Goal: Task Accomplishment & Management: Use online tool/utility

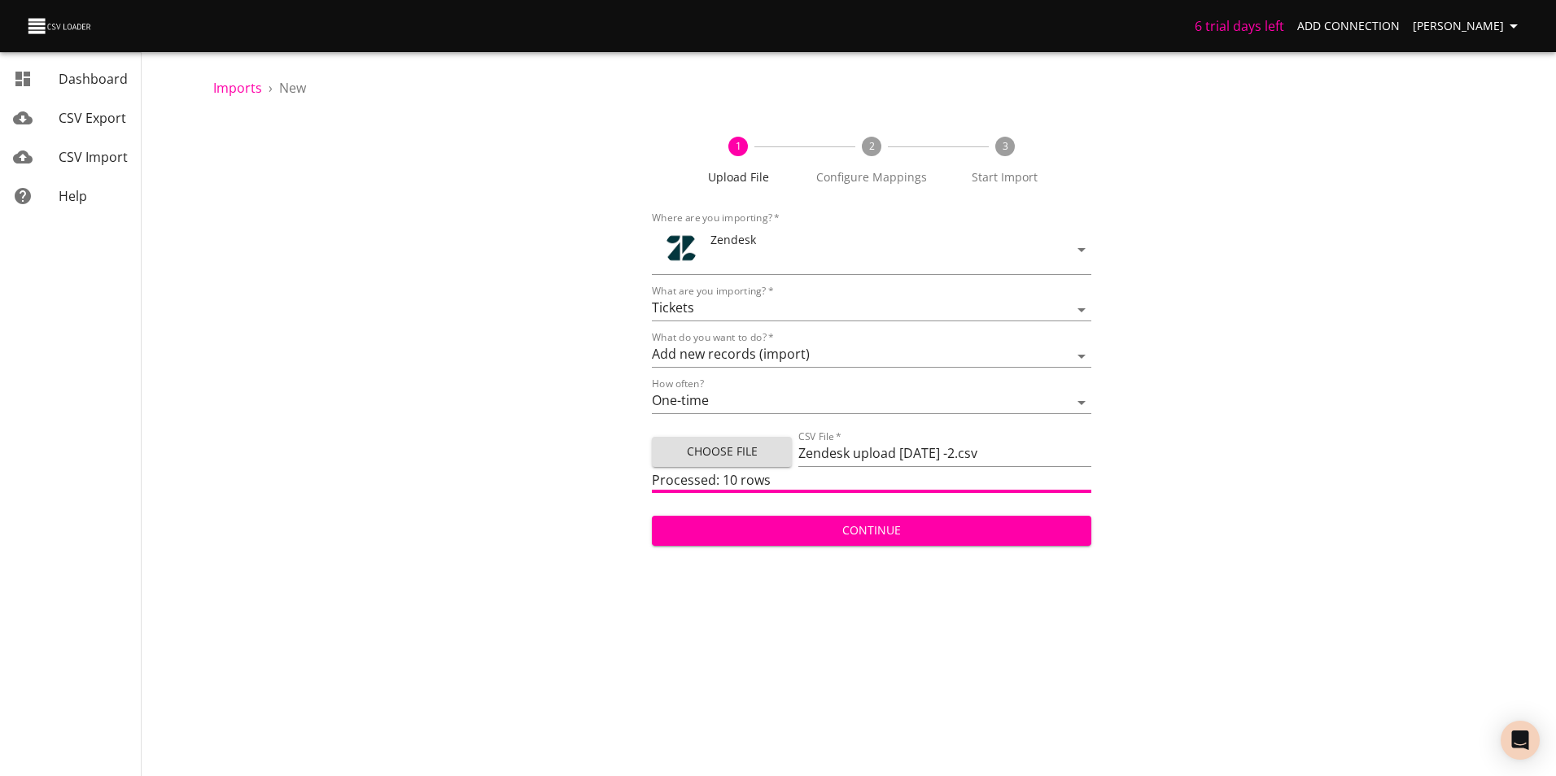
select select "tickets"
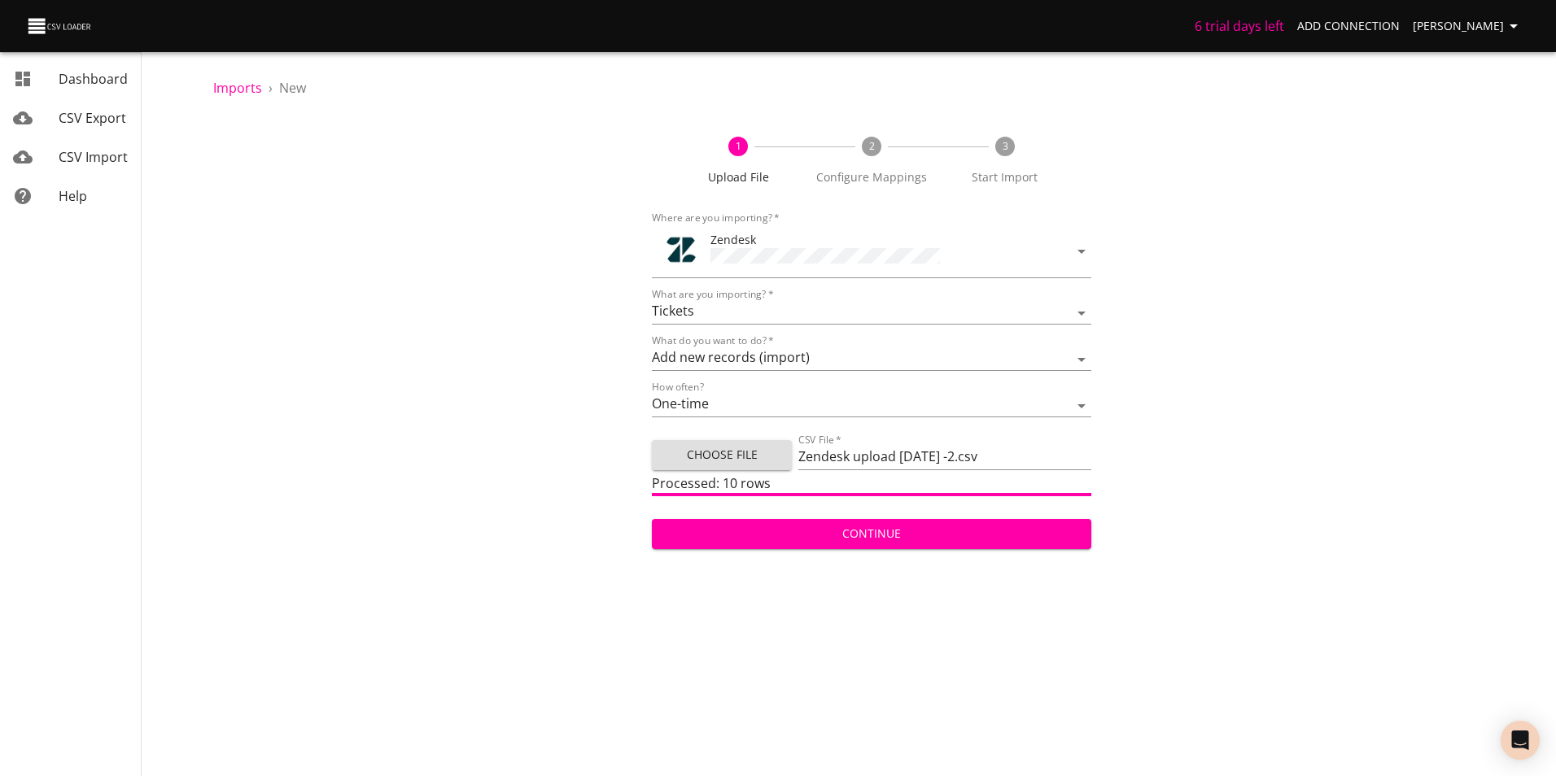
click at [867, 509] on div "Continue" at bounding box center [871, 527] width 439 height 43
click at [864, 526] on span "Continue" at bounding box center [871, 534] width 413 height 20
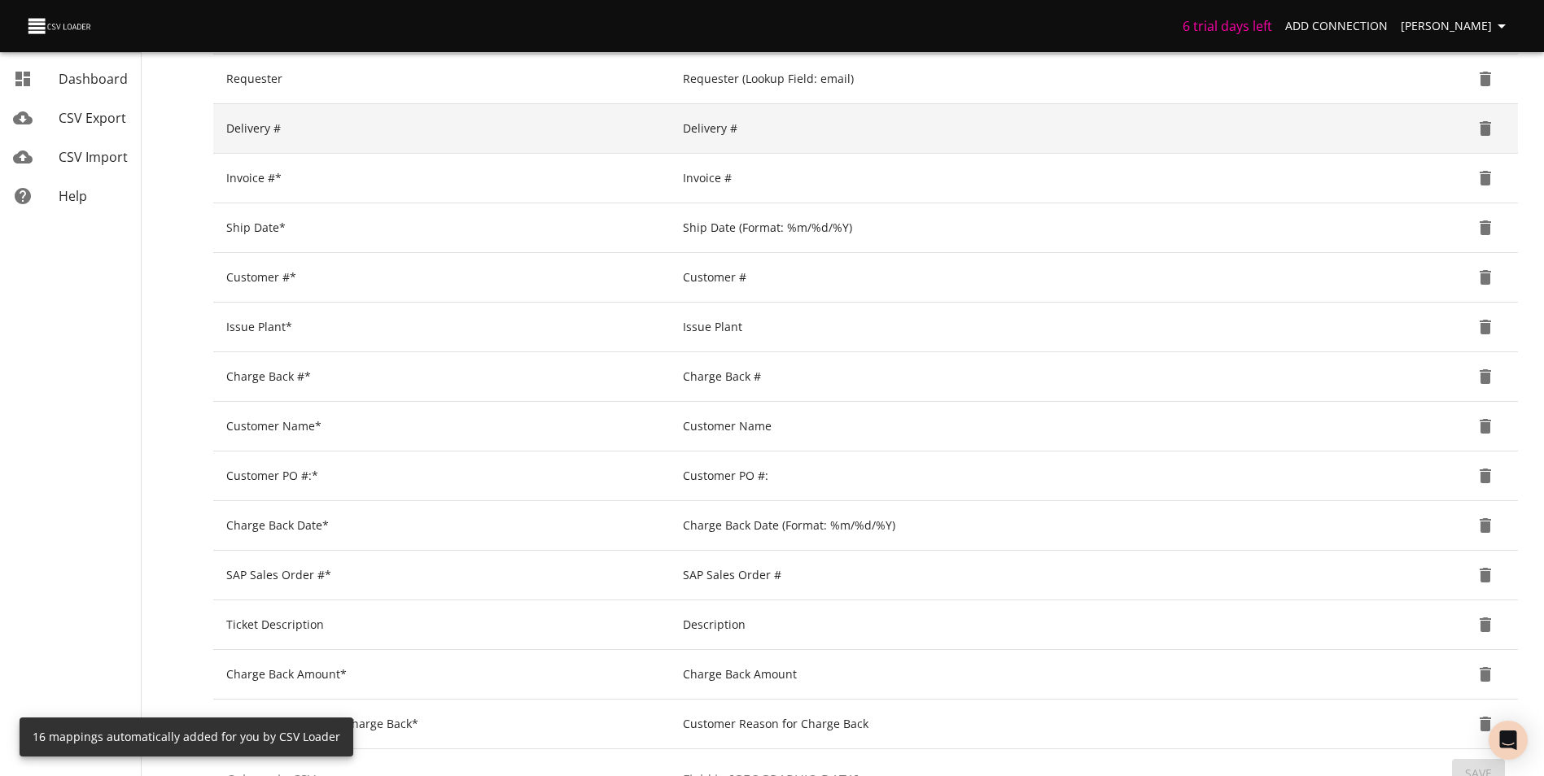
scroll to position [544, 0]
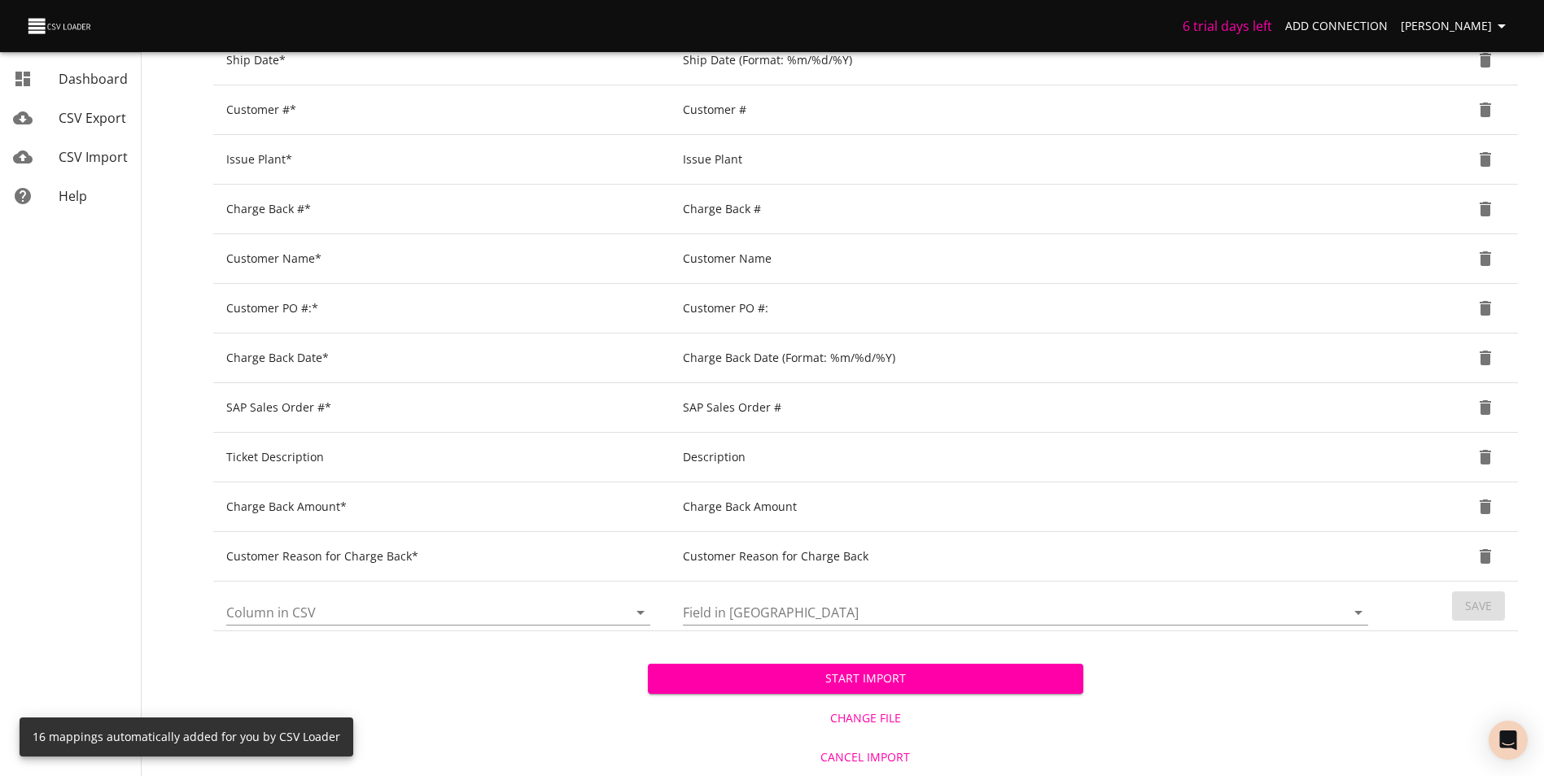
click at [958, 669] on button "Start Import" at bounding box center [865, 679] width 434 height 30
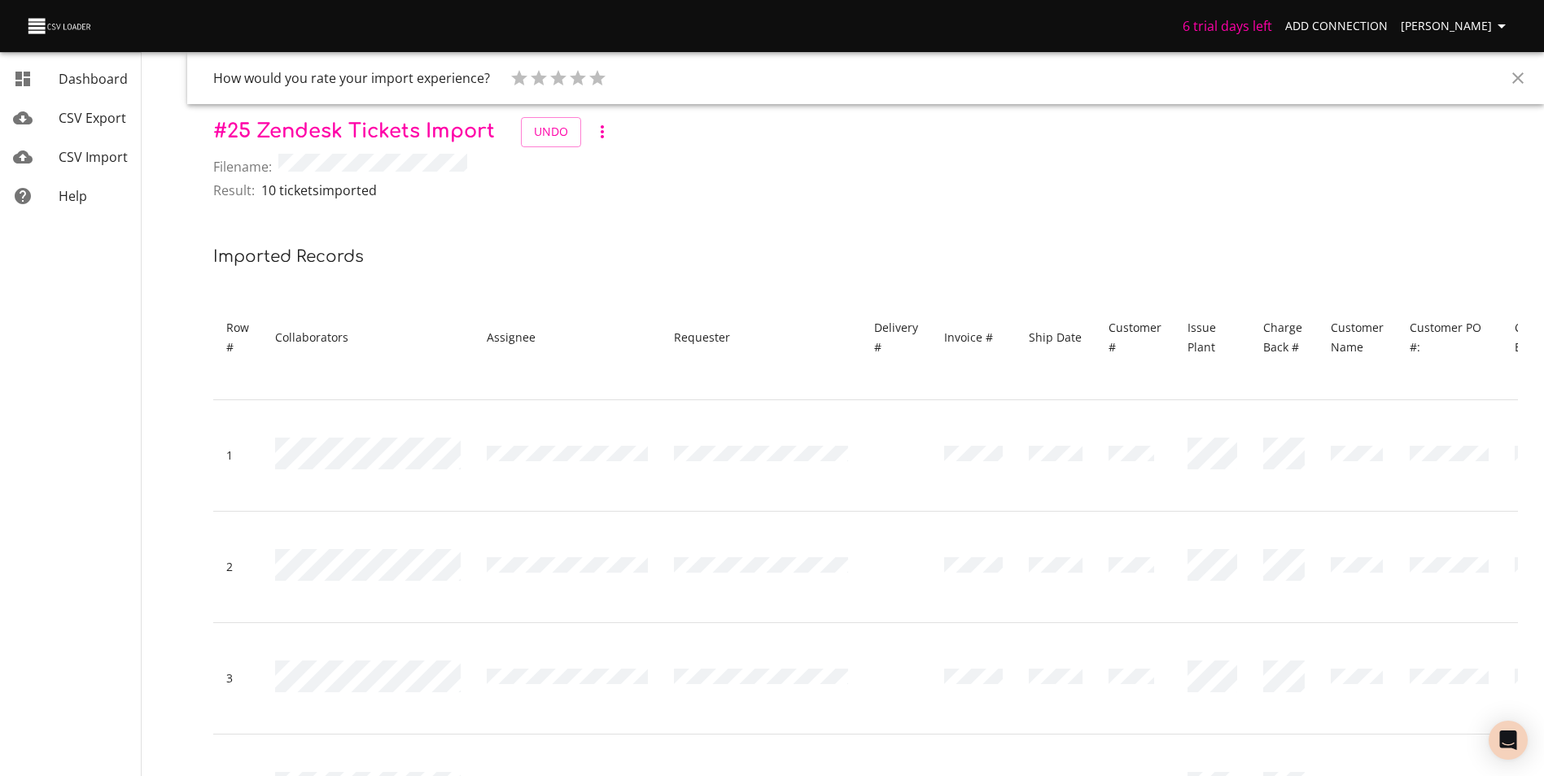
click at [83, 157] on span "CSV Import" at bounding box center [93, 157] width 69 height 18
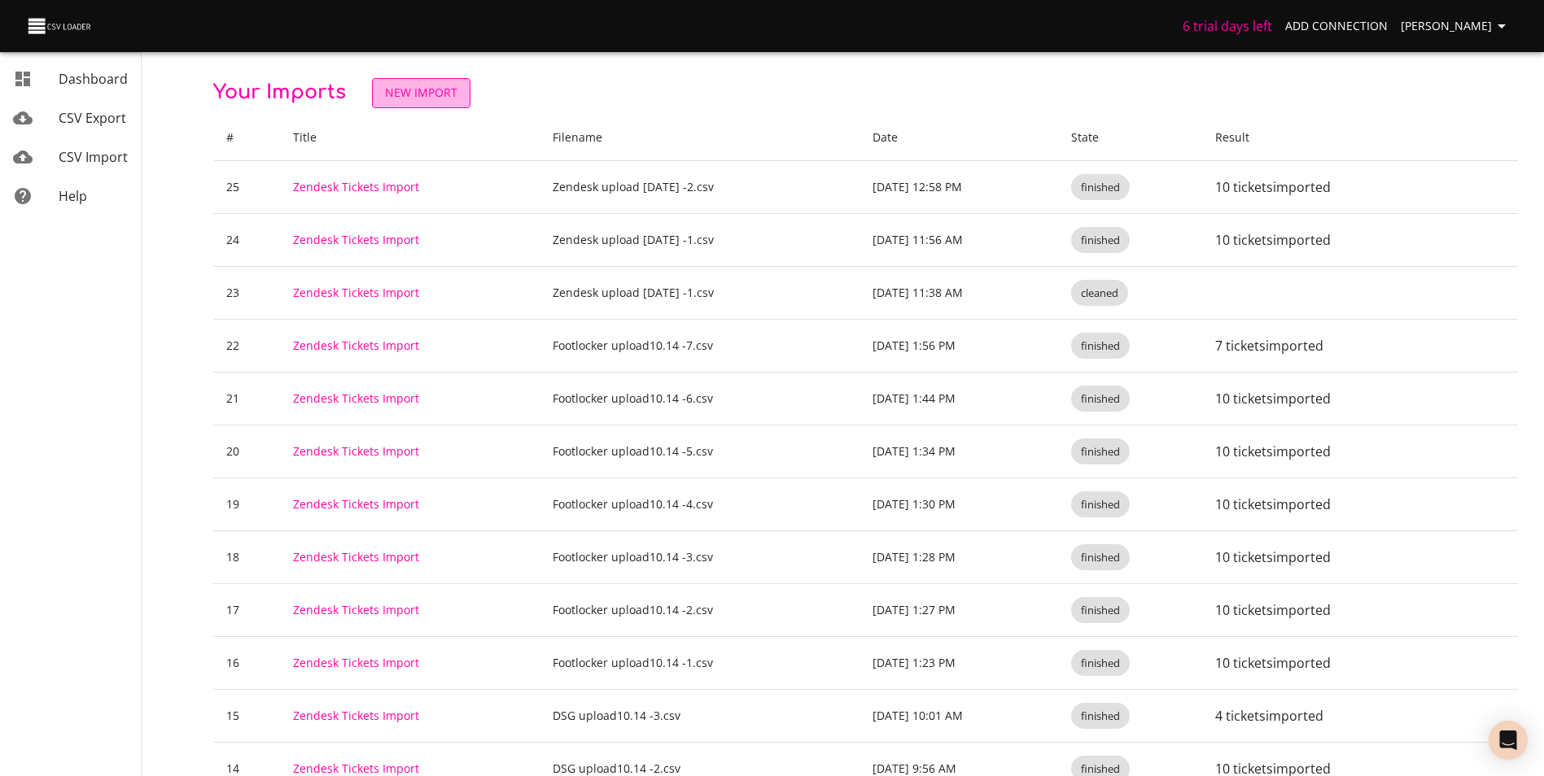
click at [406, 94] on span "New Import" at bounding box center [421, 93] width 72 height 20
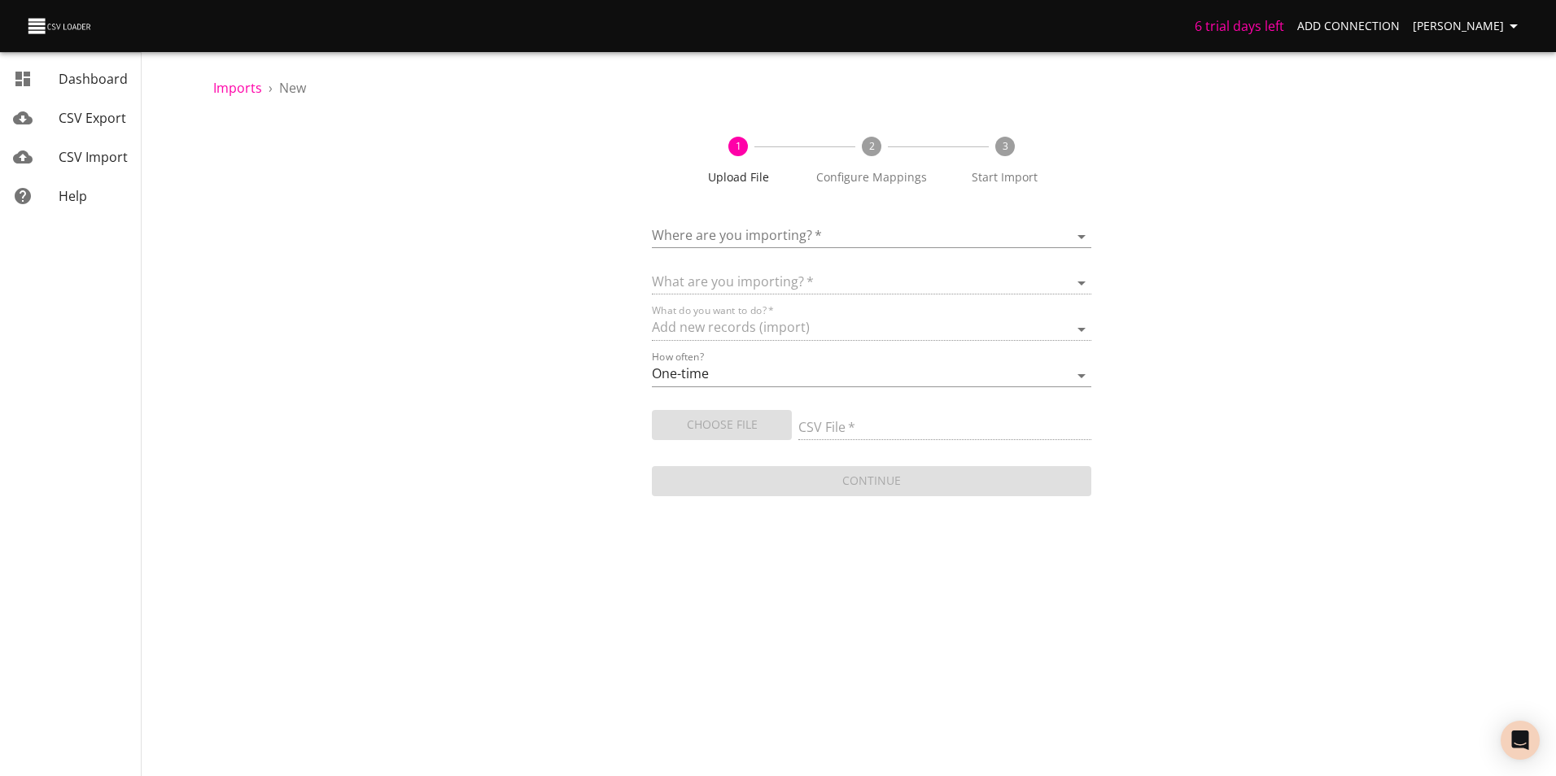
click at [786, 219] on div "Where are you importing?   * ​" at bounding box center [871, 230] width 439 height 37
click at [796, 236] on body "6 trial days left Add Connection [PERSON_NAME] CSV Export CSV Import Help Impor…" at bounding box center [778, 388] width 1556 height 776
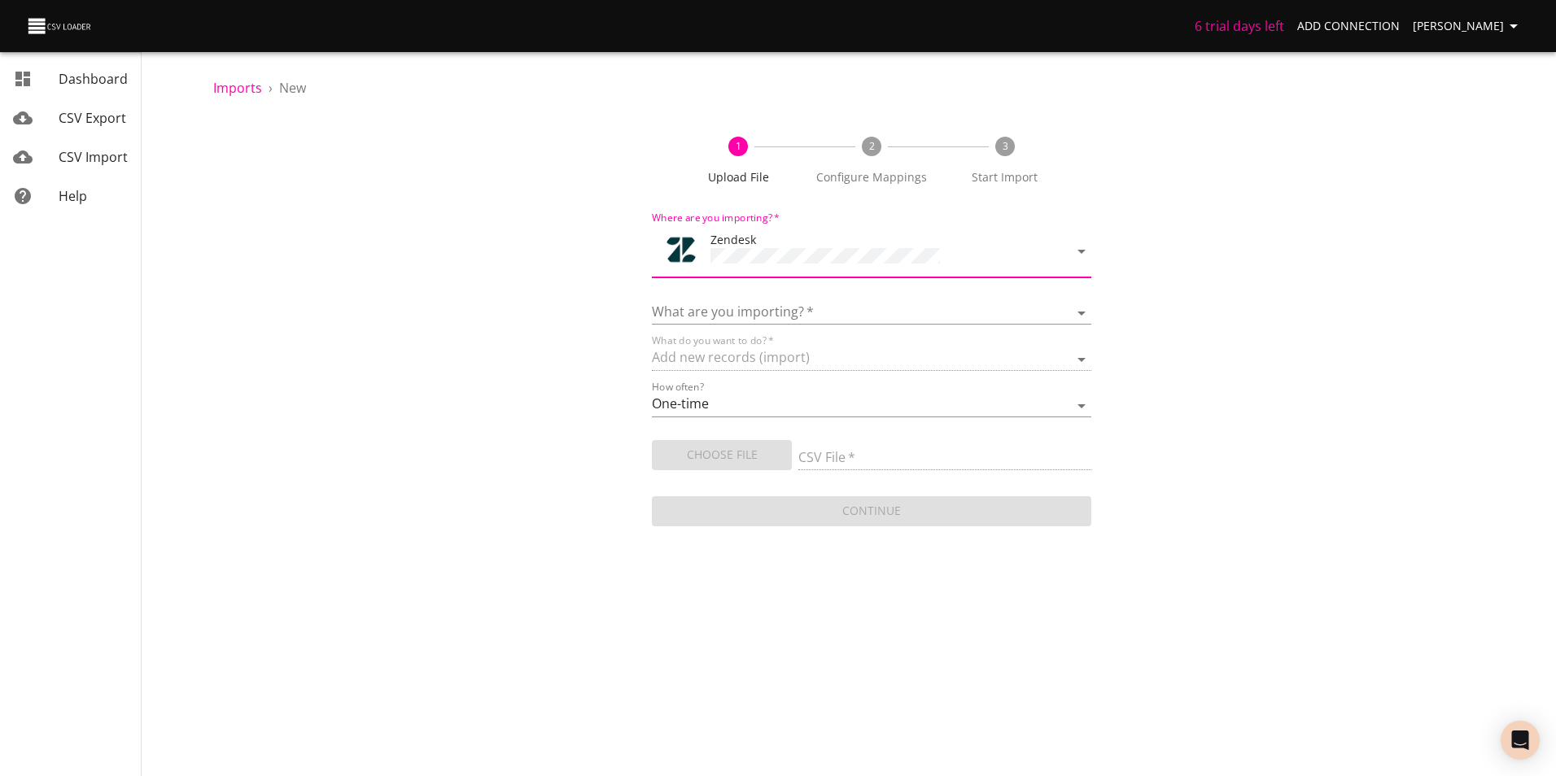
click at [760, 294] on div "What are you importing?   * Article categories Articles Comments Organizations …" at bounding box center [871, 306] width 439 height 37
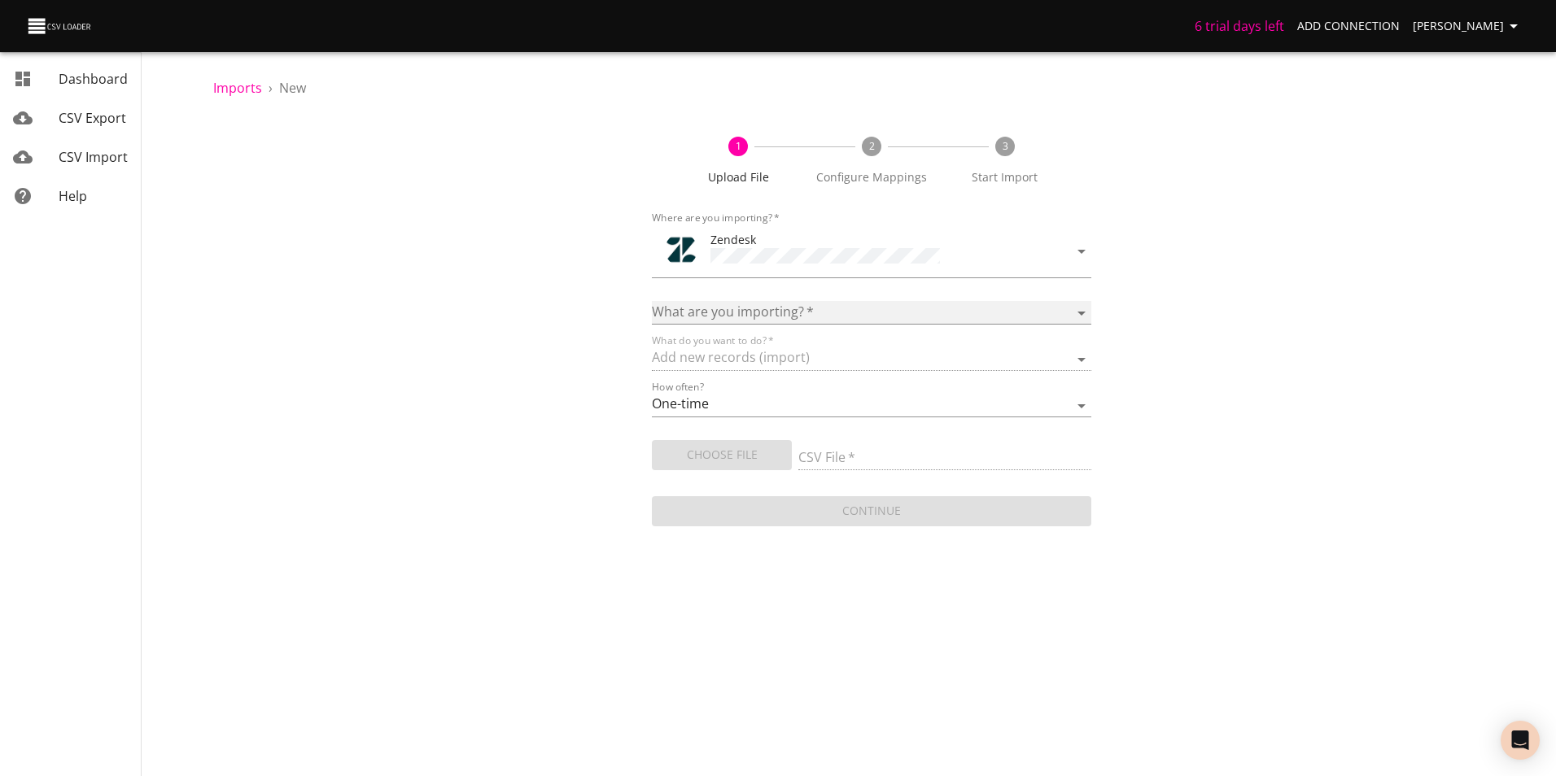
click at [771, 307] on select "Article categories Articles Comments Organizations Ticket forms Tickets Users" at bounding box center [871, 313] width 439 height 24
select select "tickets"
click at [652, 301] on select "Article categories Articles Comments Organizations Ticket forms Tickets Users" at bounding box center [871, 313] width 439 height 24
click at [912, 458] on input "CSV File   *" at bounding box center [944, 459] width 293 height 24
type input "Zendesk upload [DATE] -3.csv"
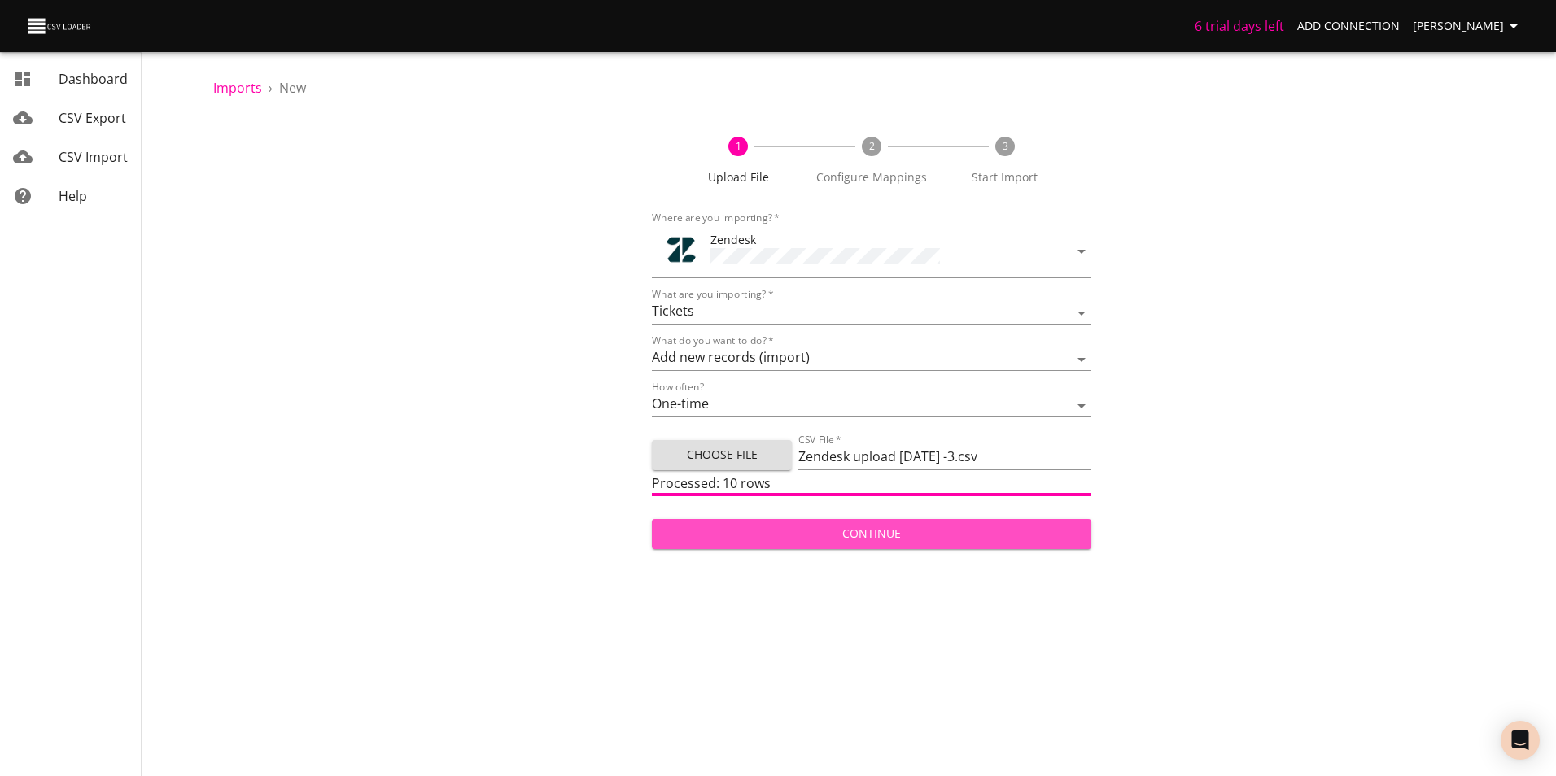
click at [922, 539] on span "Continue" at bounding box center [871, 534] width 413 height 20
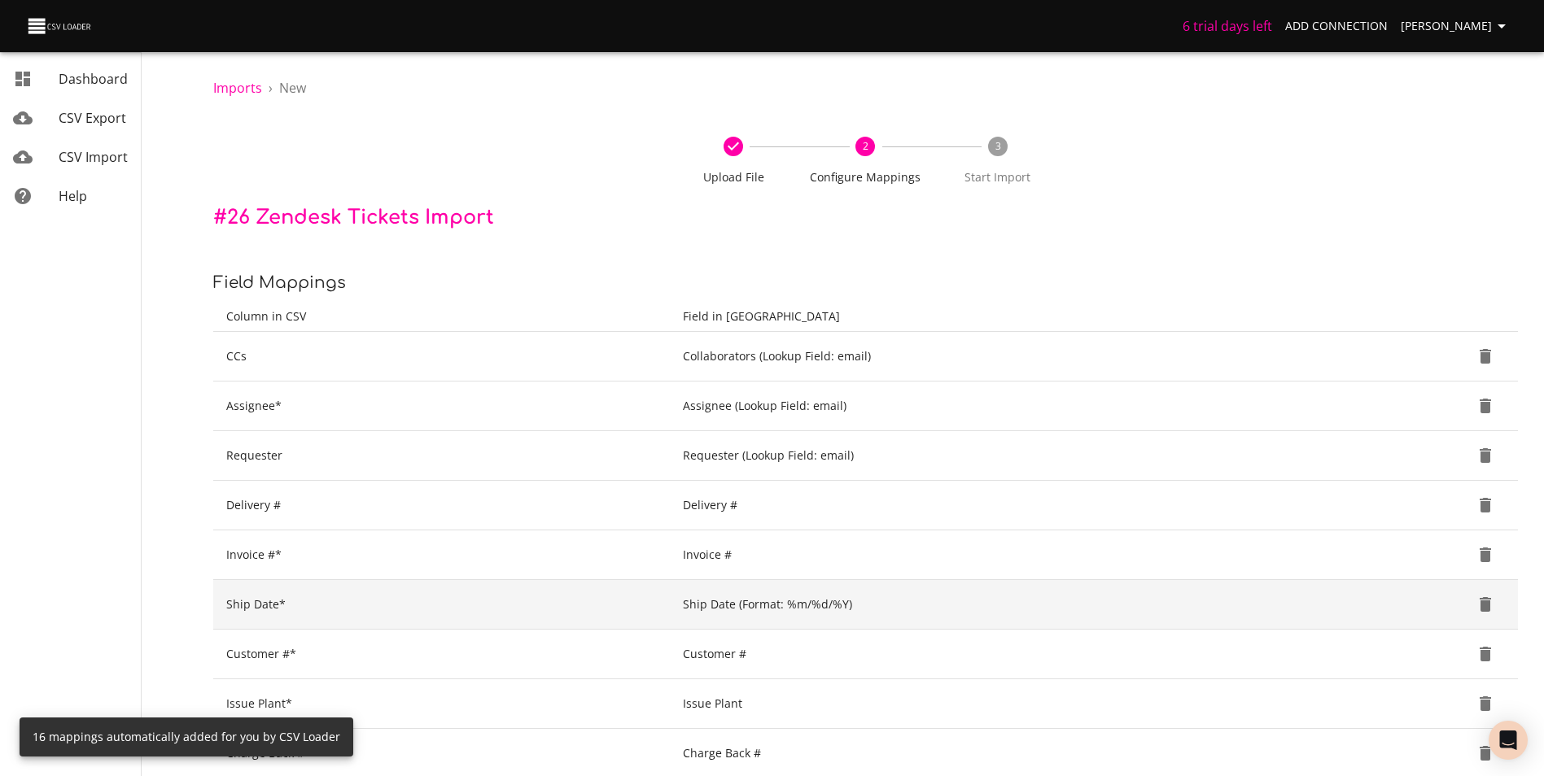
scroll to position [544, 0]
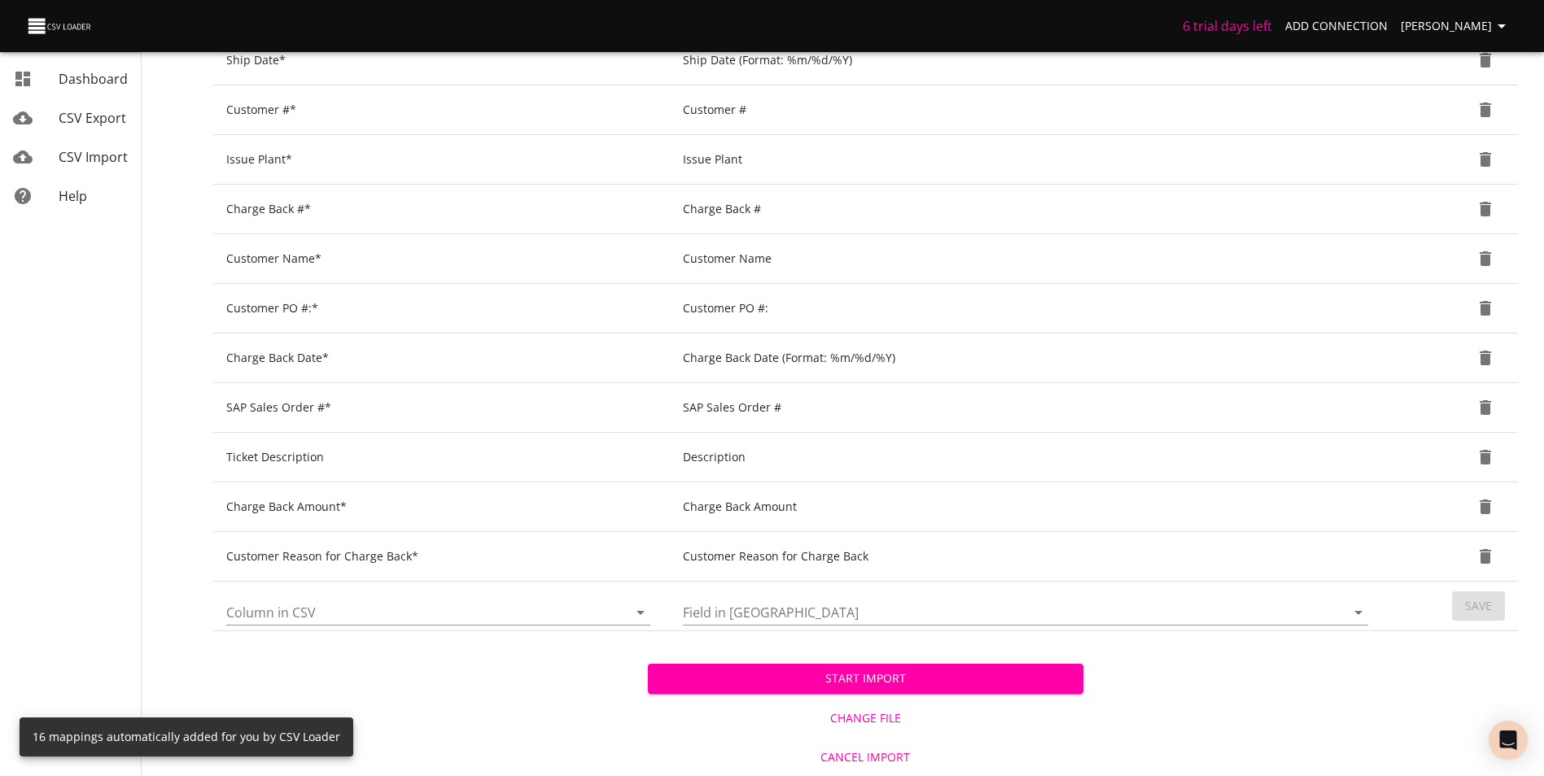
click at [914, 678] on span "Start Import" at bounding box center [865, 679] width 408 height 20
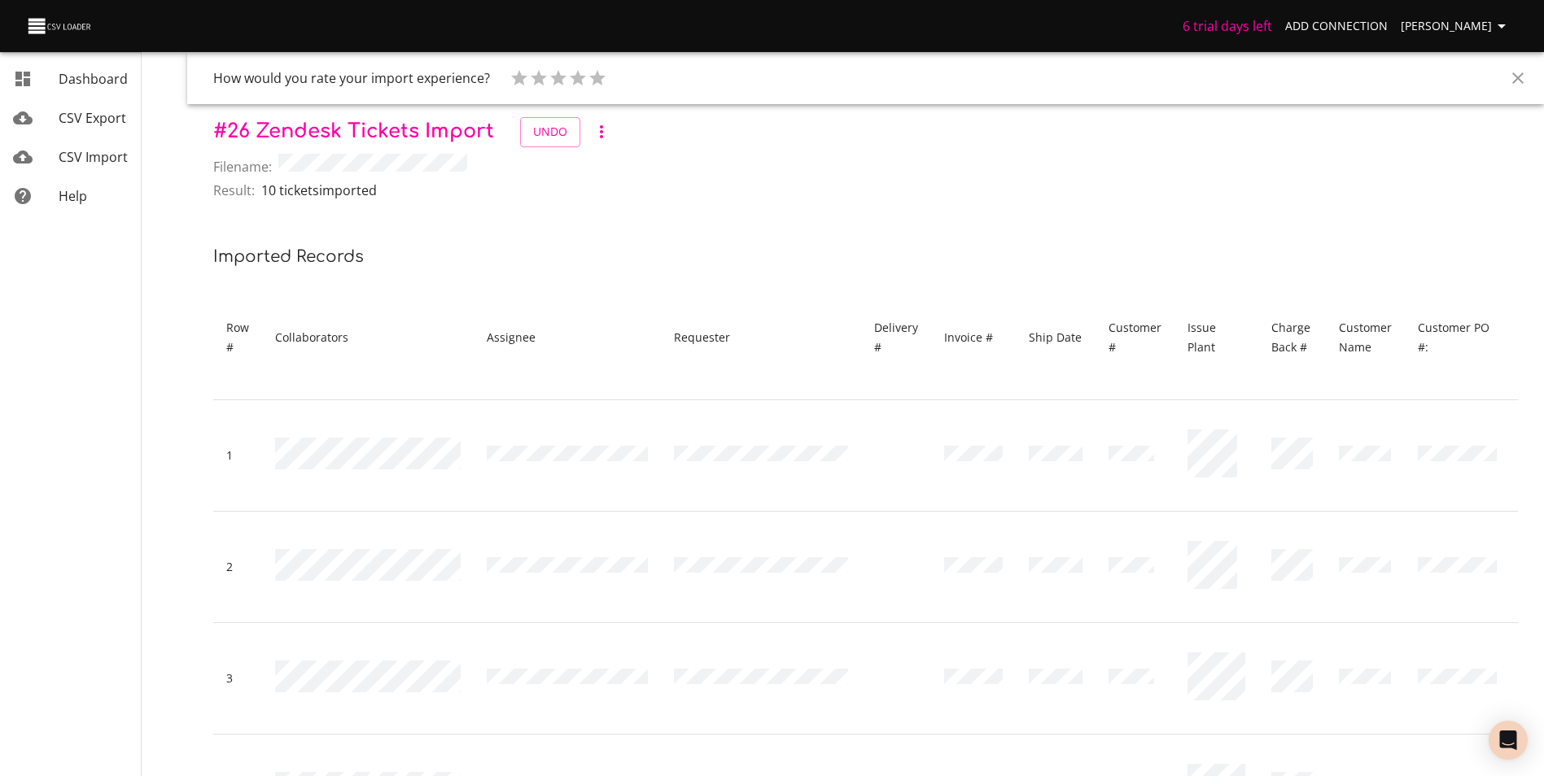
click at [67, 145] on link "CSV Import" at bounding box center [70, 157] width 141 height 39
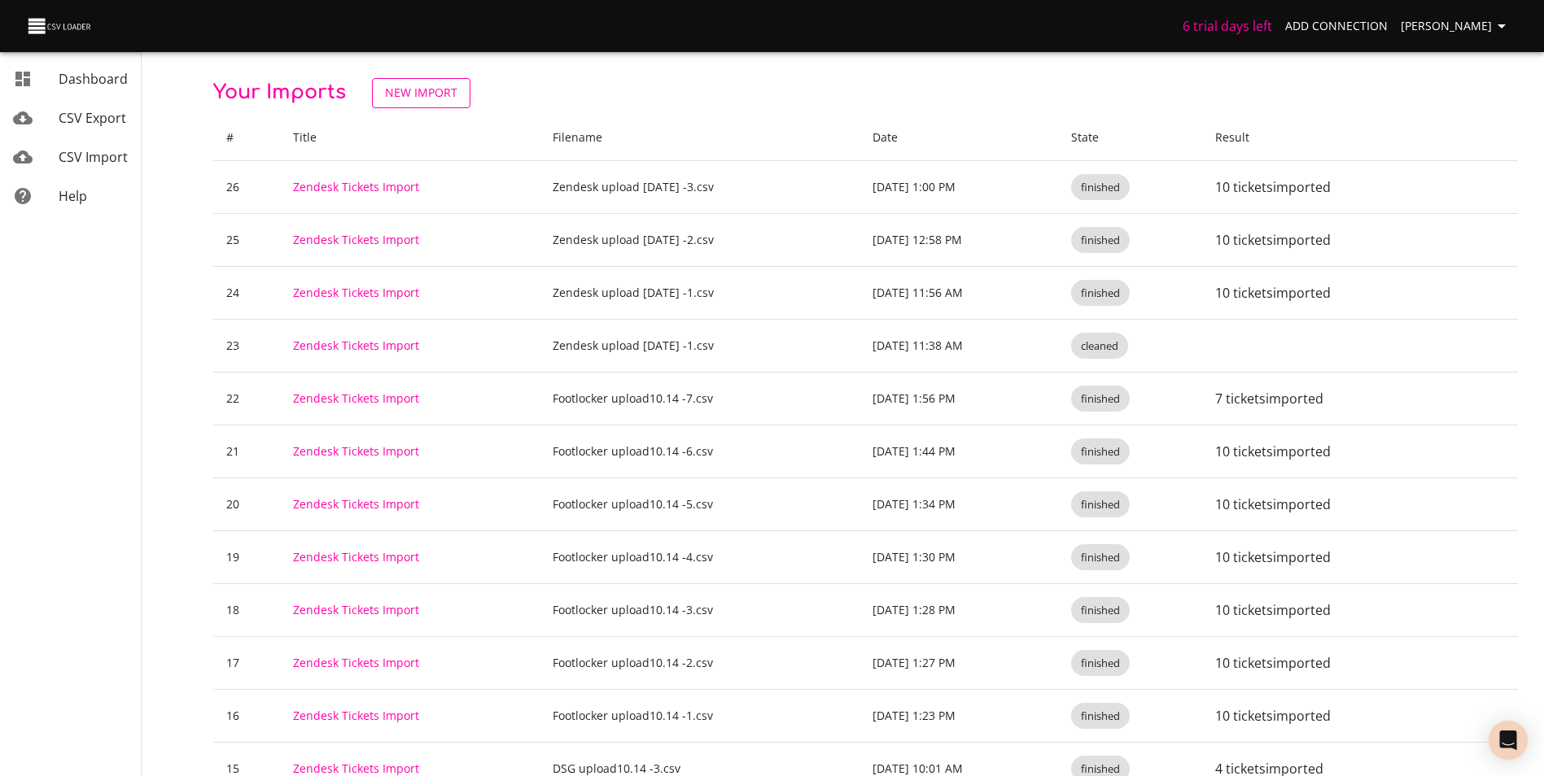
click at [442, 94] on span "New Import" at bounding box center [421, 93] width 72 height 20
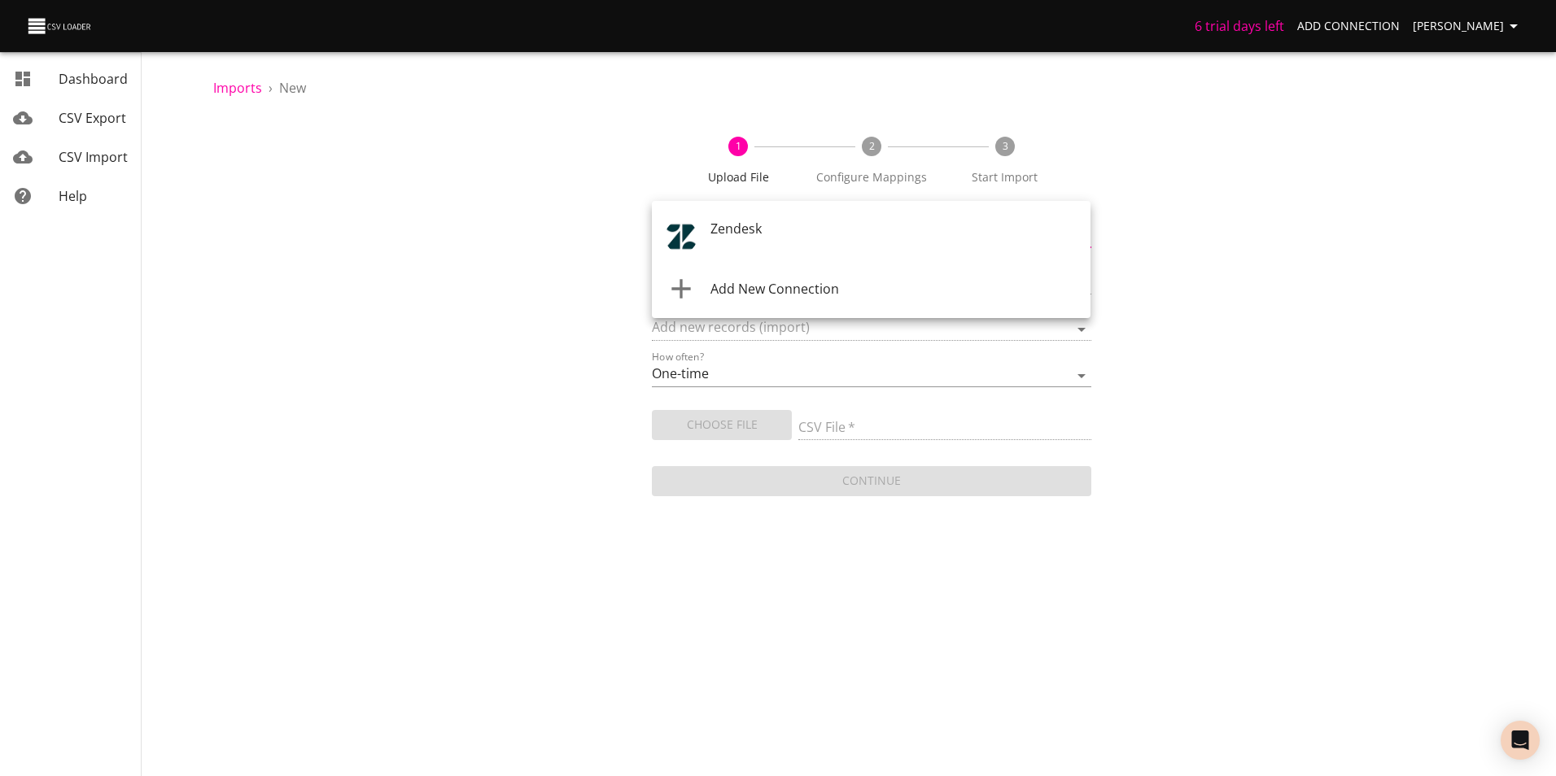
click at [794, 240] on body "6 trial days left Add Connection [PERSON_NAME] CSV Export CSV Import Help Impor…" at bounding box center [778, 388] width 1556 height 776
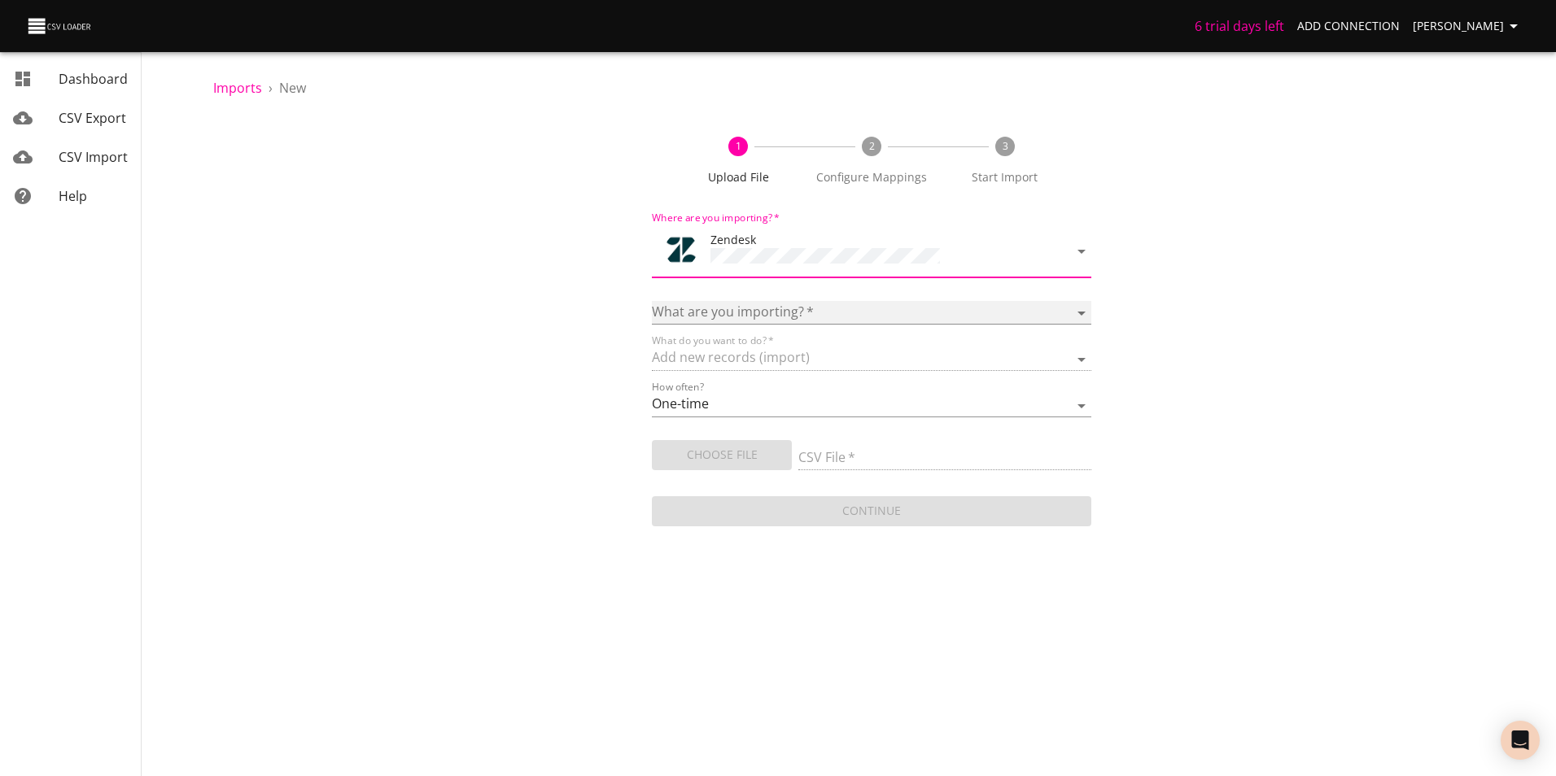
click at [801, 312] on select "Article categories Articles Comments Organizations Ticket forms Tickets Users" at bounding box center [871, 313] width 439 height 24
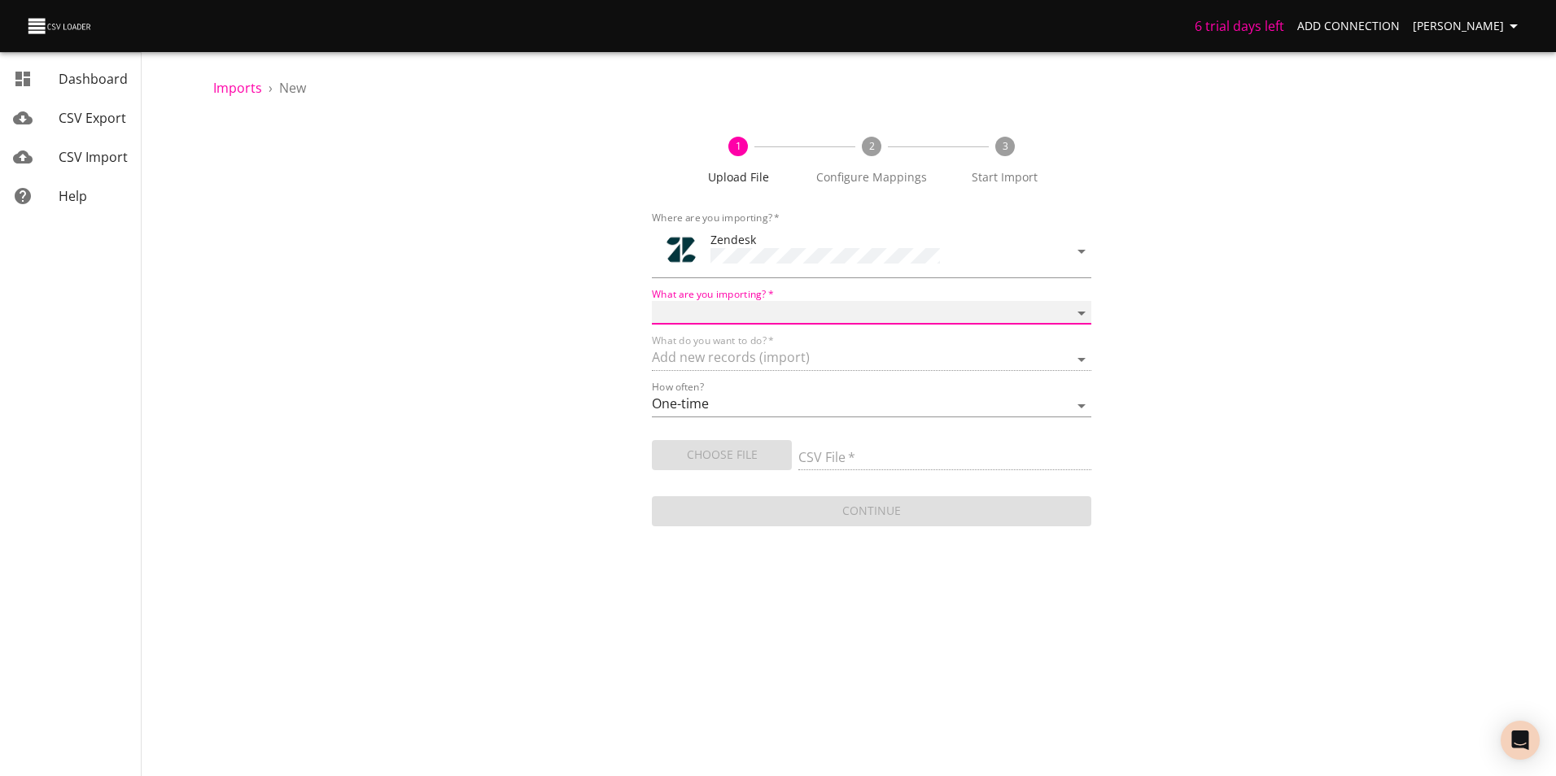
select select "tickets"
click at [652, 301] on select "Article categories Articles Comments Organizations Ticket forms Tickets Users" at bounding box center [871, 313] width 439 height 24
click at [855, 455] on input "CSV File   *" at bounding box center [944, 459] width 293 height 24
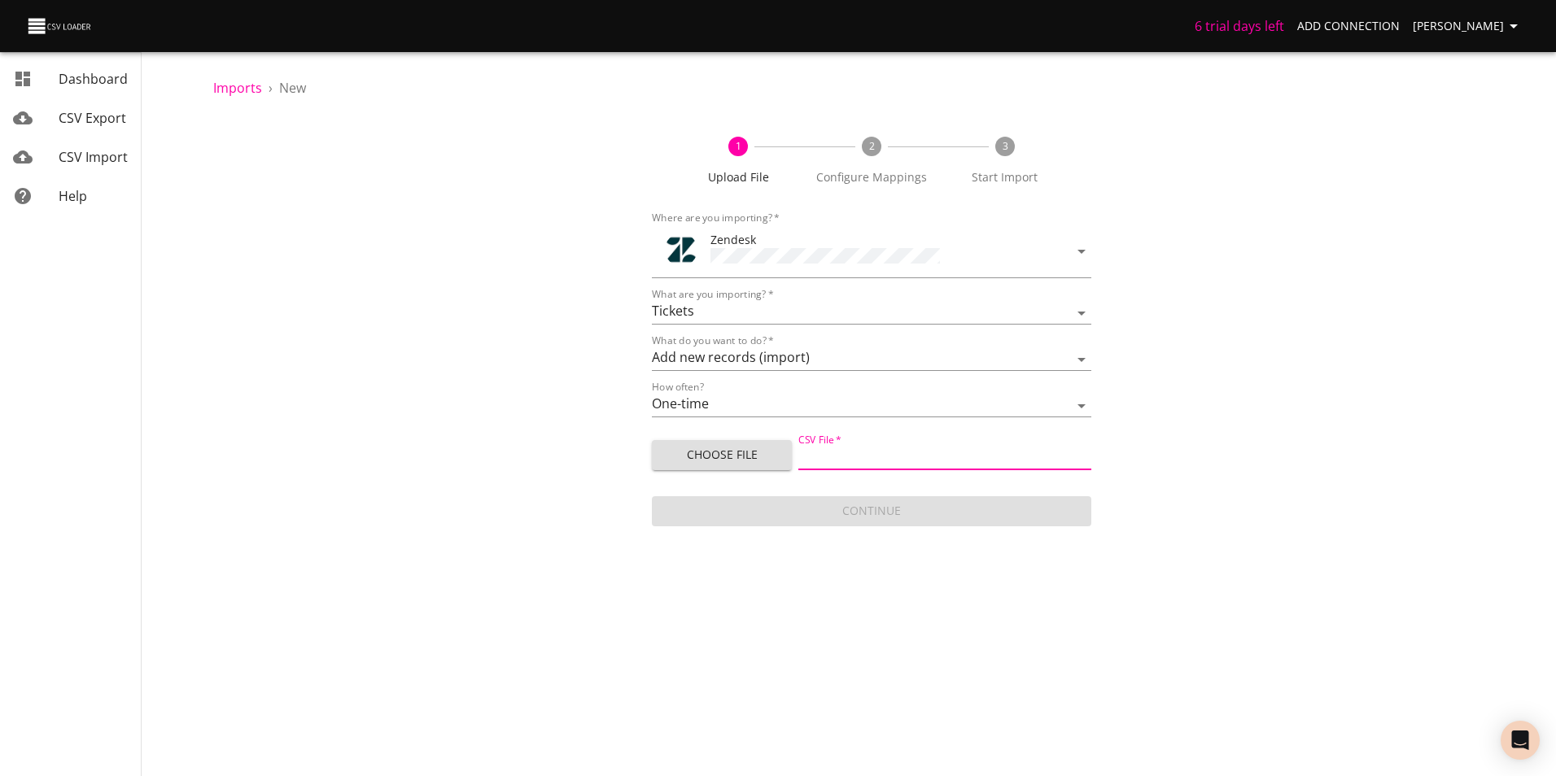
type input "Zendesk upload [DATE] -4.csv"
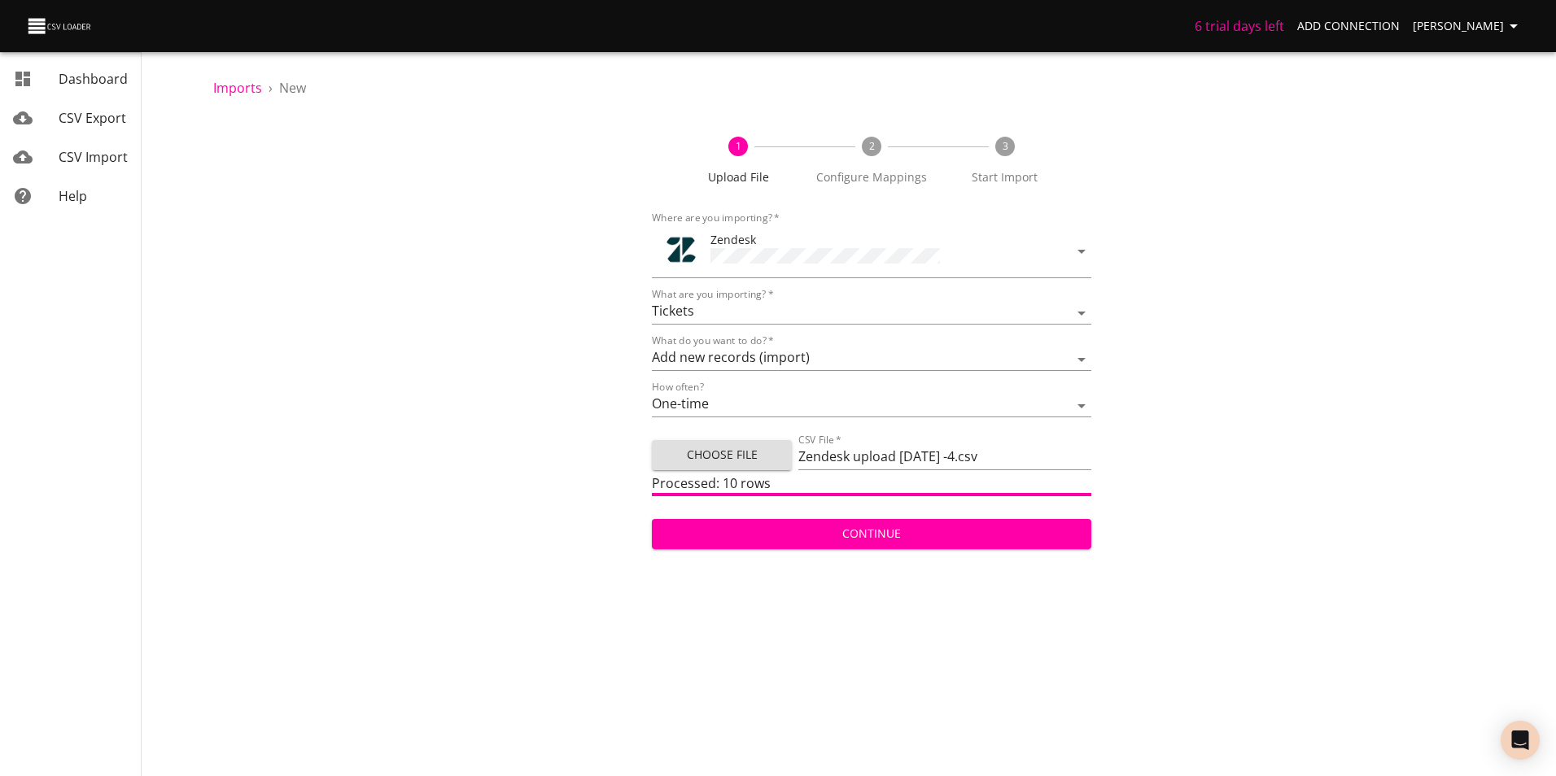
click at [893, 535] on span "Continue" at bounding box center [871, 534] width 413 height 20
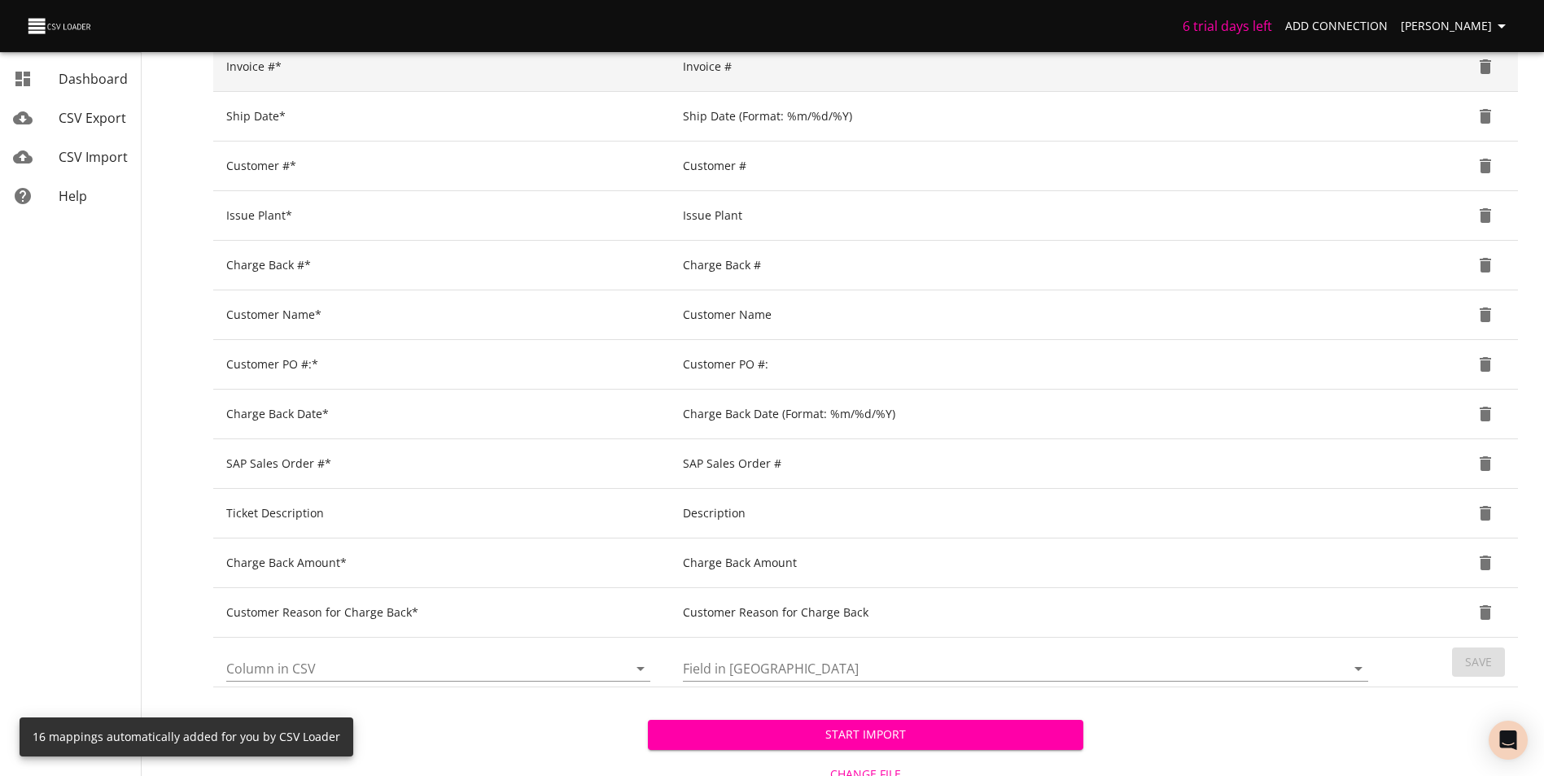
scroll to position [544, 0]
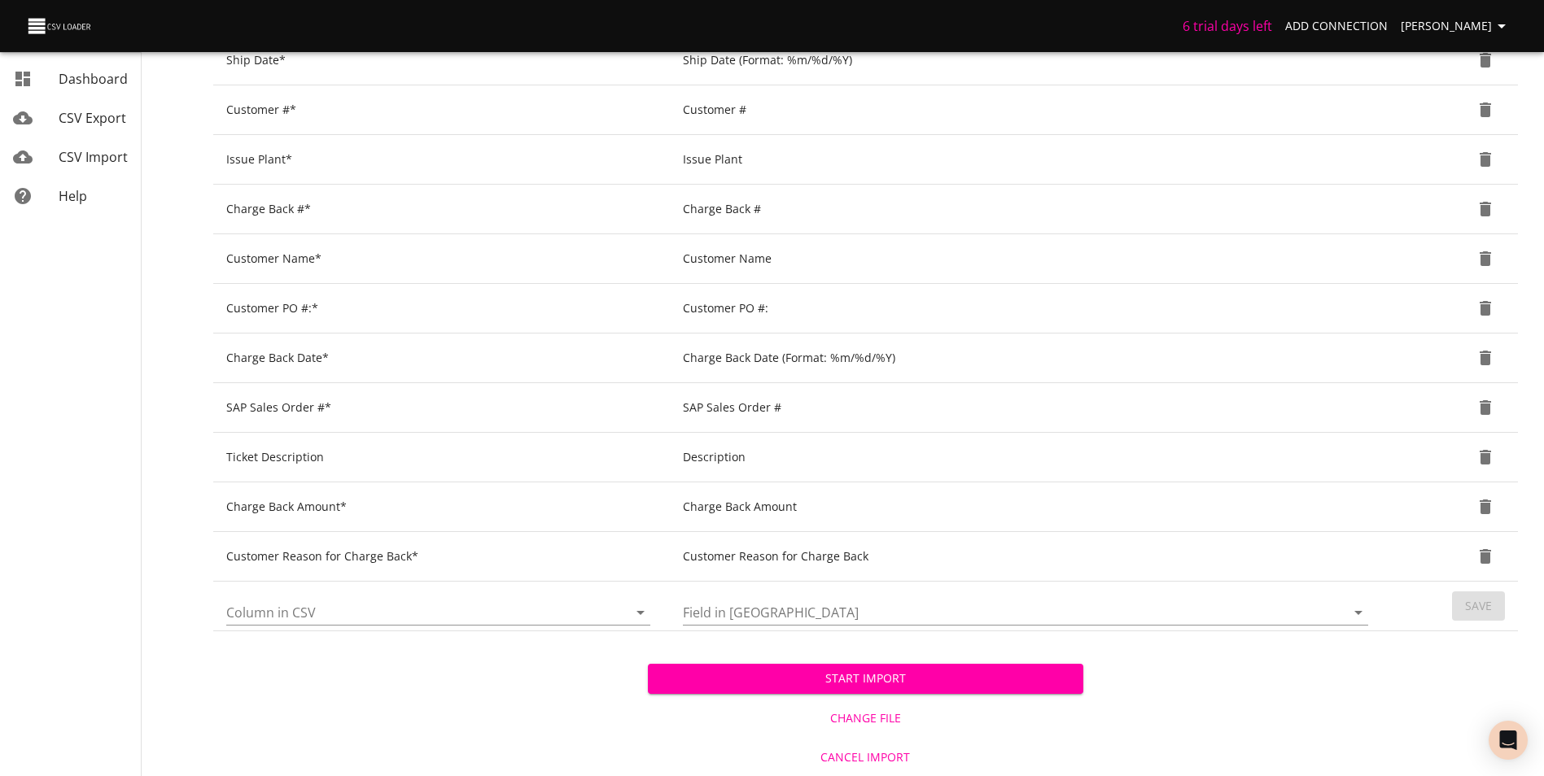
click at [874, 668] on button "Start Import" at bounding box center [865, 679] width 434 height 30
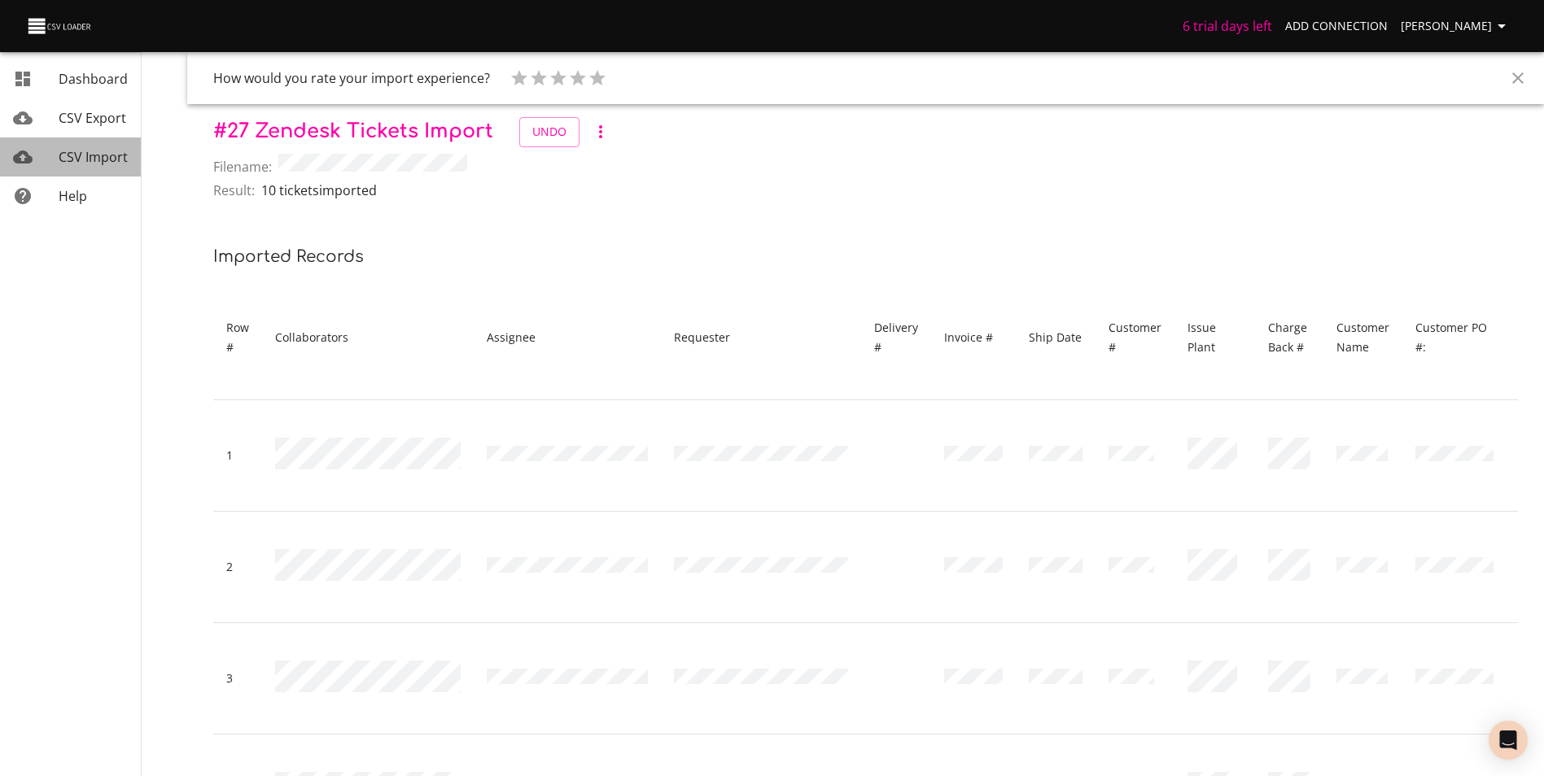
click at [72, 159] on span "CSV Import" at bounding box center [93, 157] width 69 height 18
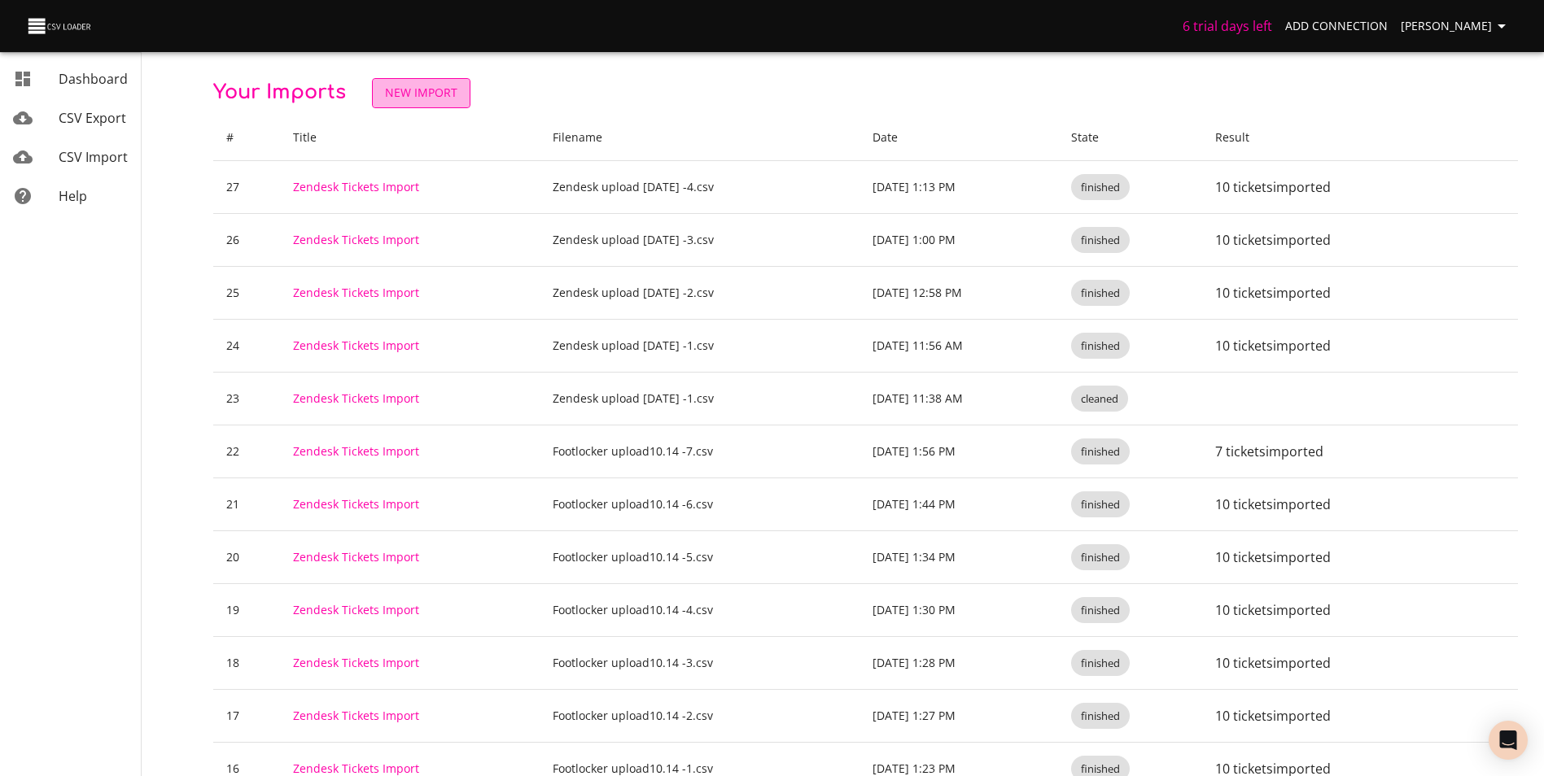
click at [421, 92] on span "New Import" at bounding box center [421, 93] width 72 height 20
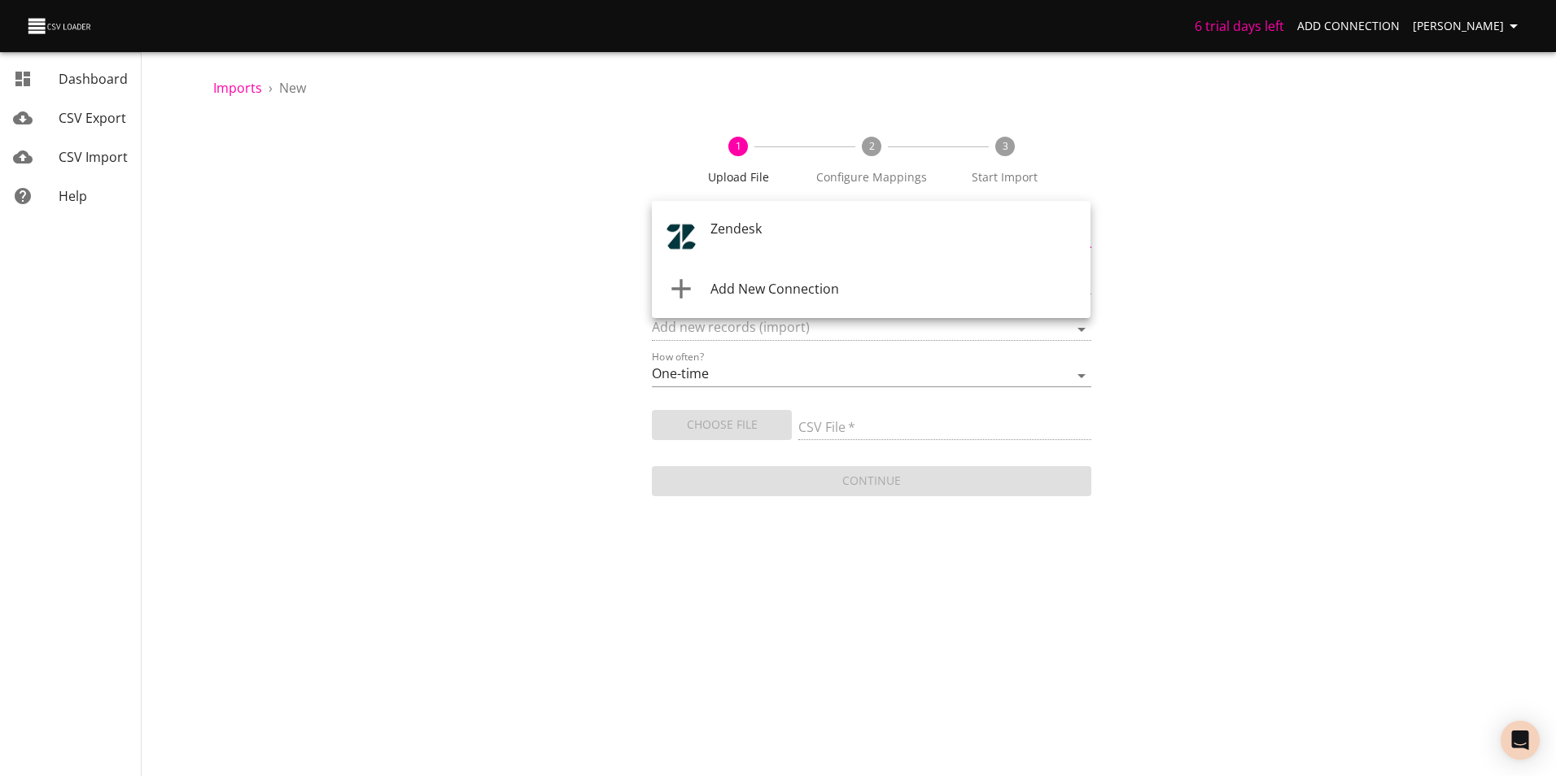
click at [721, 232] on body "6 trial days left Add Connection [PERSON_NAME] CSV Export CSV Import Help Impor…" at bounding box center [778, 388] width 1556 height 776
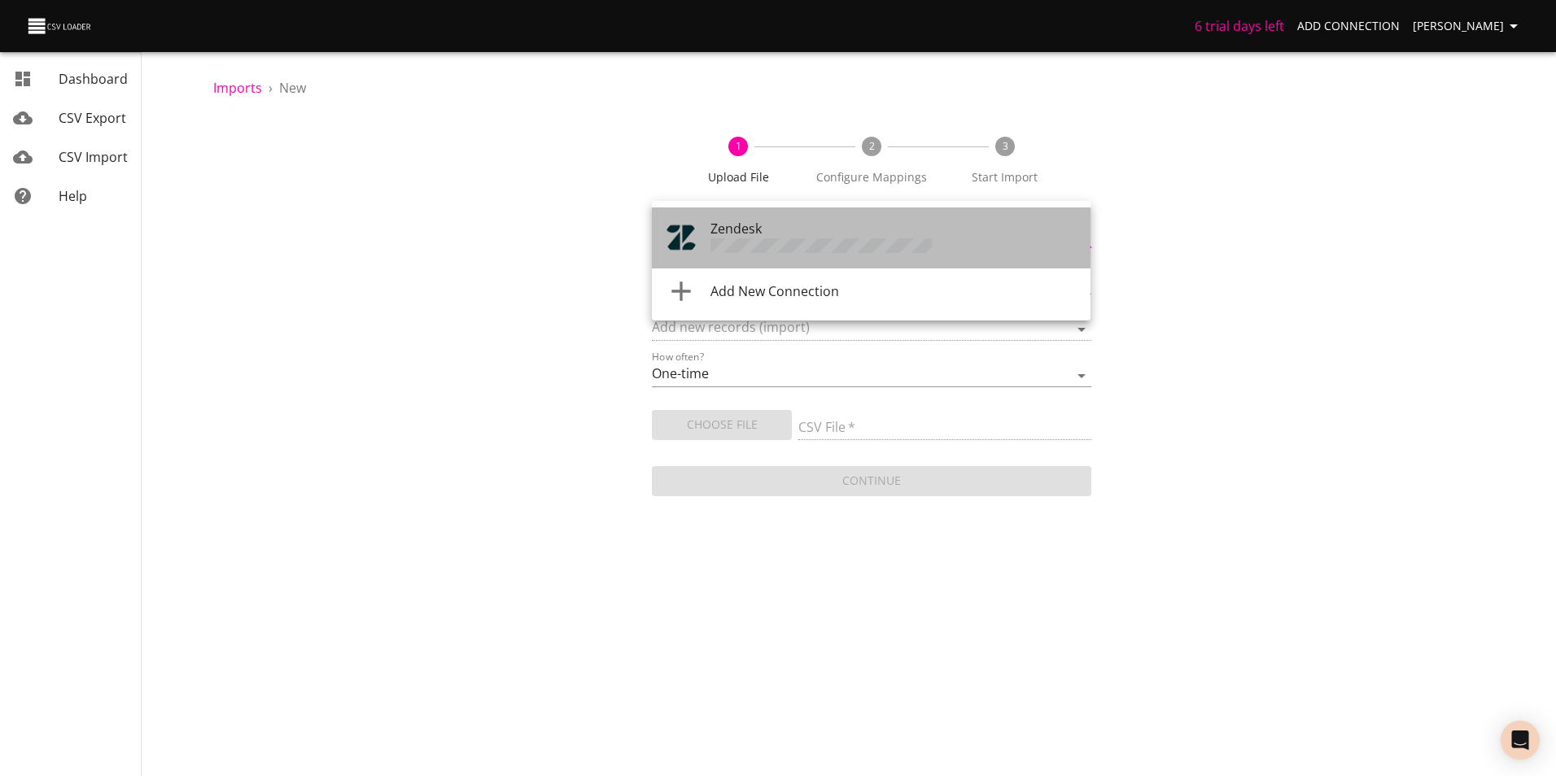
click at [757, 231] on span "Zendesk" at bounding box center [735, 229] width 51 height 18
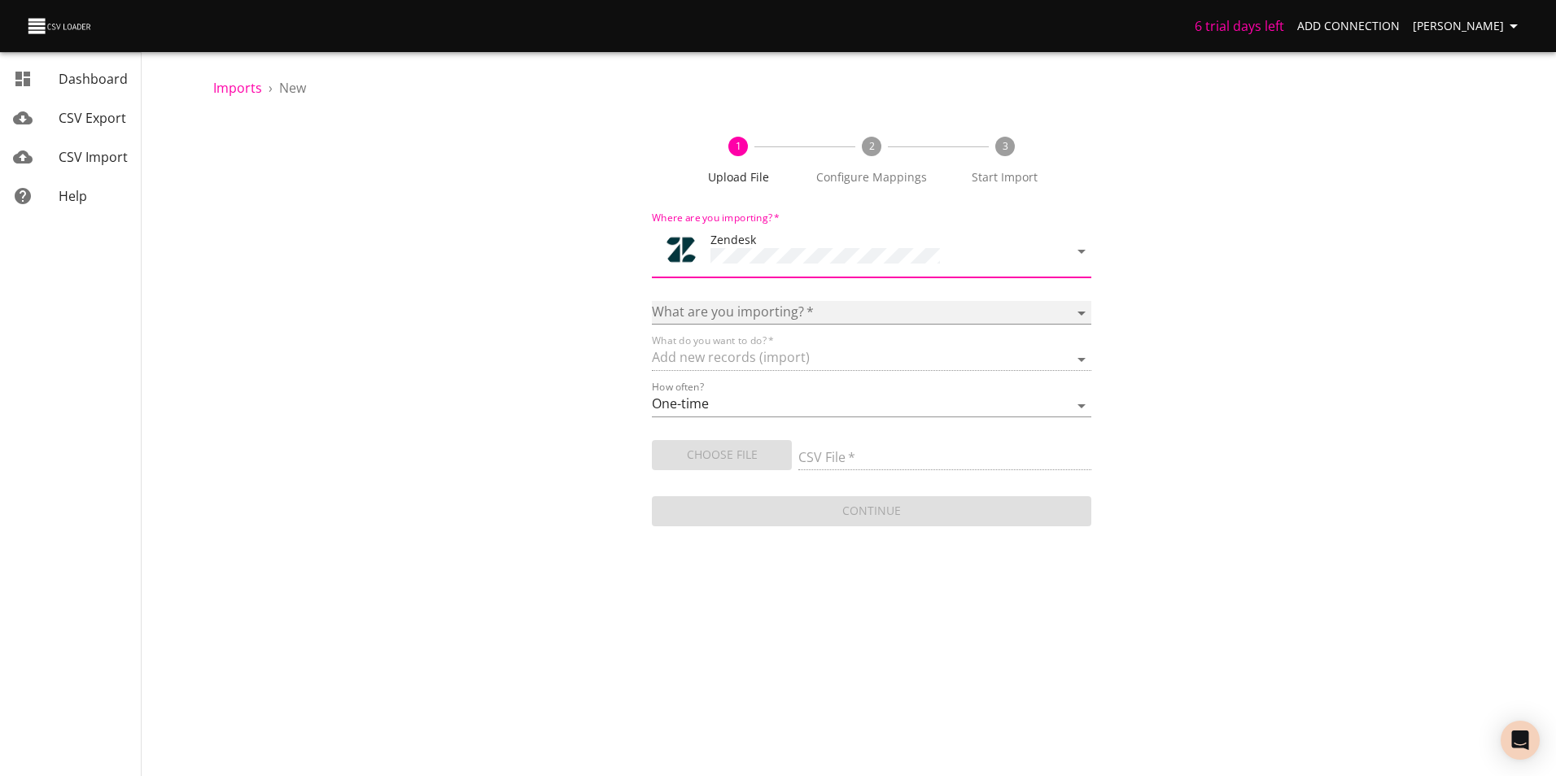
click at [779, 311] on select "Article categories Articles Comments Organizations Ticket forms Tickets Users" at bounding box center [871, 313] width 439 height 24
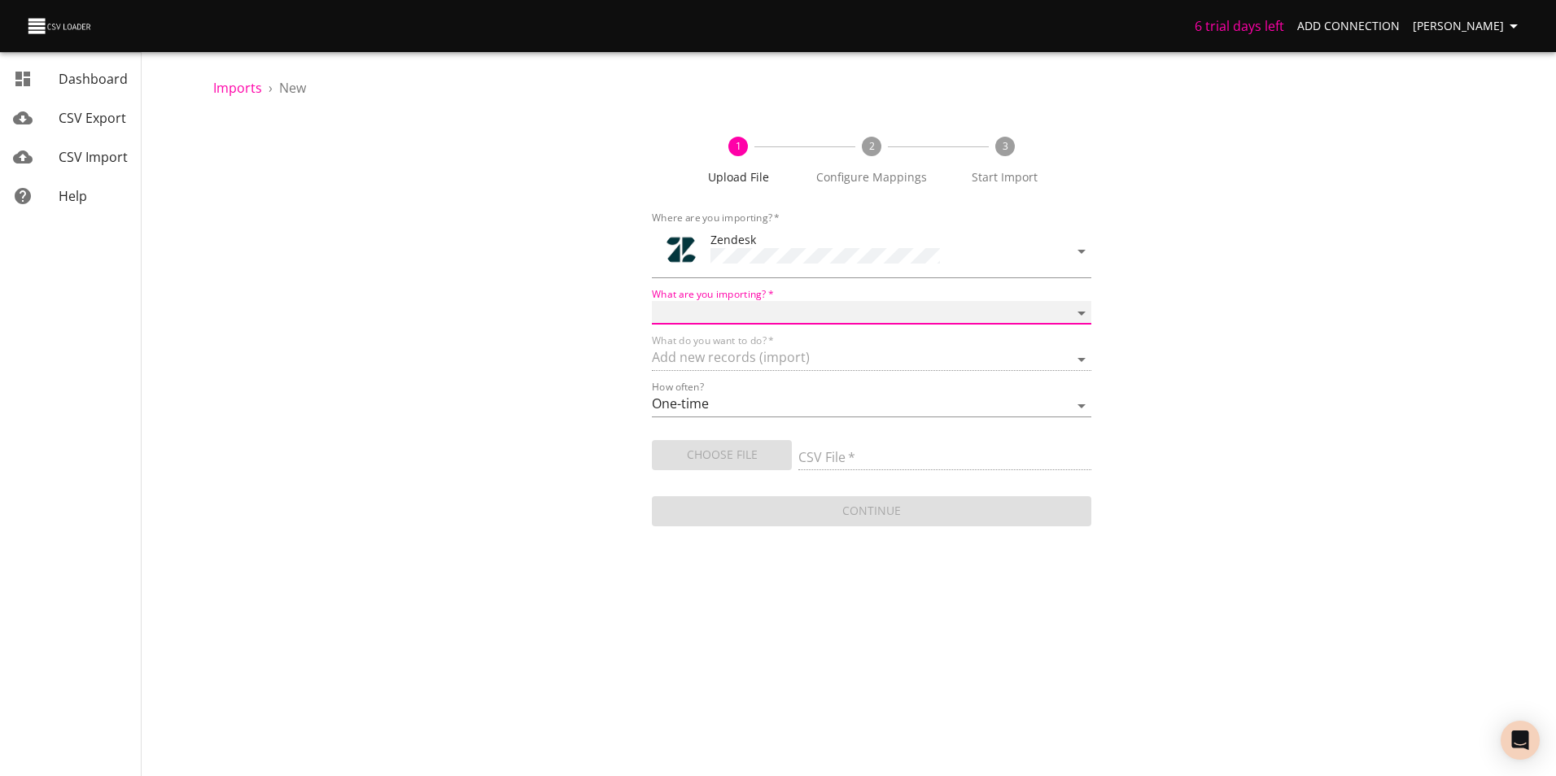
select select "tickets"
click at [652, 301] on select "Article categories Articles Comments Organizations Ticket forms Tickets Users" at bounding box center [871, 313] width 439 height 24
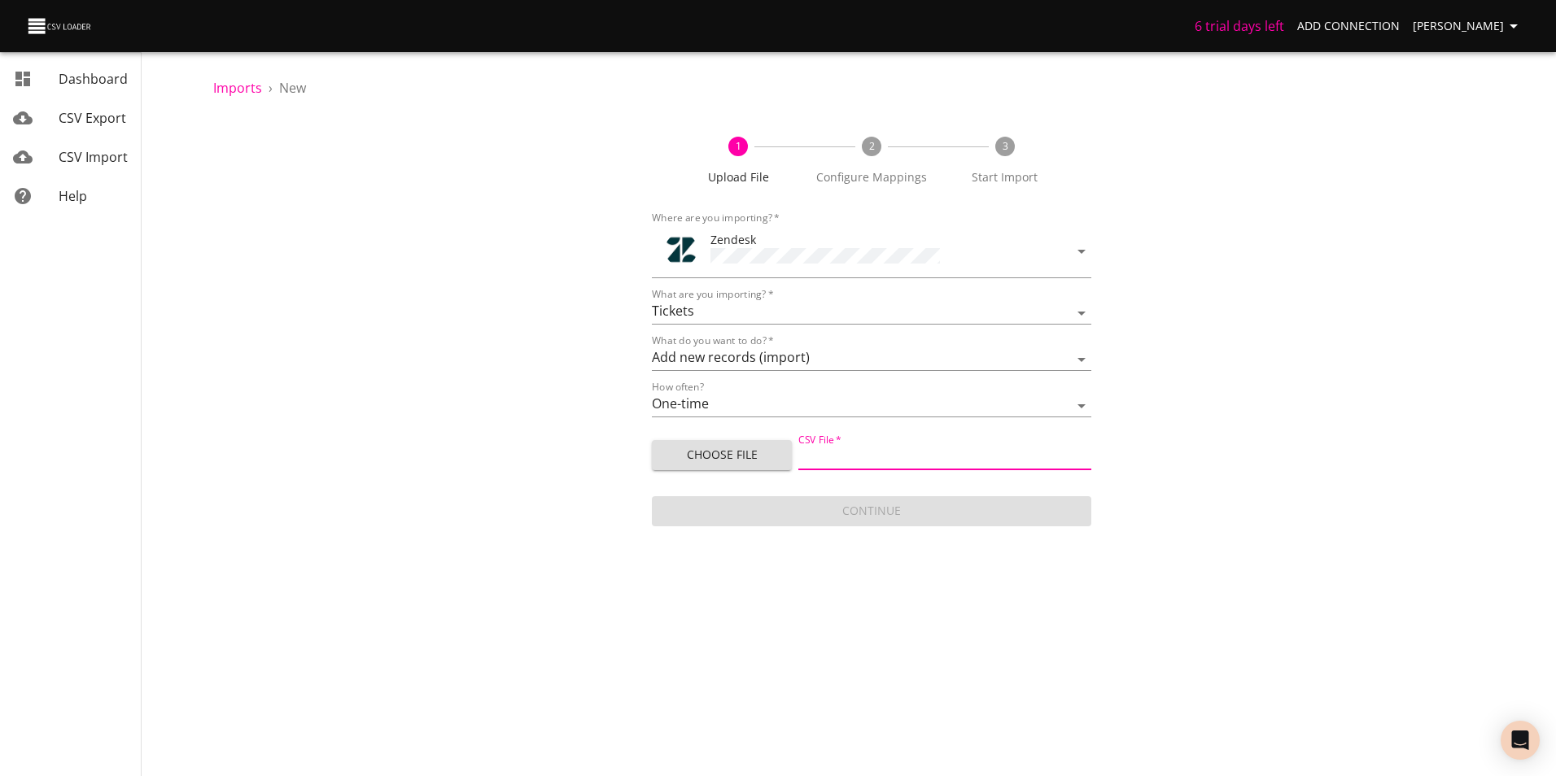
click at [901, 462] on input "CSV File   *" at bounding box center [944, 459] width 293 height 24
type input "Zendesk upload [DATE] -5.csv"
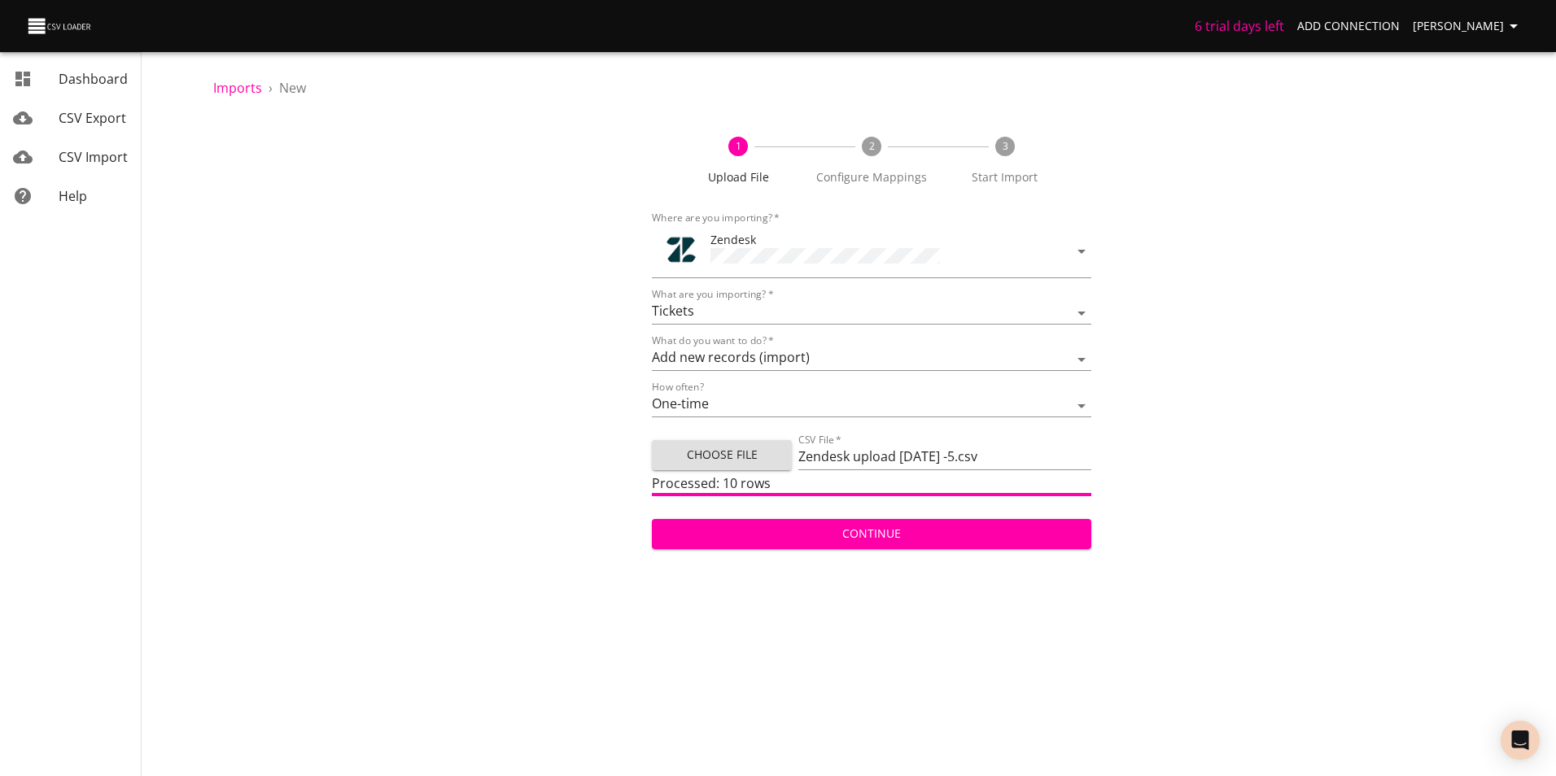
click at [913, 529] on span "Continue" at bounding box center [871, 534] width 413 height 20
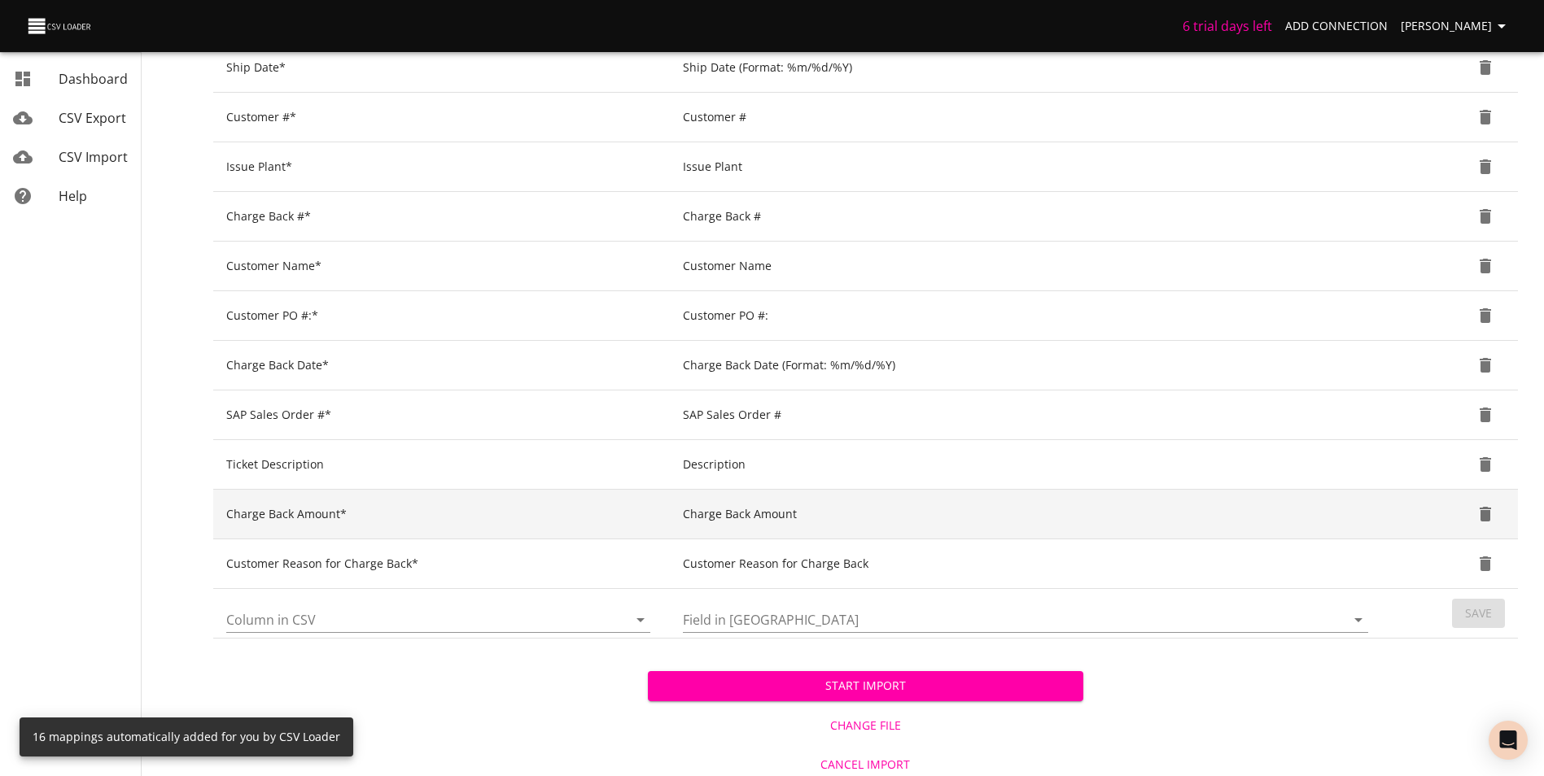
scroll to position [544, 0]
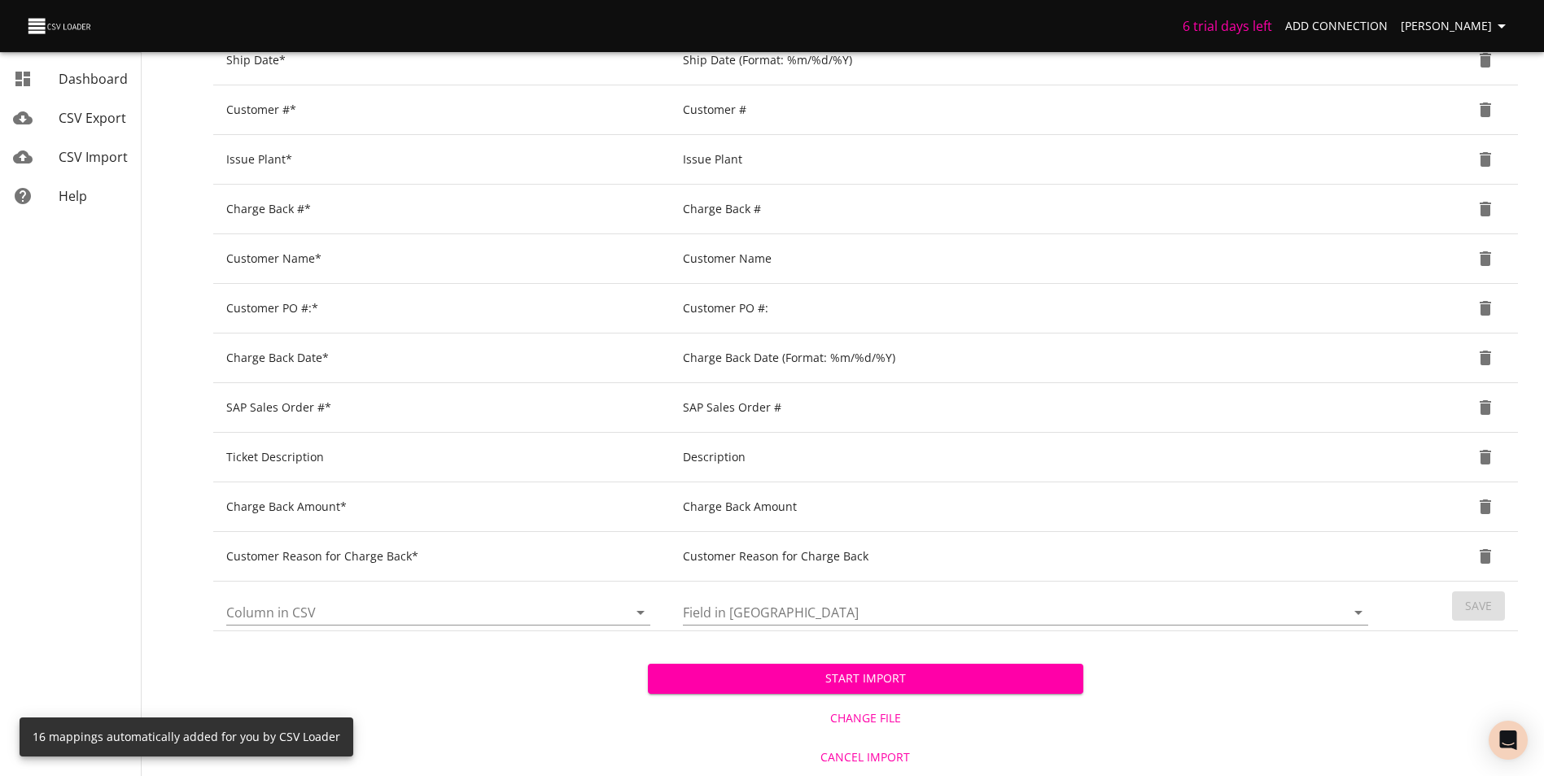
click at [968, 691] on button "Start Import" at bounding box center [865, 679] width 434 height 30
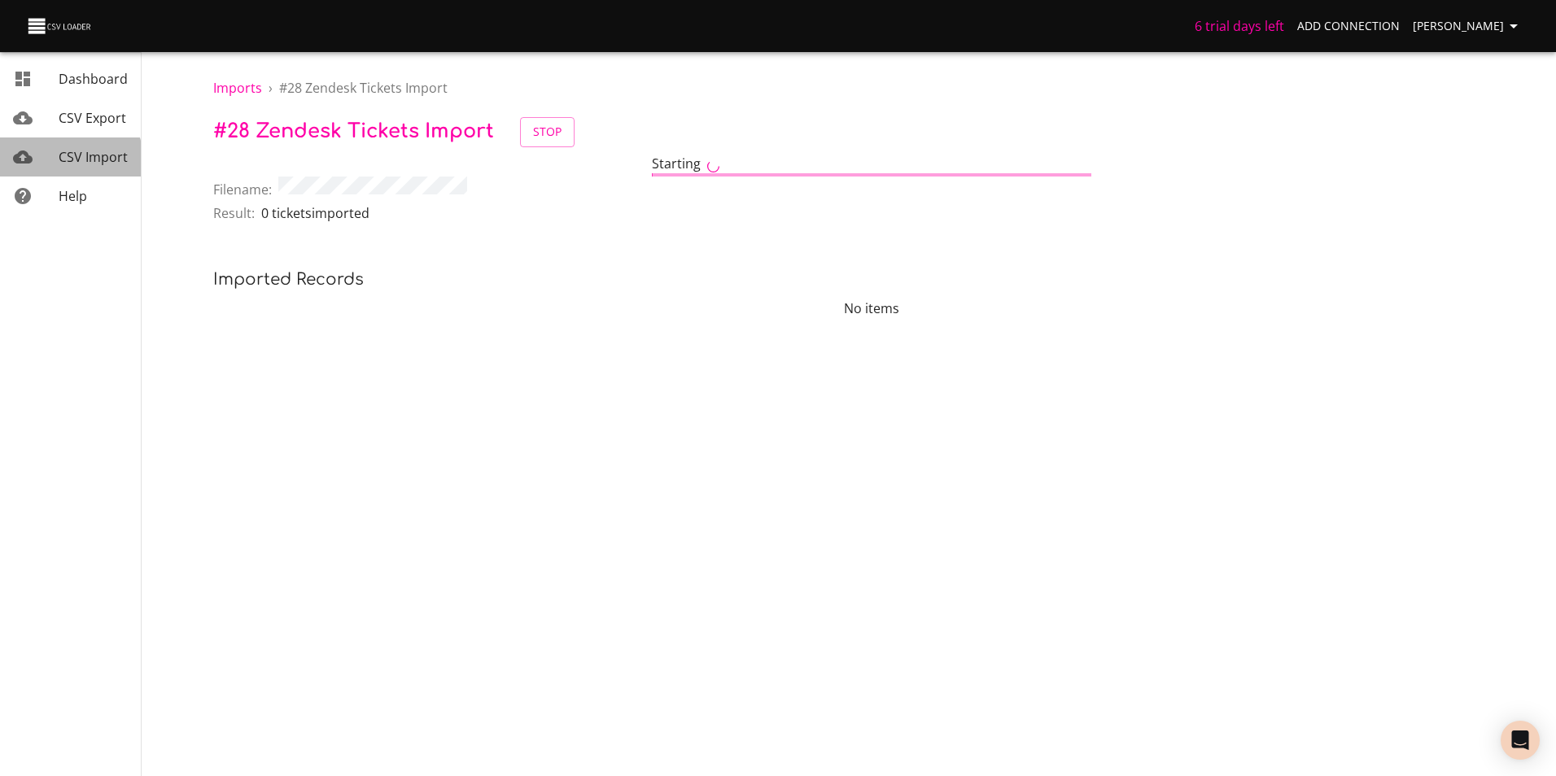
click at [65, 163] on span "CSV Import" at bounding box center [93, 157] width 69 height 18
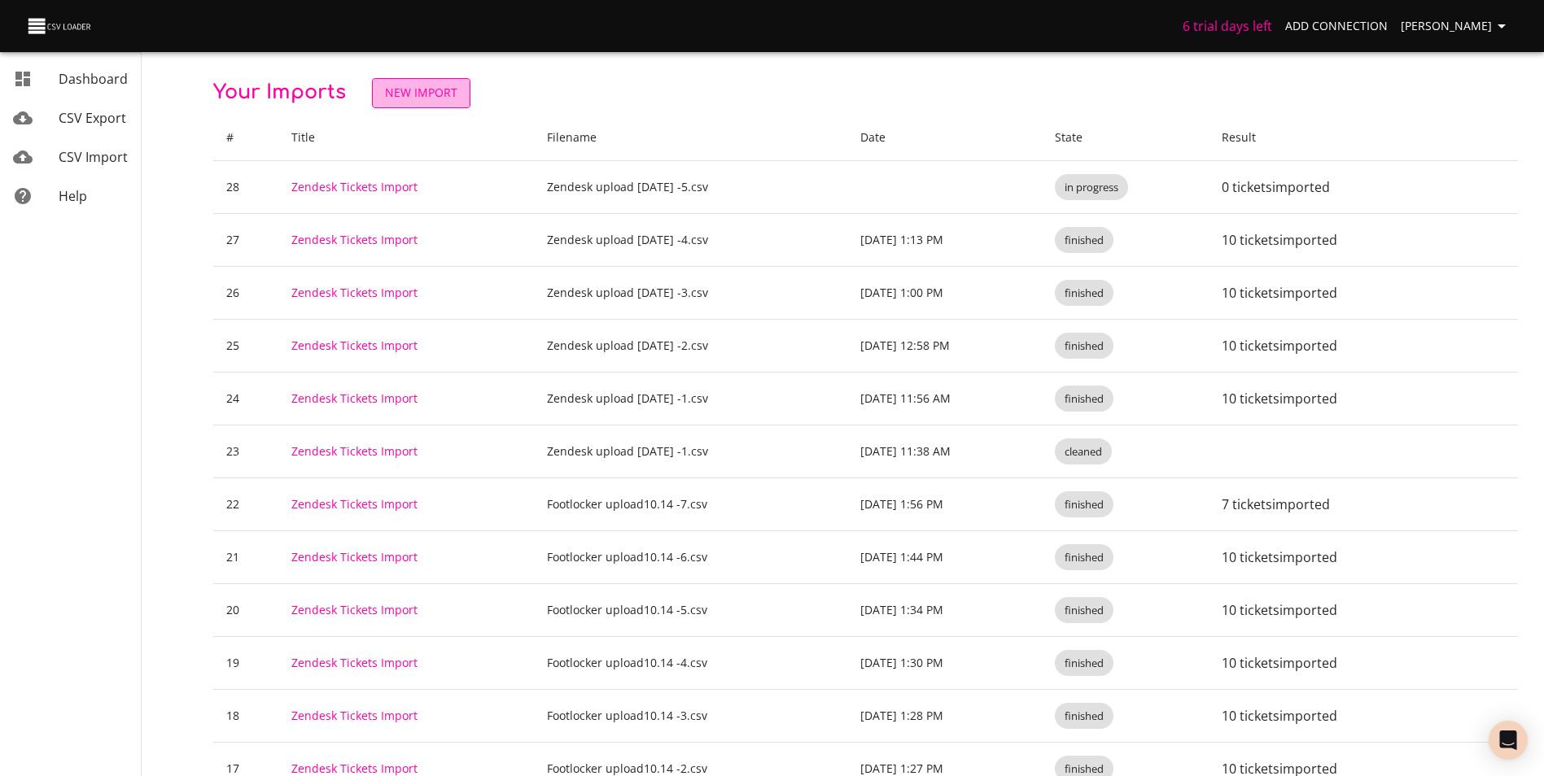
click at [415, 98] on span "New Import" at bounding box center [421, 93] width 72 height 20
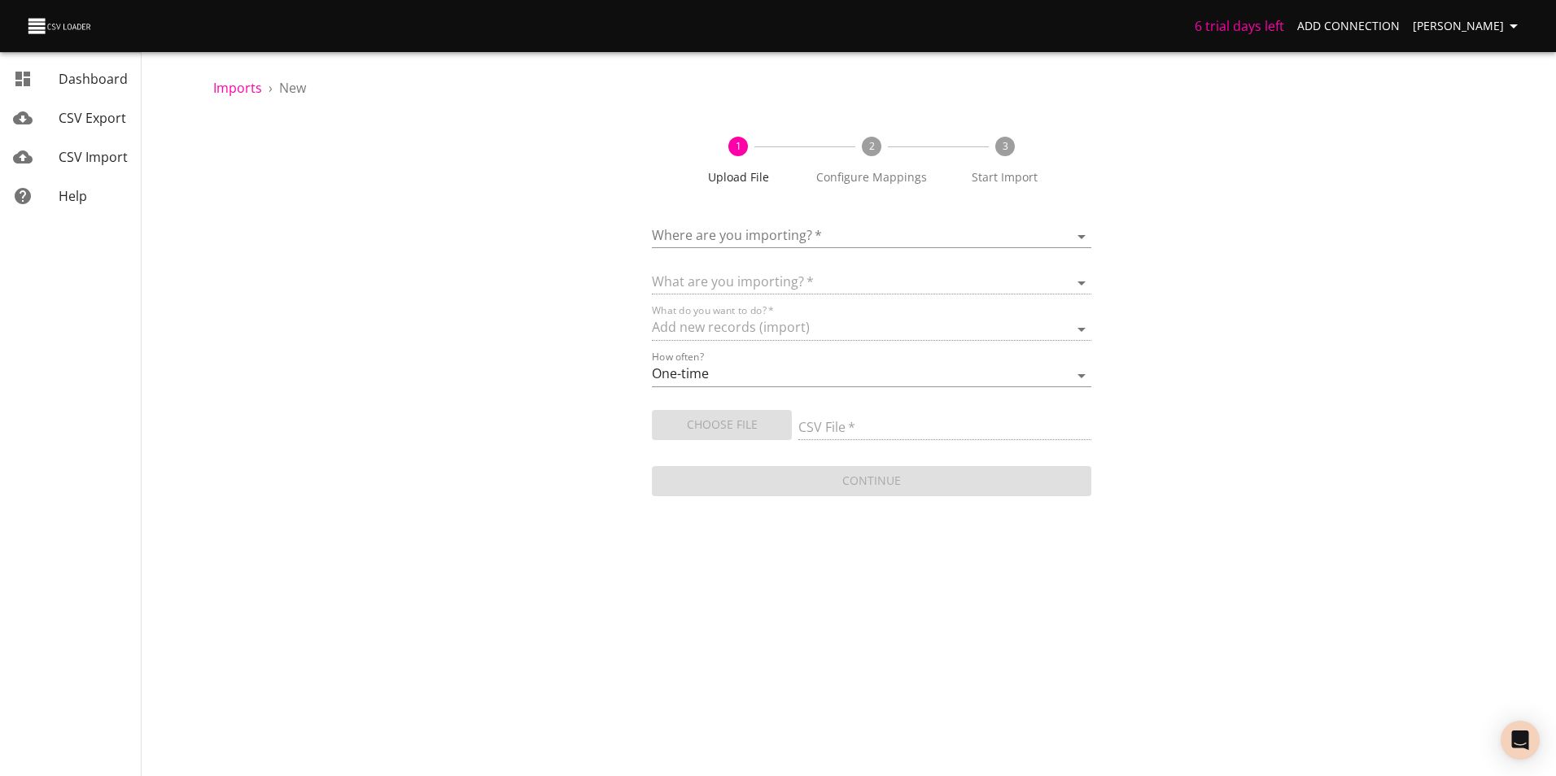
click at [861, 225] on body "6 trial days left Add Connection [PERSON_NAME] CSV Export CSV Import Help Impor…" at bounding box center [778, 388] width 1556 height 776
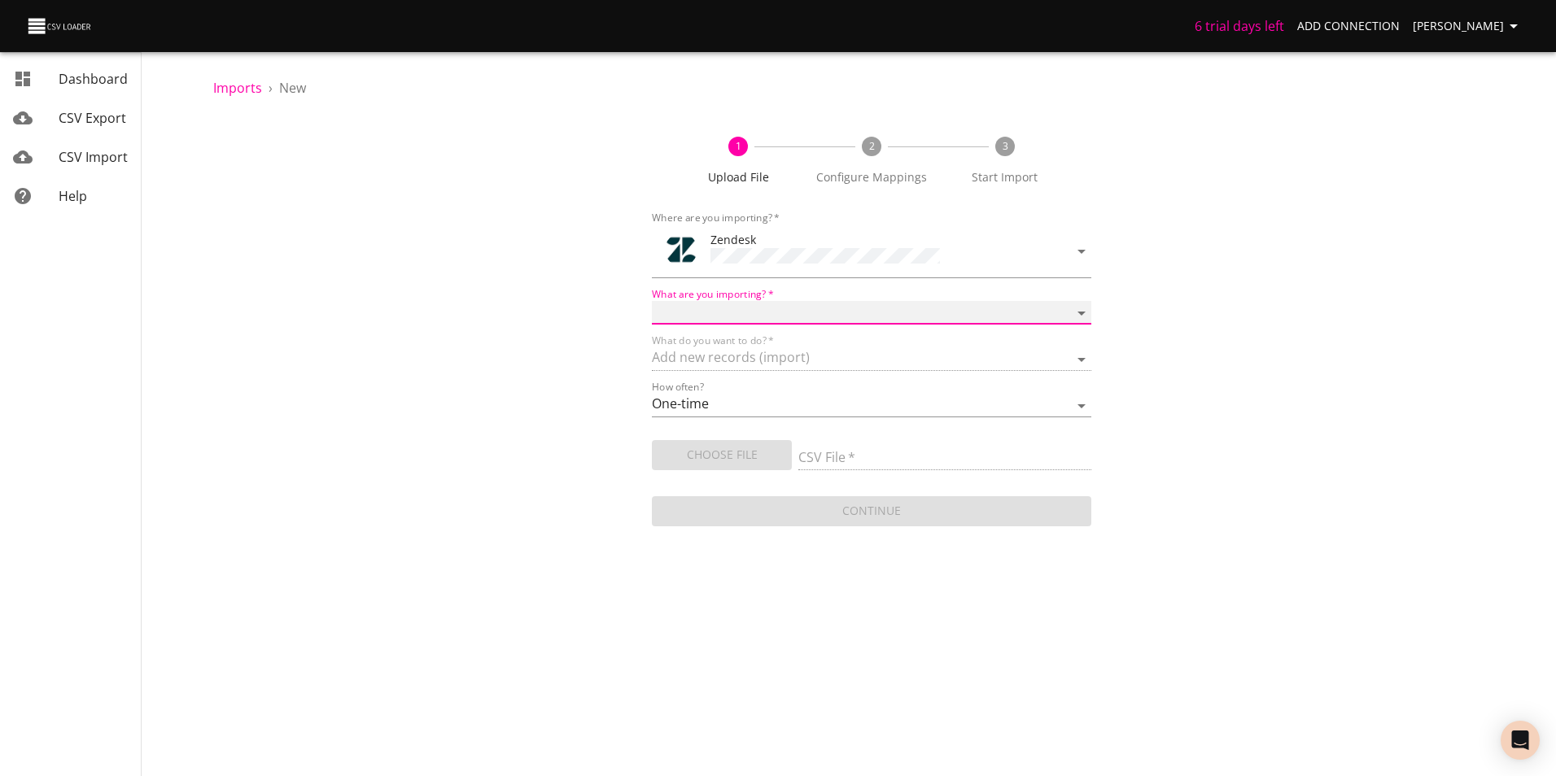
click at [857, 309] on select "Article categories Articles Comments Organizations Ticket forms Tickets Users" at bounding box center [871, 313] width 439 height 24
select select "tickets"
click at [652, 301] on select "Article categories Articles Comments Organizations Ticket forms Tickets Users" at bounding box center [871, 313] width 439 height 24
click at [901, 400] on select "One-time Auto import" at bounding box center [871, 406] width 439 height 24
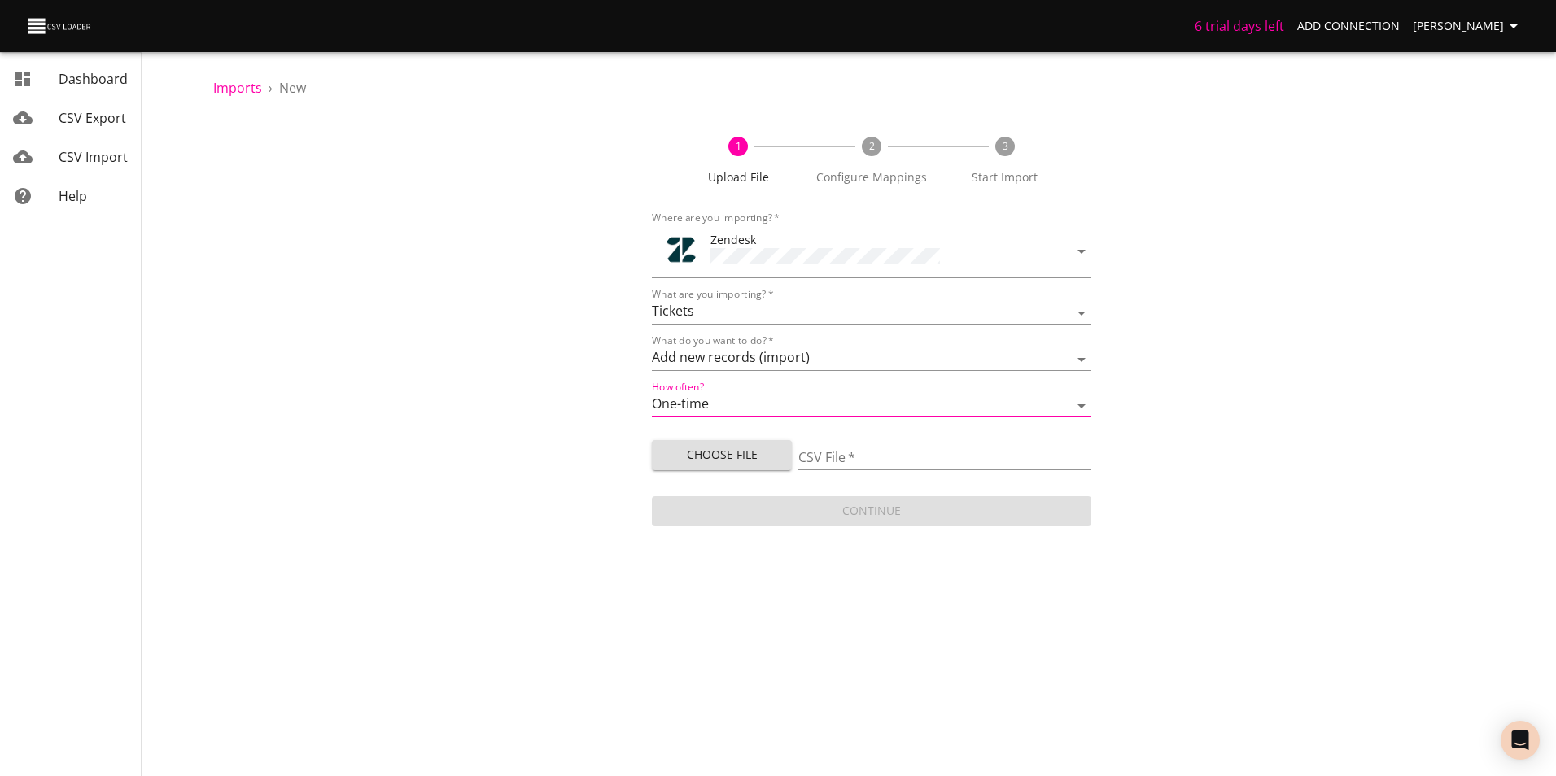
drag, startPoint x: 1247, startPoint y: 413, endPoint x: 1085, endPoint y: 444, distance: 164.2
click at [1247, 413] on div "1 Upload File 2 Configure Mappings 3 Start Import Where are you importing?   * …" at bounding box center [871, 323] width 1316 height 413
click at [984, 454] on input "CSV File   *" at bounding box center [944, 459] width 293 height 24
type input "Zendesk upload [DATE] -6.csv"
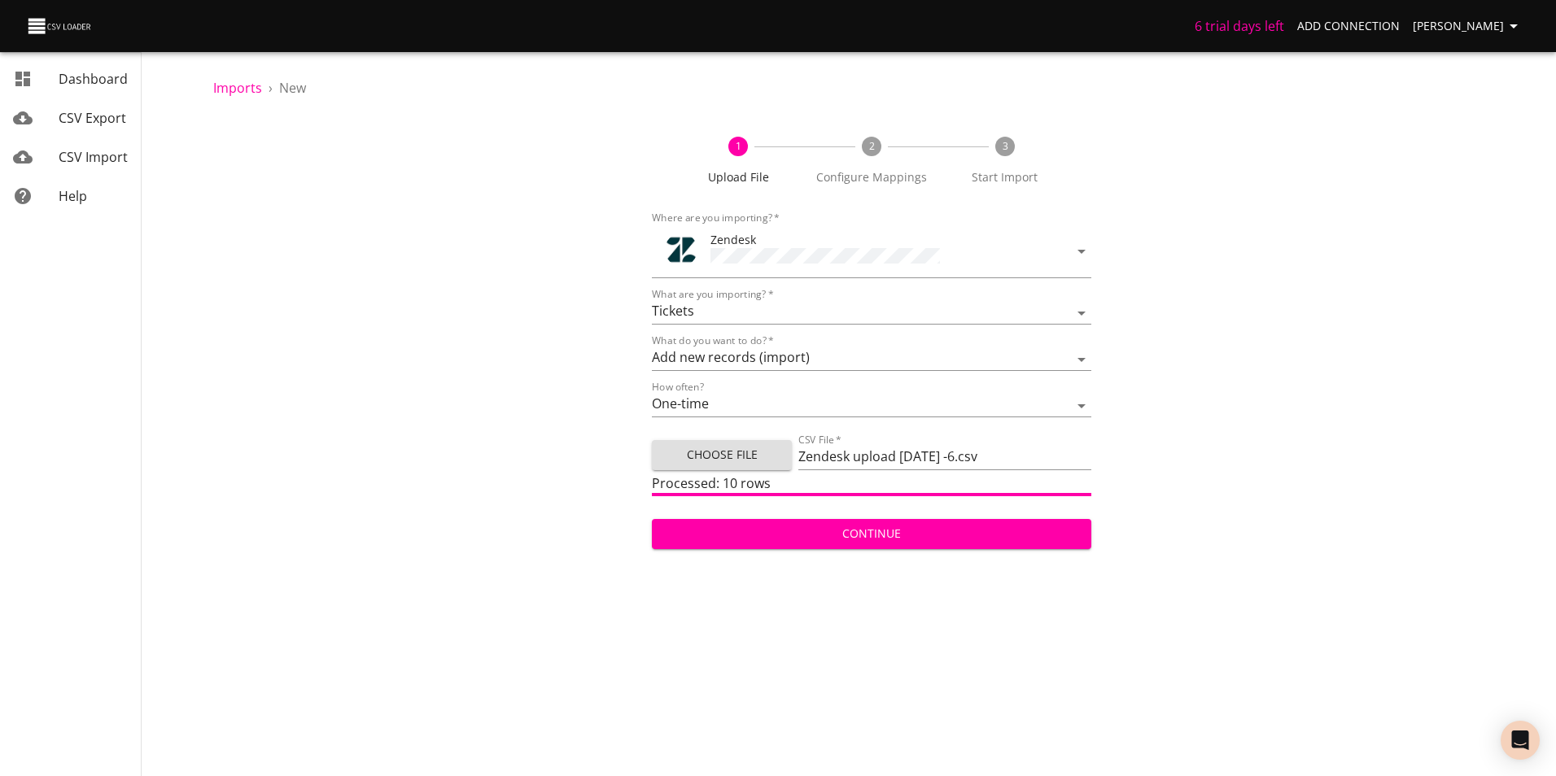
click at [832, 533] on span "Continue" at bounding box center [871, 534] width 413 height 20
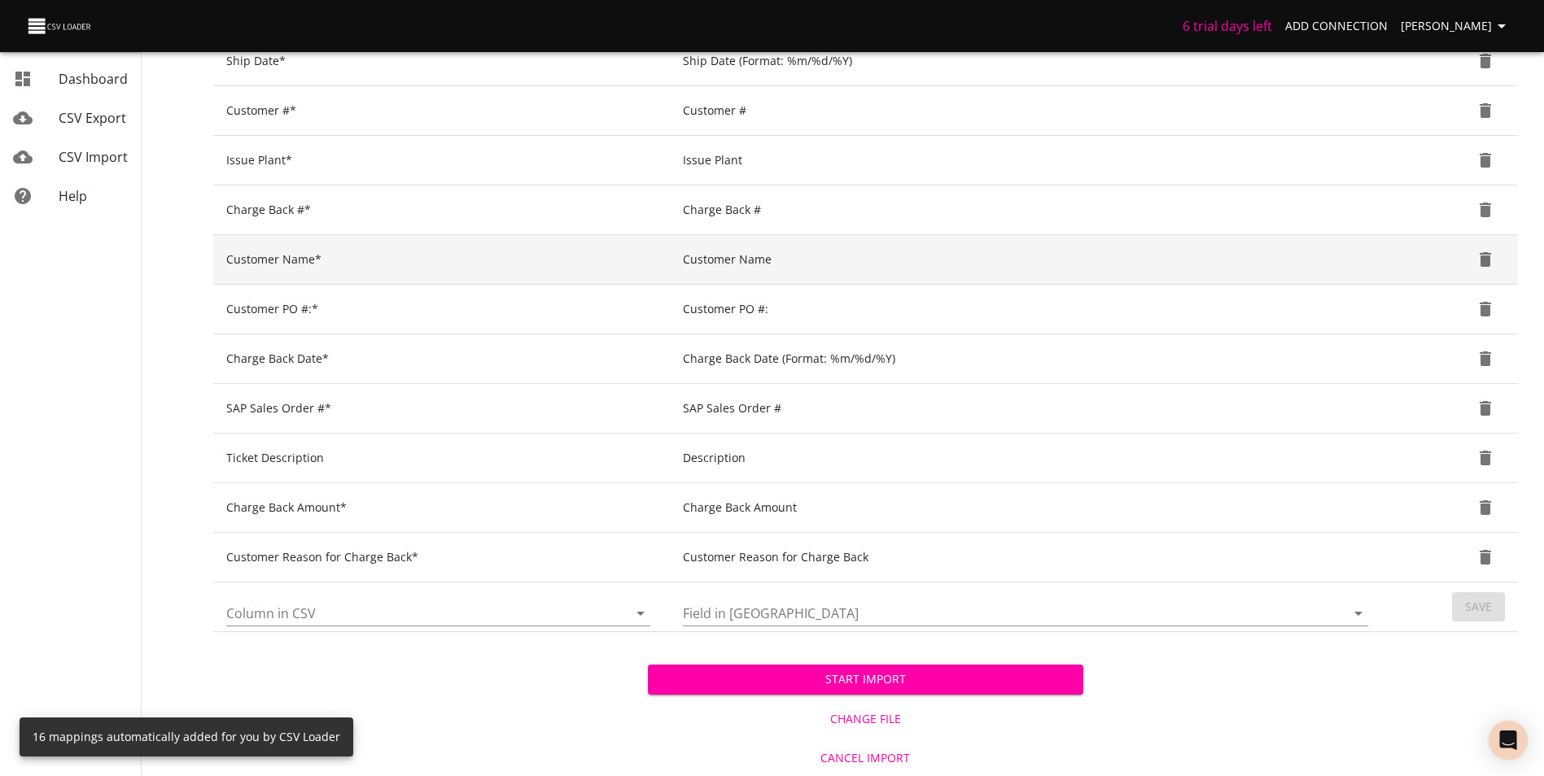
scroll to position [544, 0]
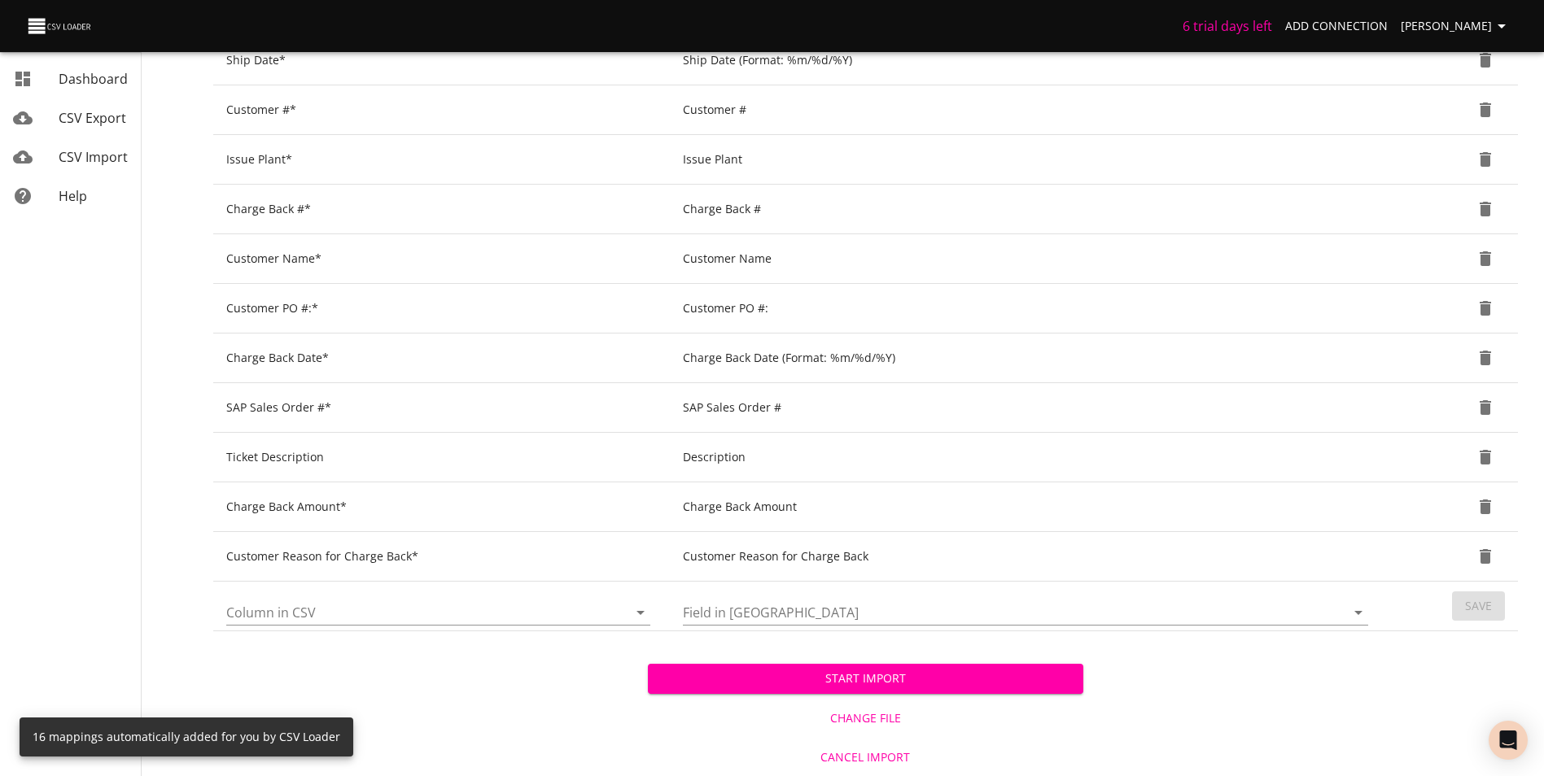
click at [971, 682] on span "Start Import" at bounding box center [865, 679] width 408 height 20
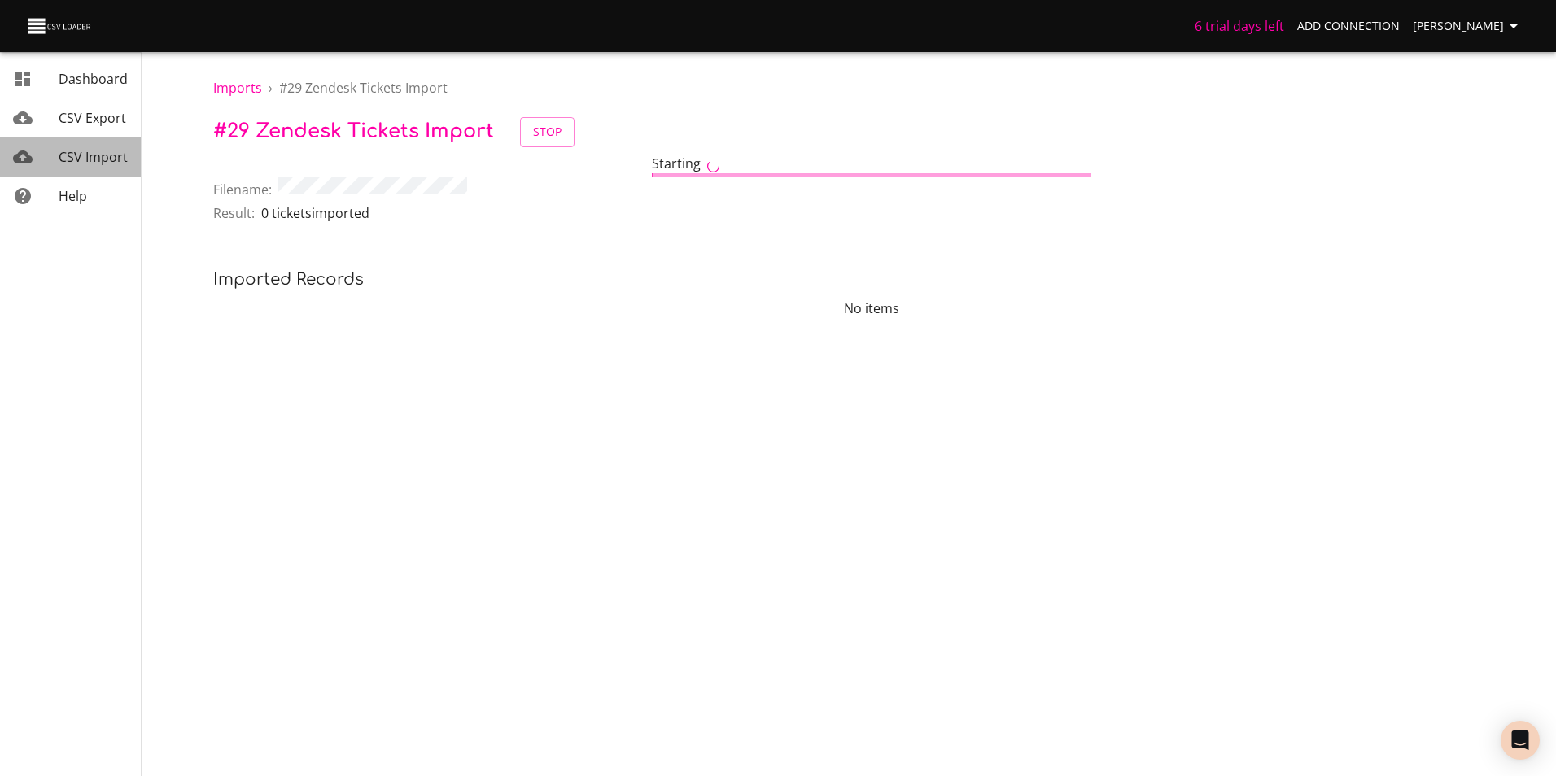
click at [107, 153] on span "CSV Import" at bounding box center [93, 157] width 69 height 18
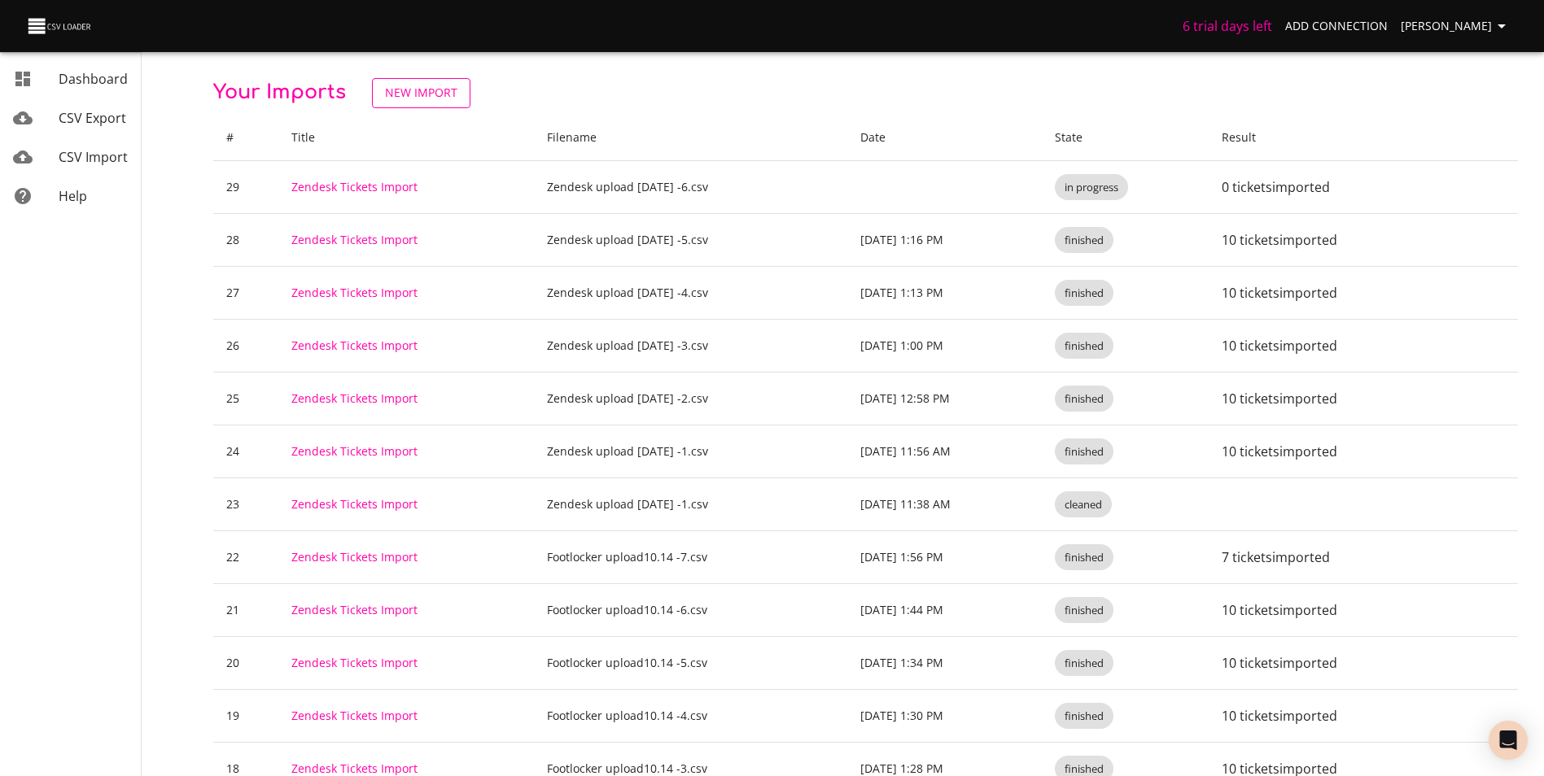
click at [425, 94] on span "New Import" at bounding box center [421, 93] width 72 height 20
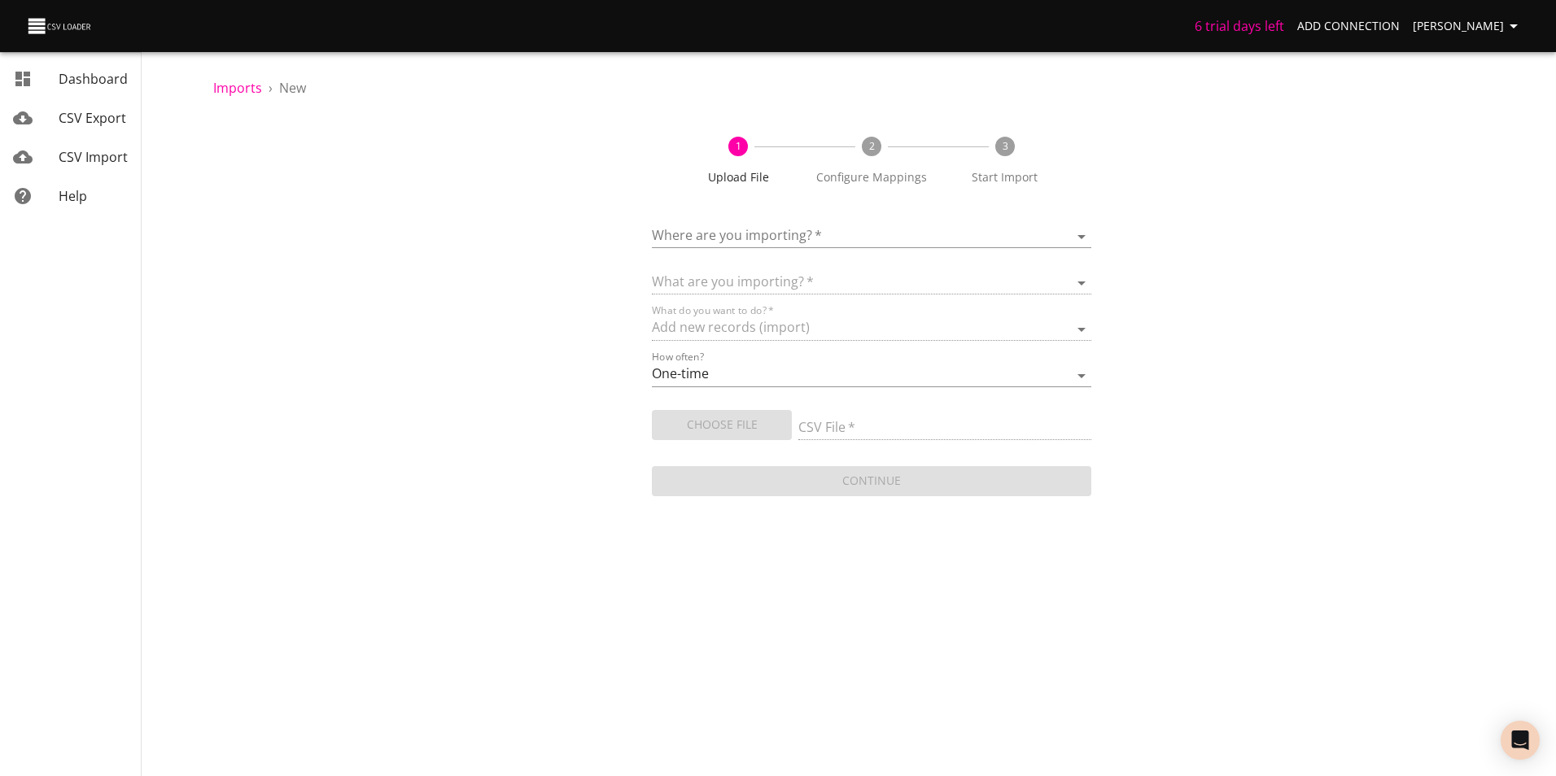
click at [841, 234] on body "6 trial days left Add Connection [PERSON_NAME] CSV Export CSV Import Help Impor…" at bounding box center [778, 388] width 1556 height 776
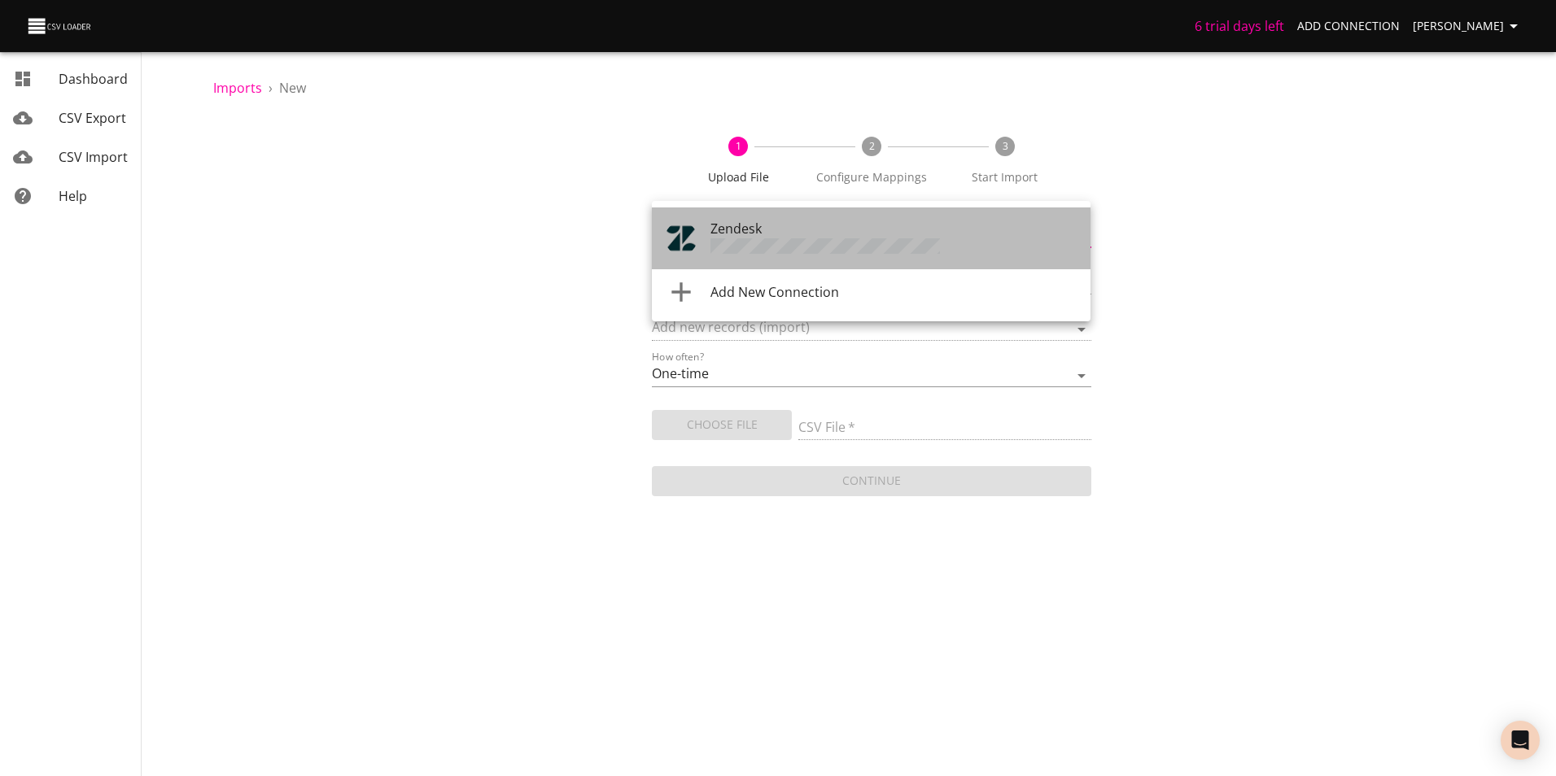
click at [771, 231] on div "Zendesk" at bounding box center [893, 238] width 367 height 39
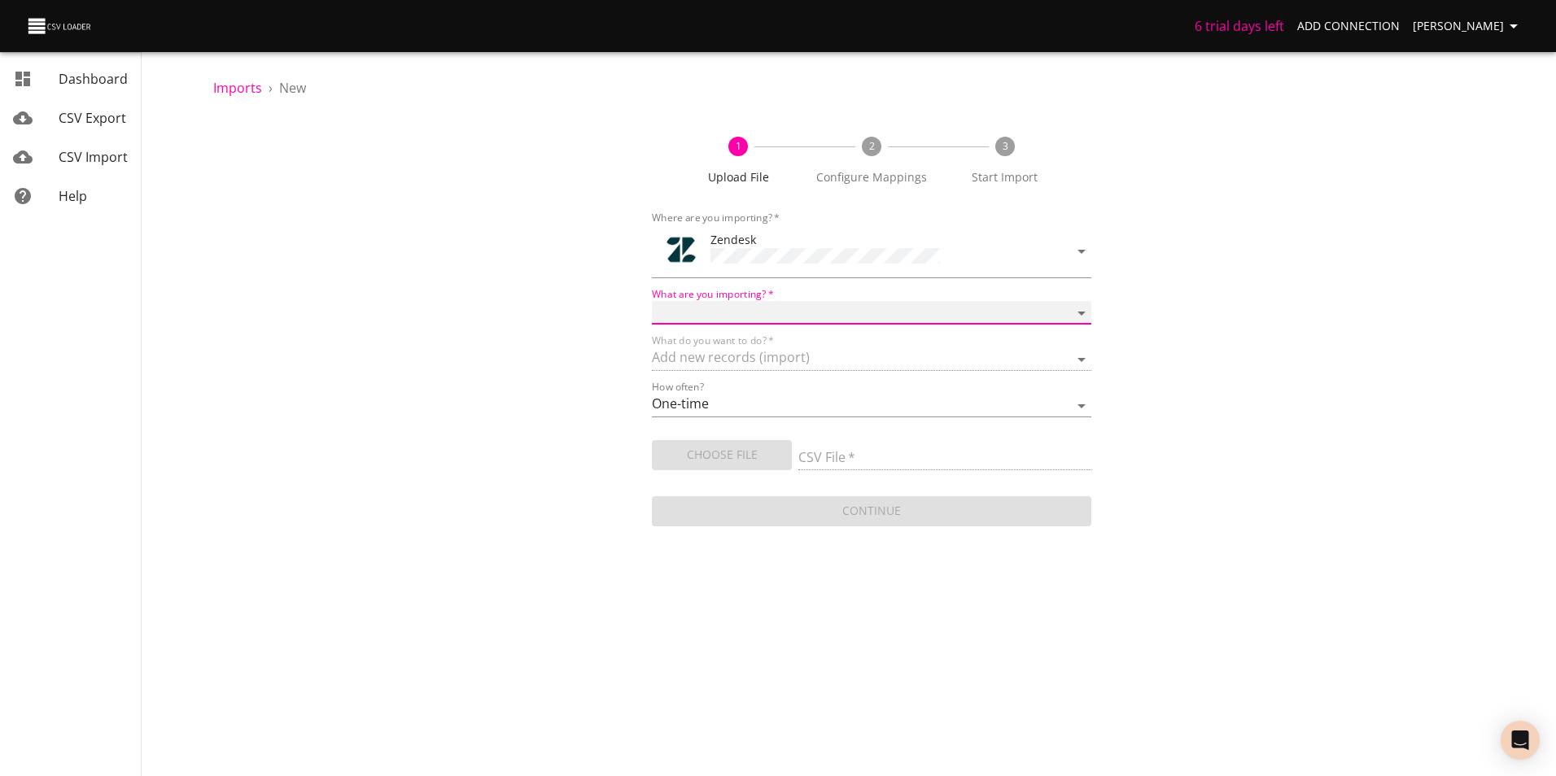
click at [790, 302] on select "Article categories Articles Comments Organizations Ticket forms Tickets Users" at bounding box center [871, 313] width 439 height 24
select select "tickets"
click at [652, 301] on select "Article categories Articles Comments Organizations Ticket forms Tickets Users" at bounding box center [871, 313] width 439 height 24
click at [882, 452] on input "CSV File   *" at bounding box center [944, 459] width 293 height 24
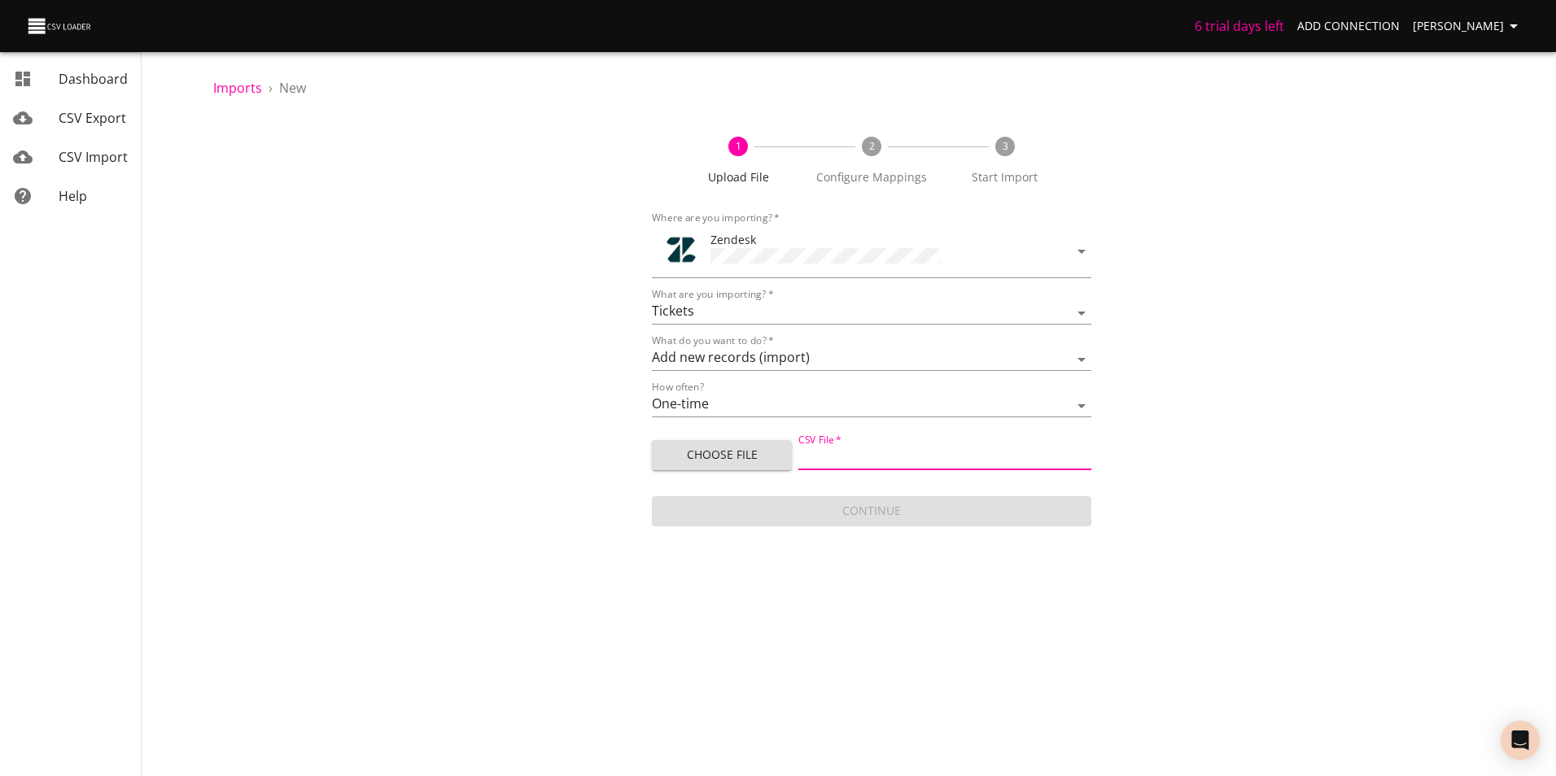
type input "Zendesk upload [DATE] -7.csv"
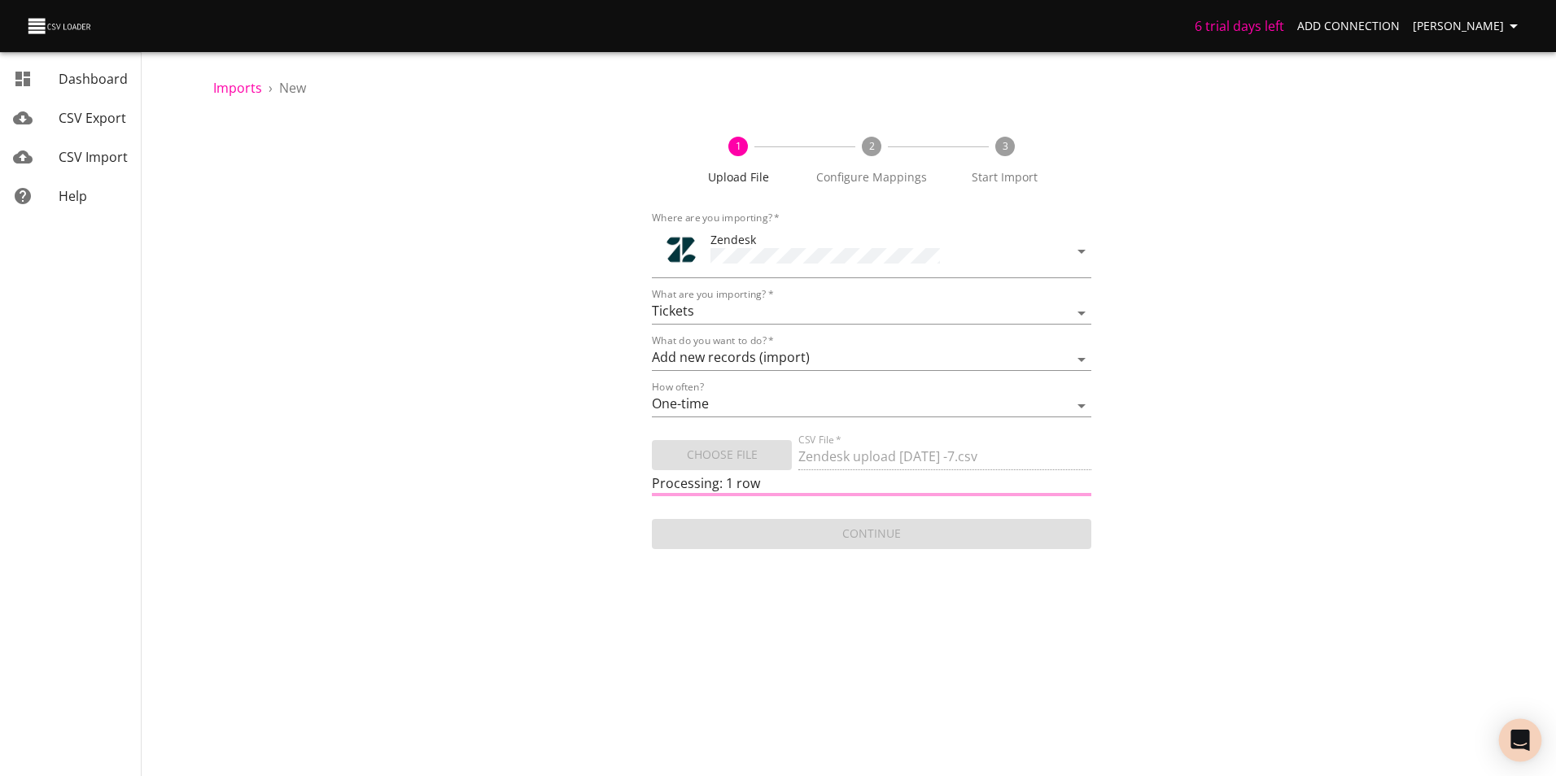
click at [1522, 747] on icon "Open Intercom Messenger" at bounding box center [1519, 740] width 19 height 21
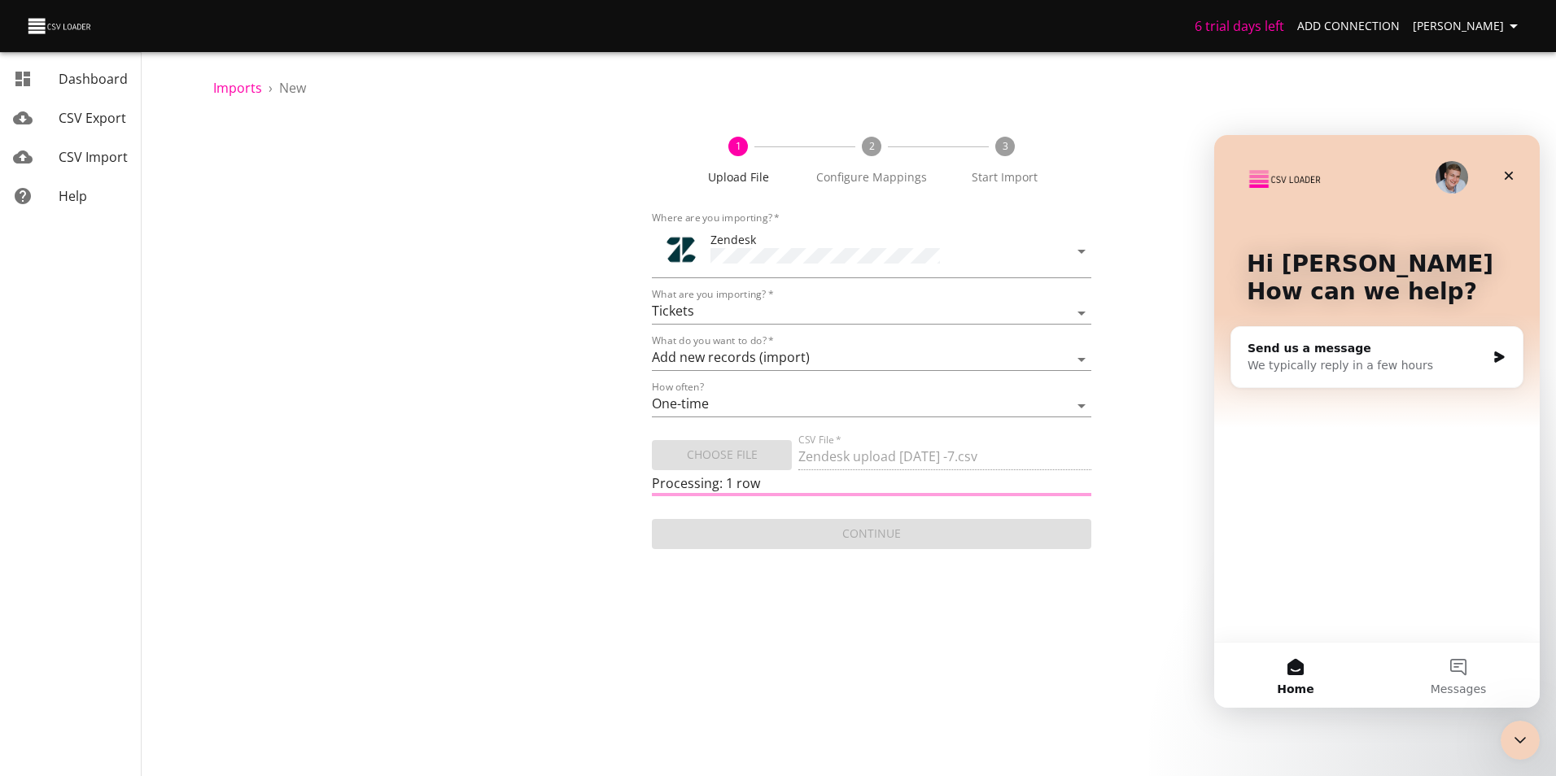
click at [1329, 361] on div "We typically reply in a few hours" at bounding box center [1366, 365] width 238 height 17
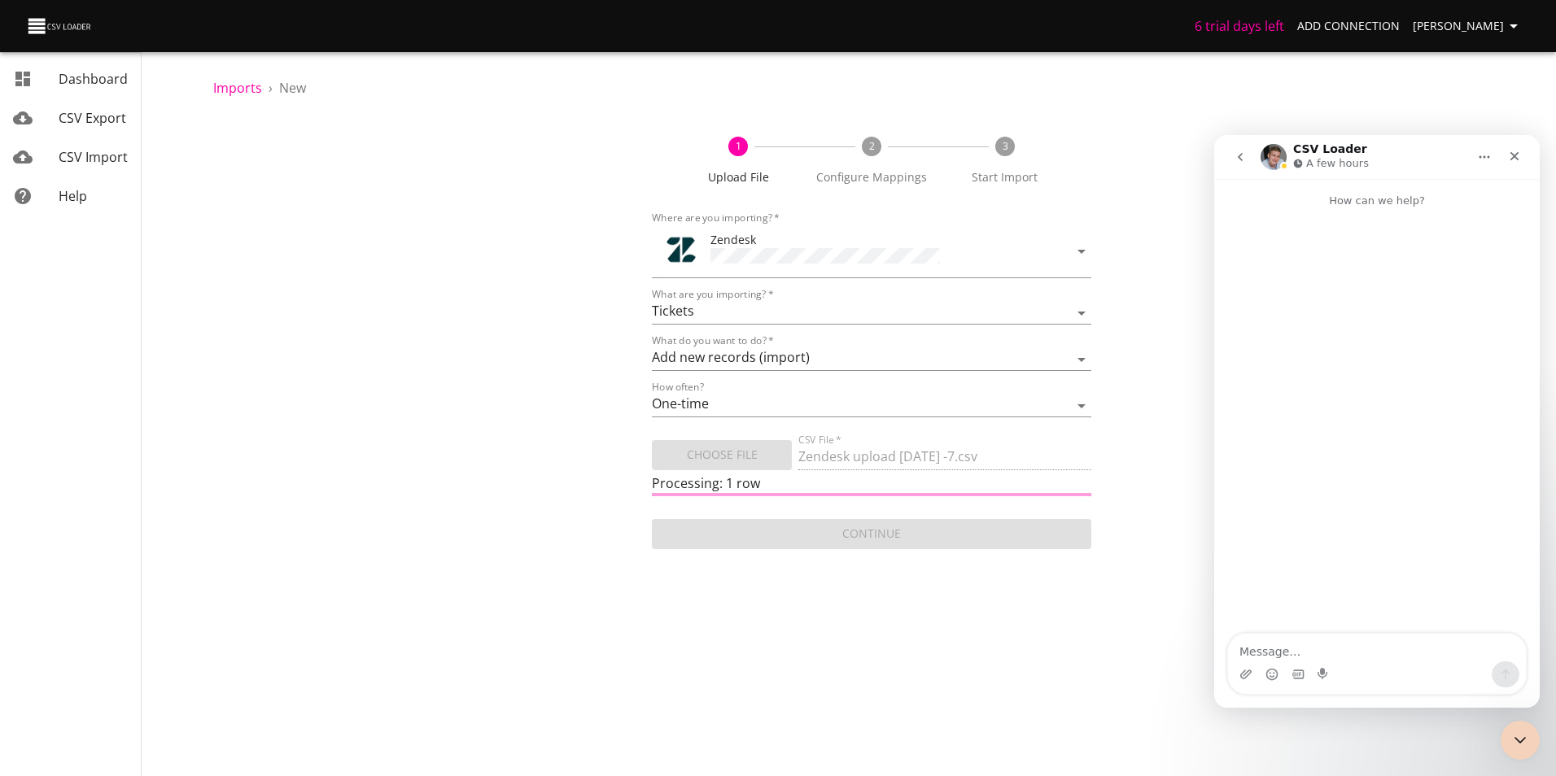
click at [1481, 165] on button "Home" at bounding box center [1484, 157] width 31 height 31
click at [1394, 487] on div "Intercom messenger" at bounding box center [1376, 422] width 325 height 426
click at [1332, 654] on textarea "Message…" at bounding box center [1377, 648] width 298 height 28
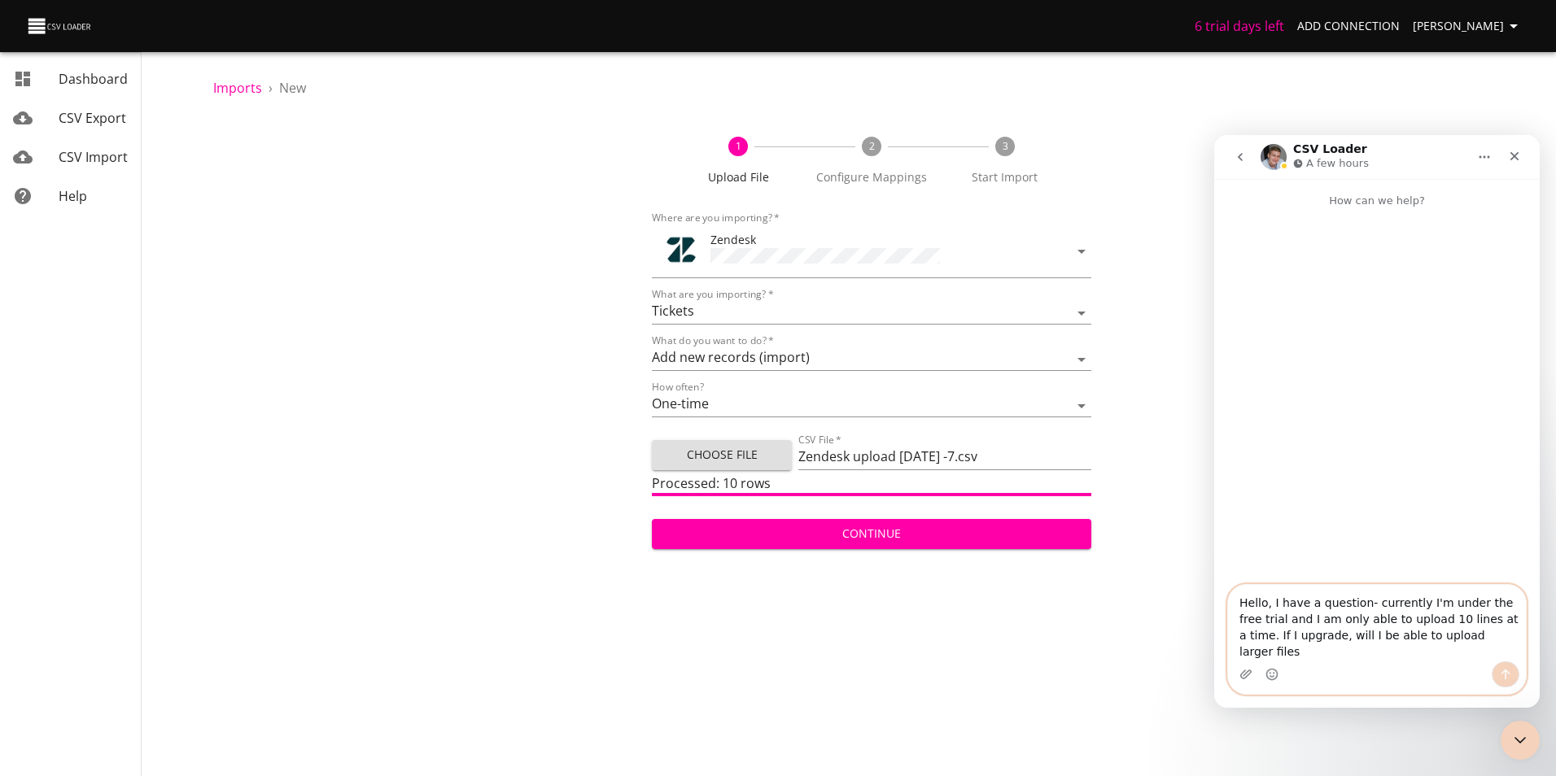
type textarea "Hello, I have a question- currently I'm under the free trial and I am only able…"
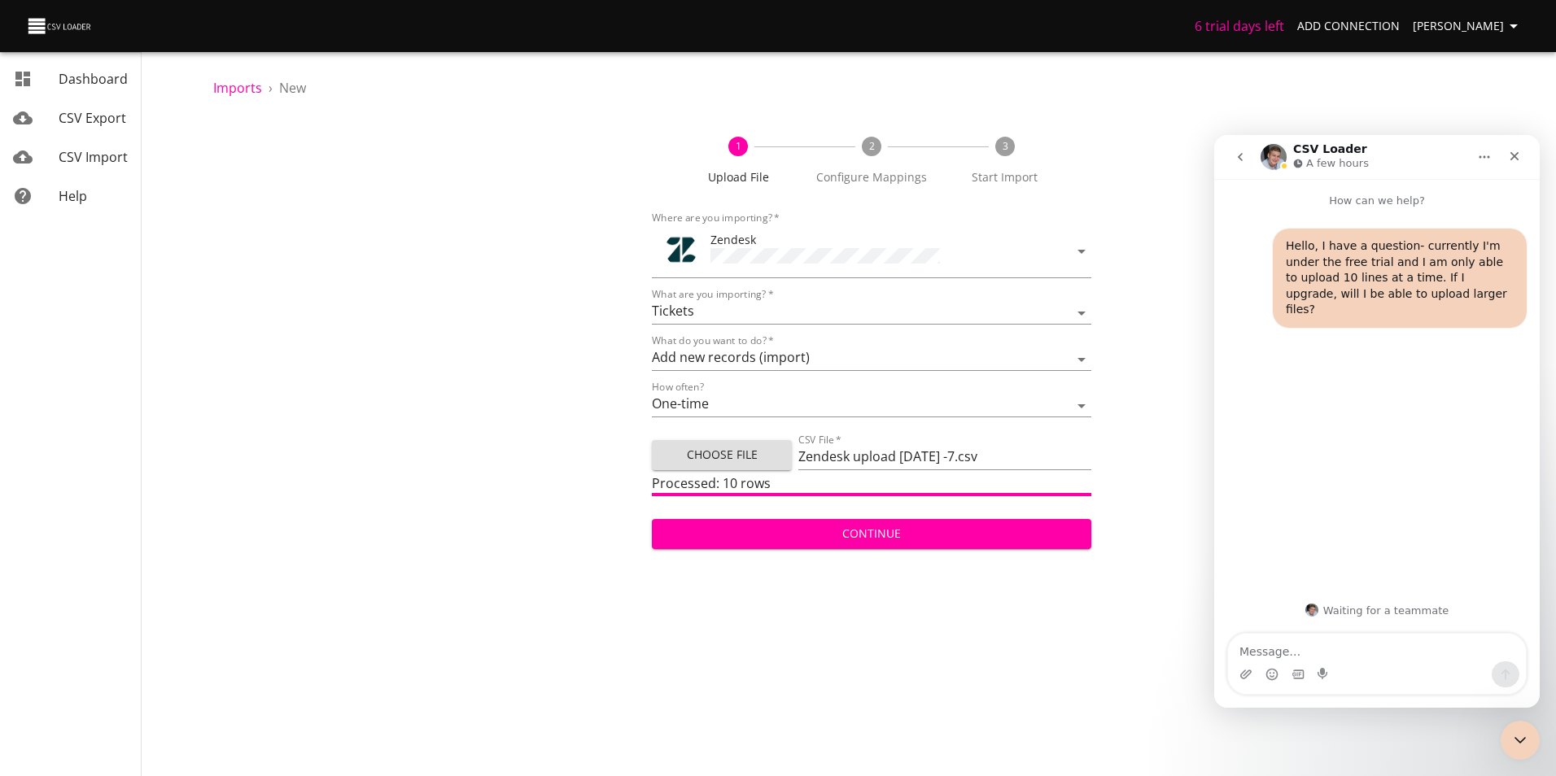
click at [1251, 161] on button "go back" at bounding box center [1240, 157] width 31 height 31
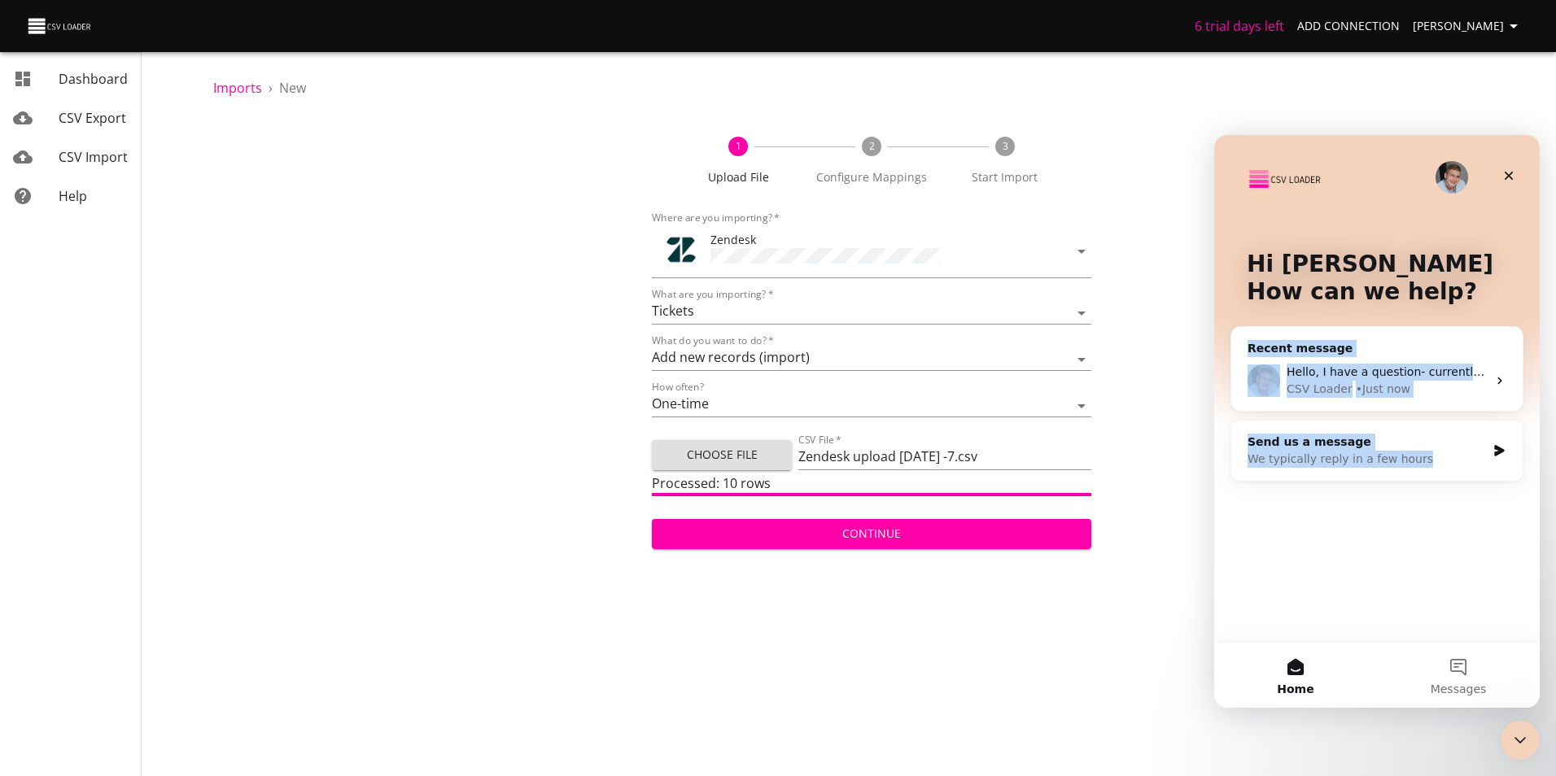
drag, startPoint x: 1501, startPoint y: 533, endPoint x: 1527, endPoint y: 581, distance: 54.6
click at [1527, 581] on div "Hi [PERSON_NAME] 👋 How can we help? Recent message Hello, I have a question- cu…" at bounding box center [1376, 388] width 325 height 507
drag, startPoint x: 1527, startPoint y: 581, endPoint x: 1475, endPoint y: 672, distance: 105.0
click at [1475, 672] on button "1 Messages" at bounding box center [1458, 675] width 163 height 65
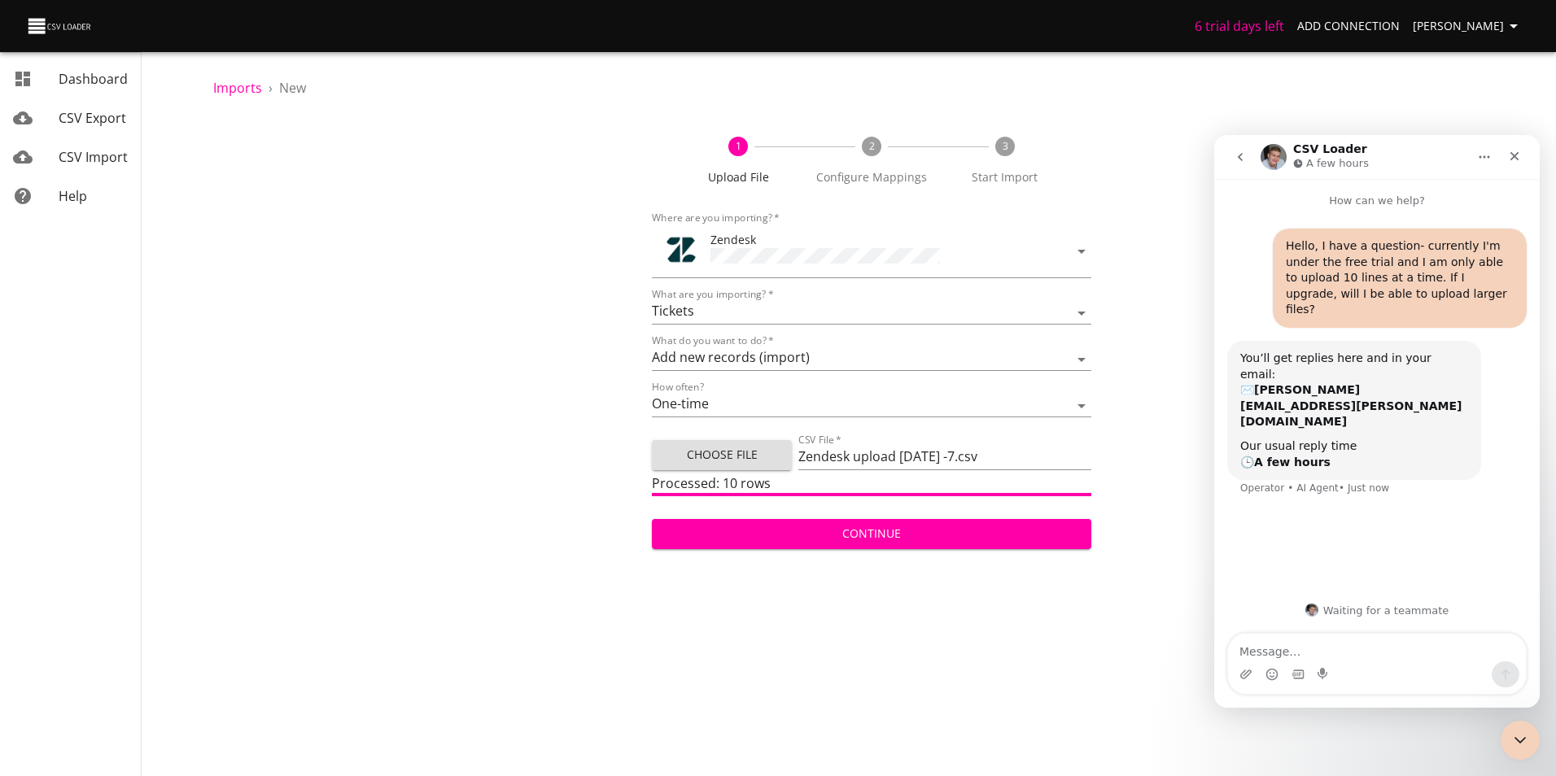
click at [1233, 159] on button "go back" at bounding box center [1240, 157] width 31 height 31
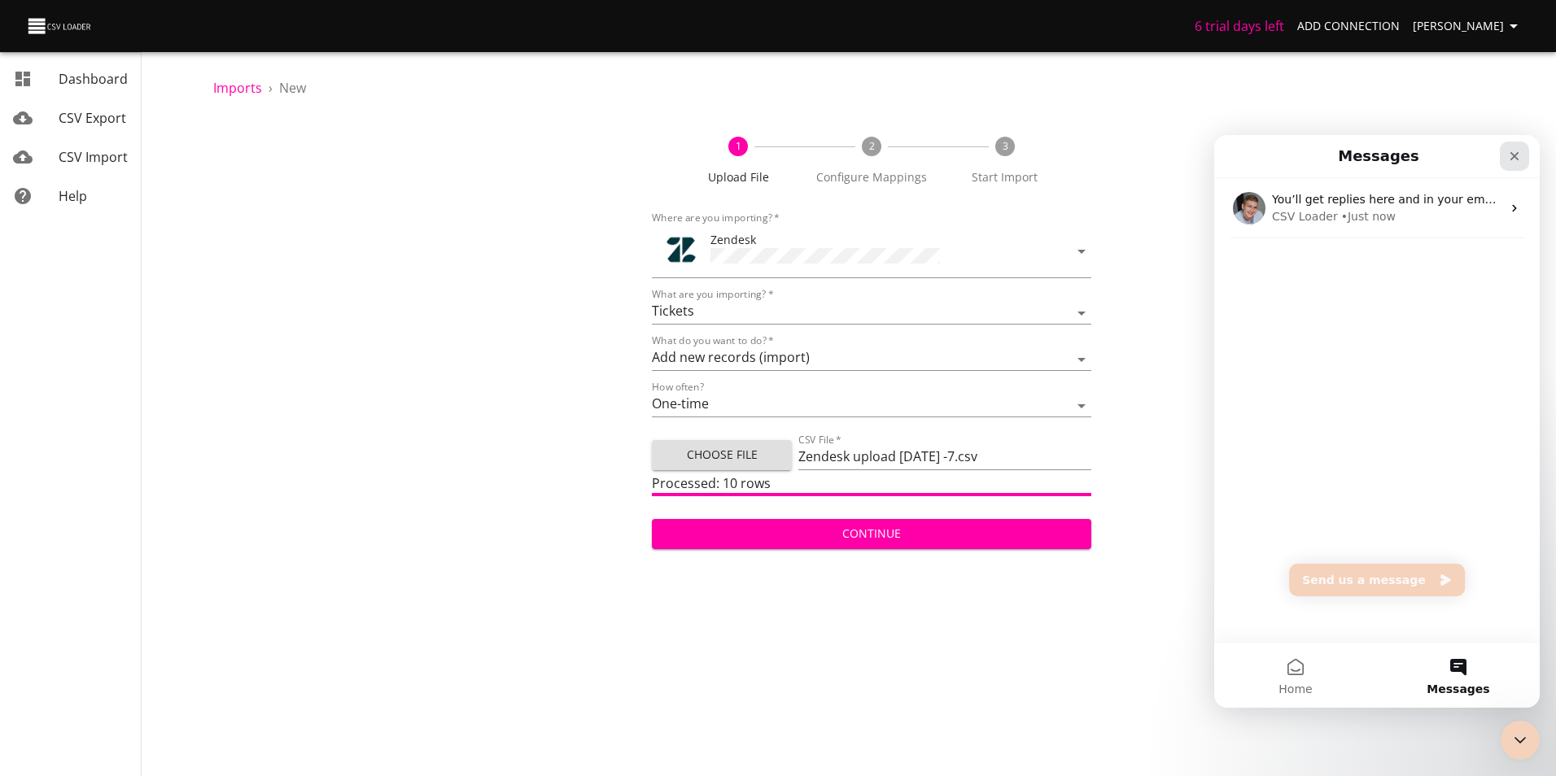
click at [1509, 151] on icon "Close" at bounding box center [1514, 156] width 13 height 13
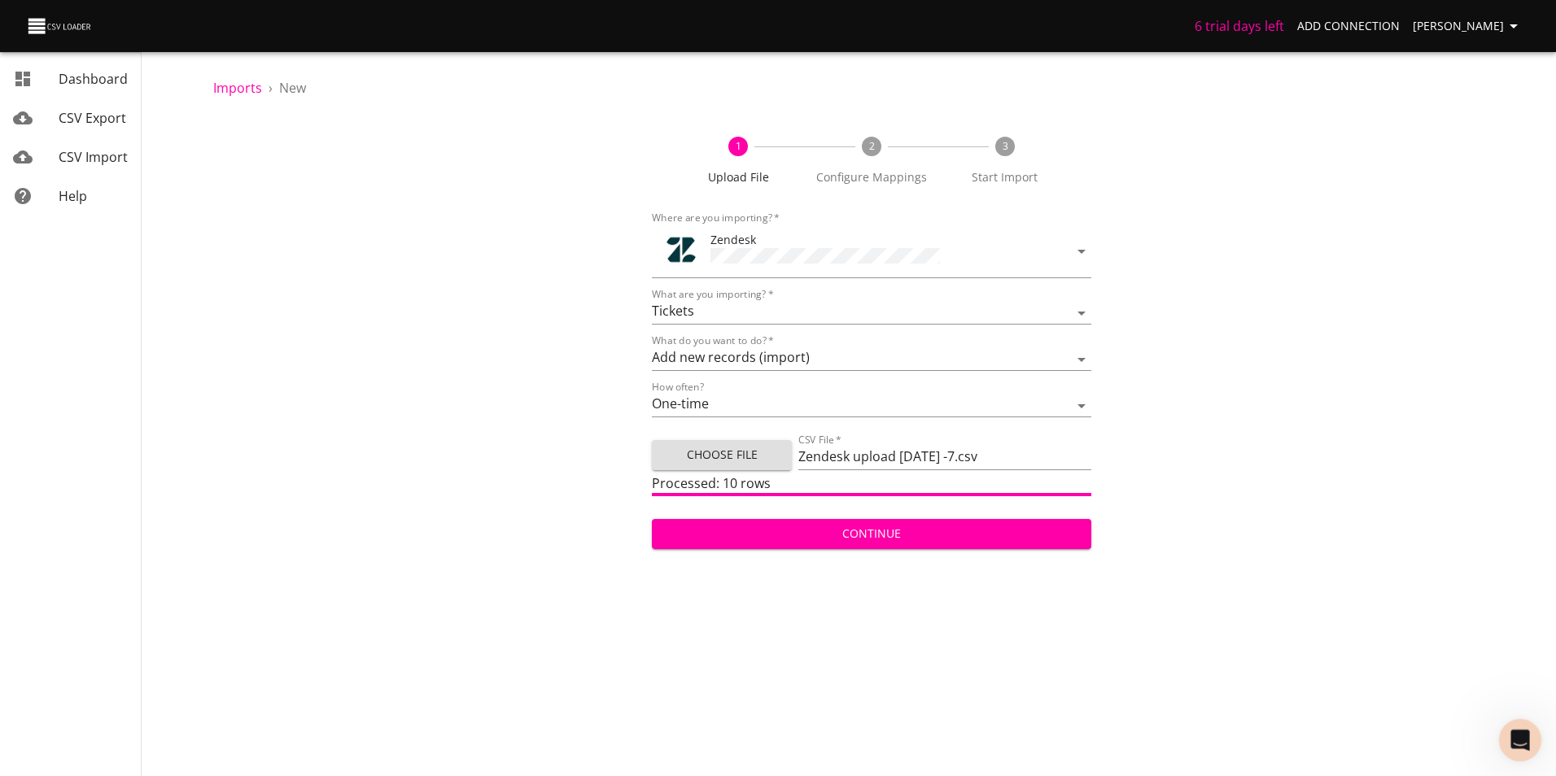
click at [1514, 738] on icon "Open Intercom Messenger" at bounding box center [1517, 738] width 27 height 27
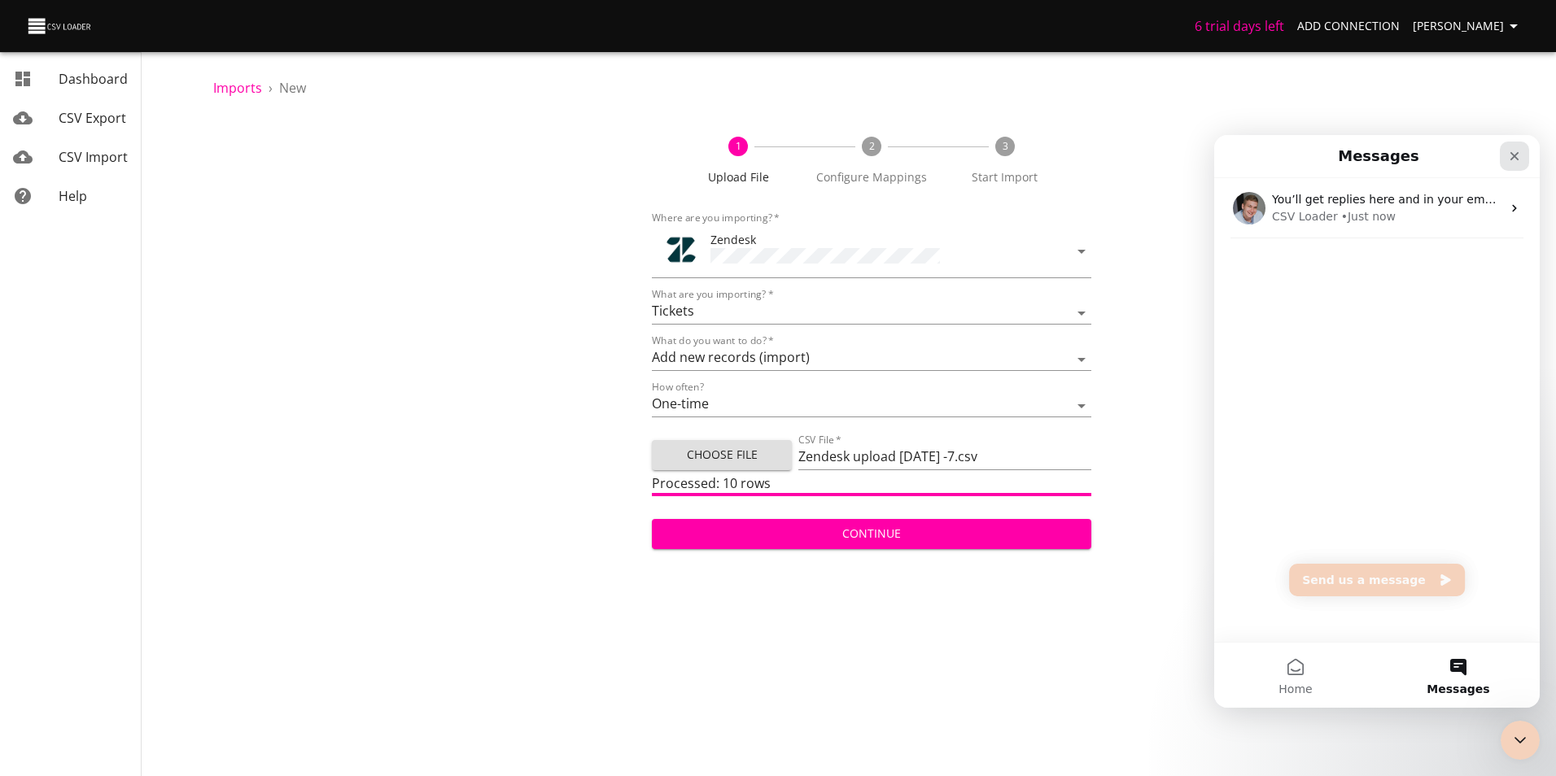
click at [1508, 154] on icon "Close" at bounding box center [1514, 156] width 13 height 13
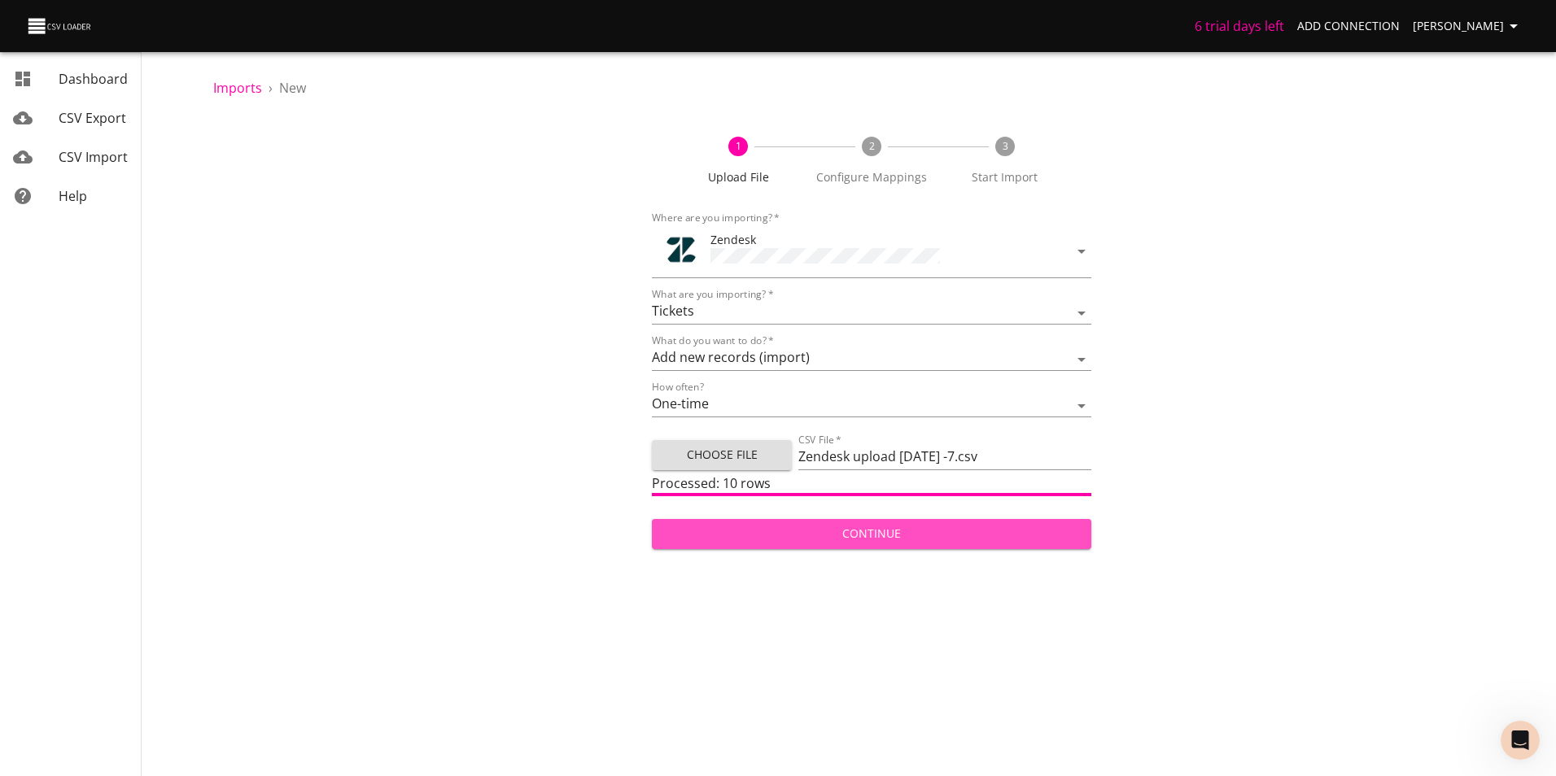
click at [956, 537] on span "Continue" at bounding box center [871, 534] width 413 height 20
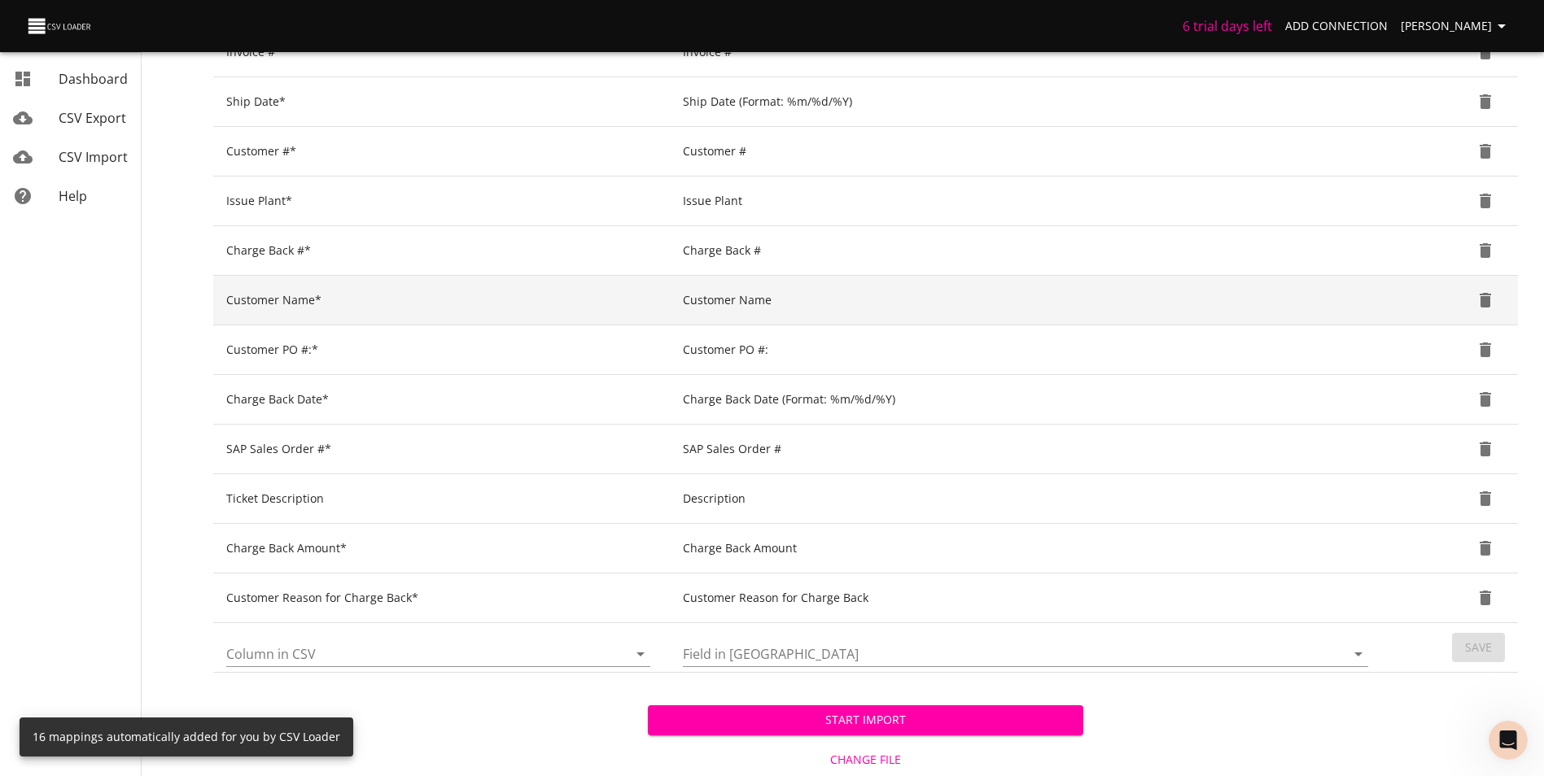
scroll to position [544, 0]
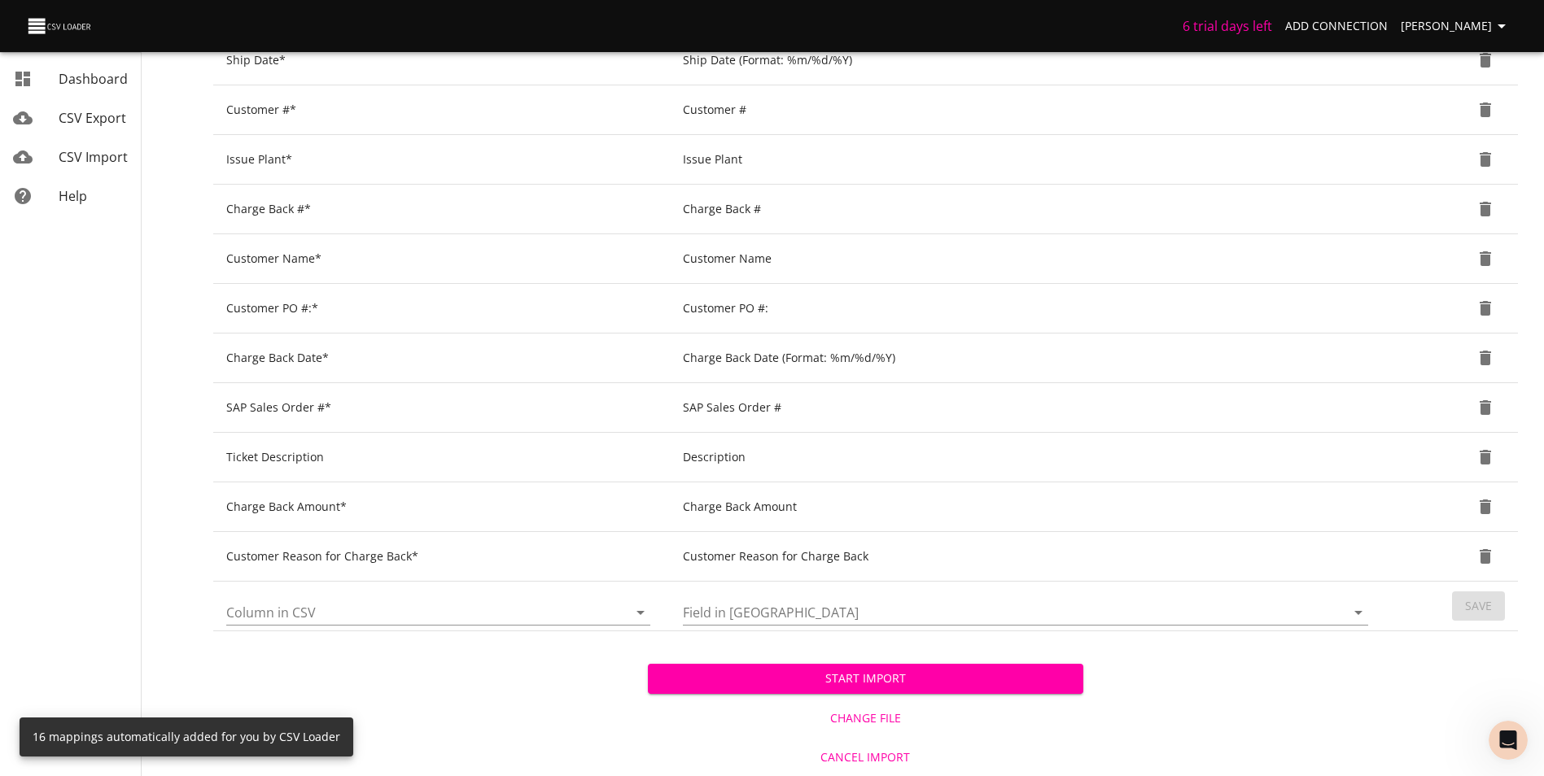
click at [1025, 679] on span "Start Import" at bounding box center [865, 679] width 408 height 20
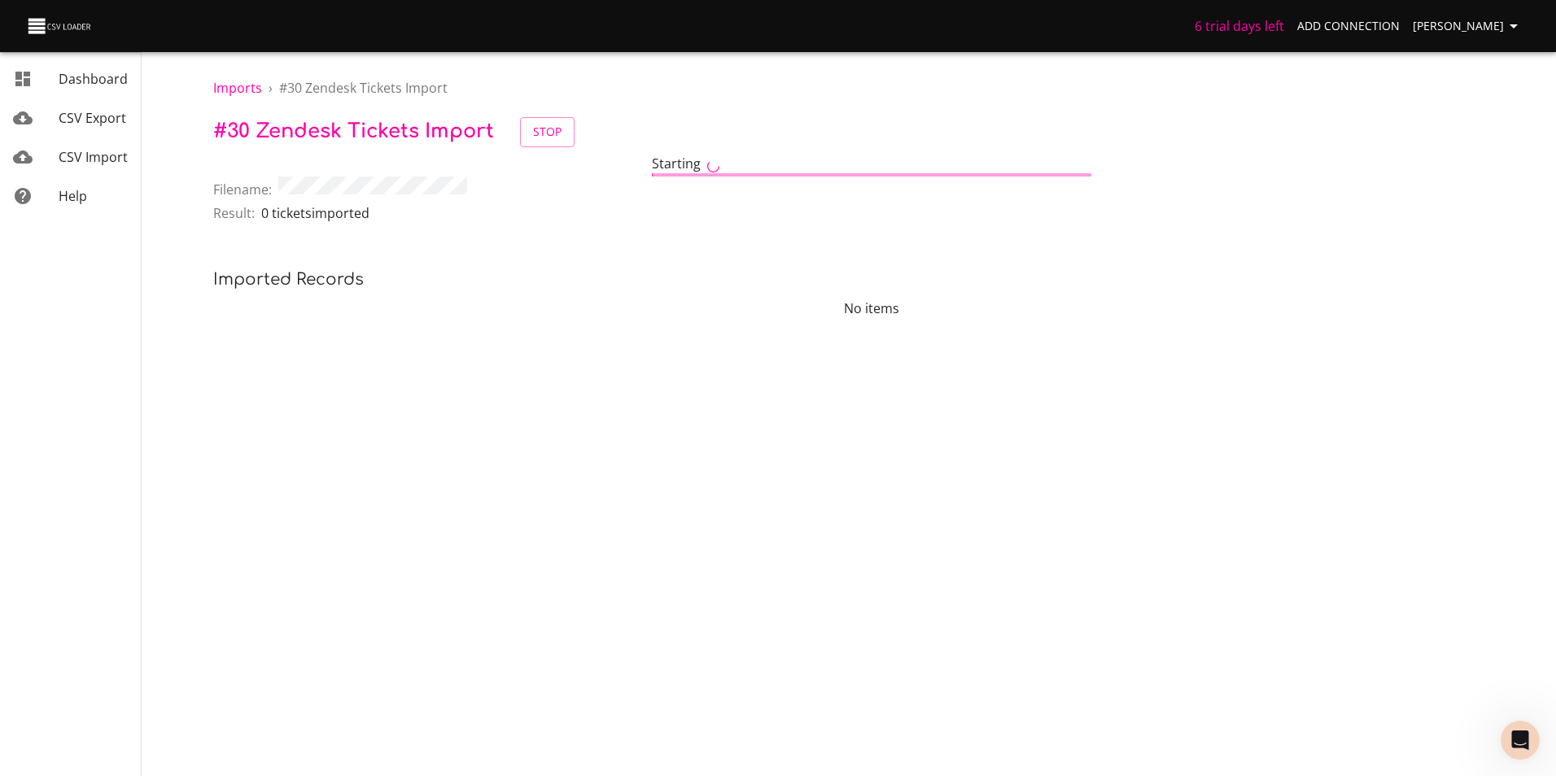
click at [98, 154] on span "CSV Import" at bounding box center [93, 157] width 69 height 18
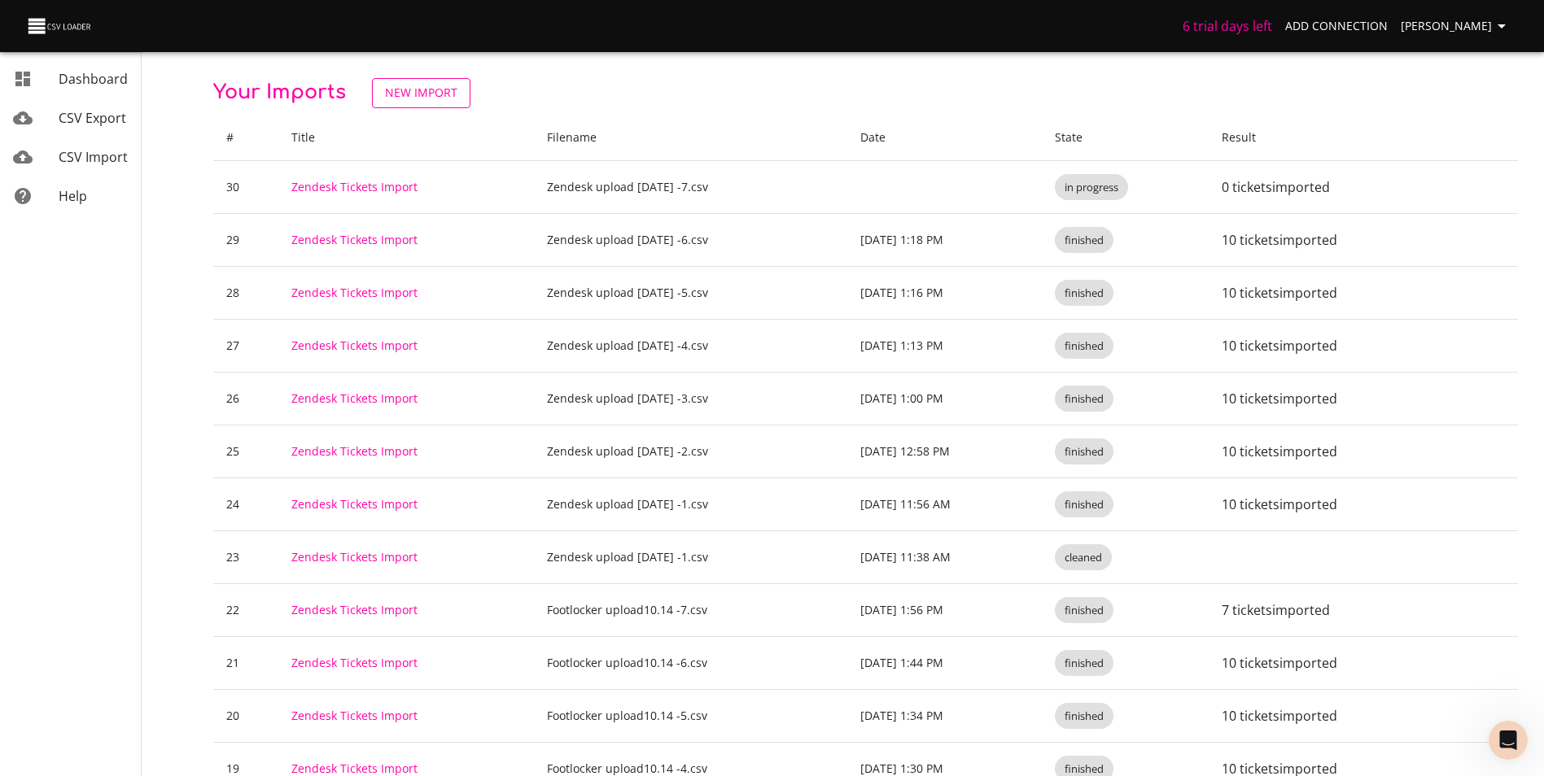
drag, startPoint x: 413, startPoint y: 78, endPoint x: 391, endPoint y: 90, distance: 24.4
click at [391, 90] on span "New Import" at bounding box center [421, 93] width 72 height 20
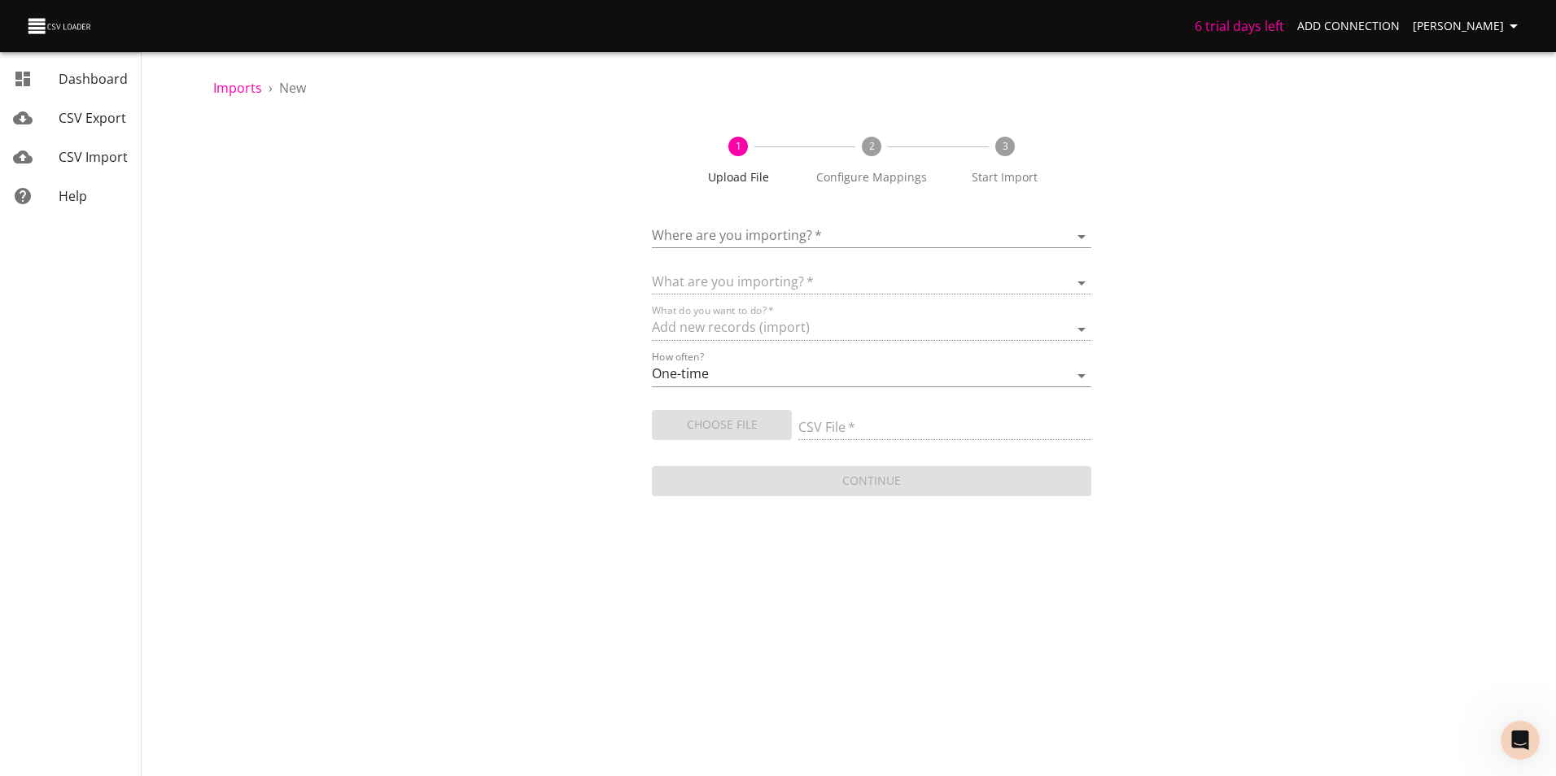
click at [766, 233] on body "6 trial days left Add Connection [PERSON_NAME] CSV Export CSV Import Help Impor…" at bounding box center [778, 388] width 1556 height 776
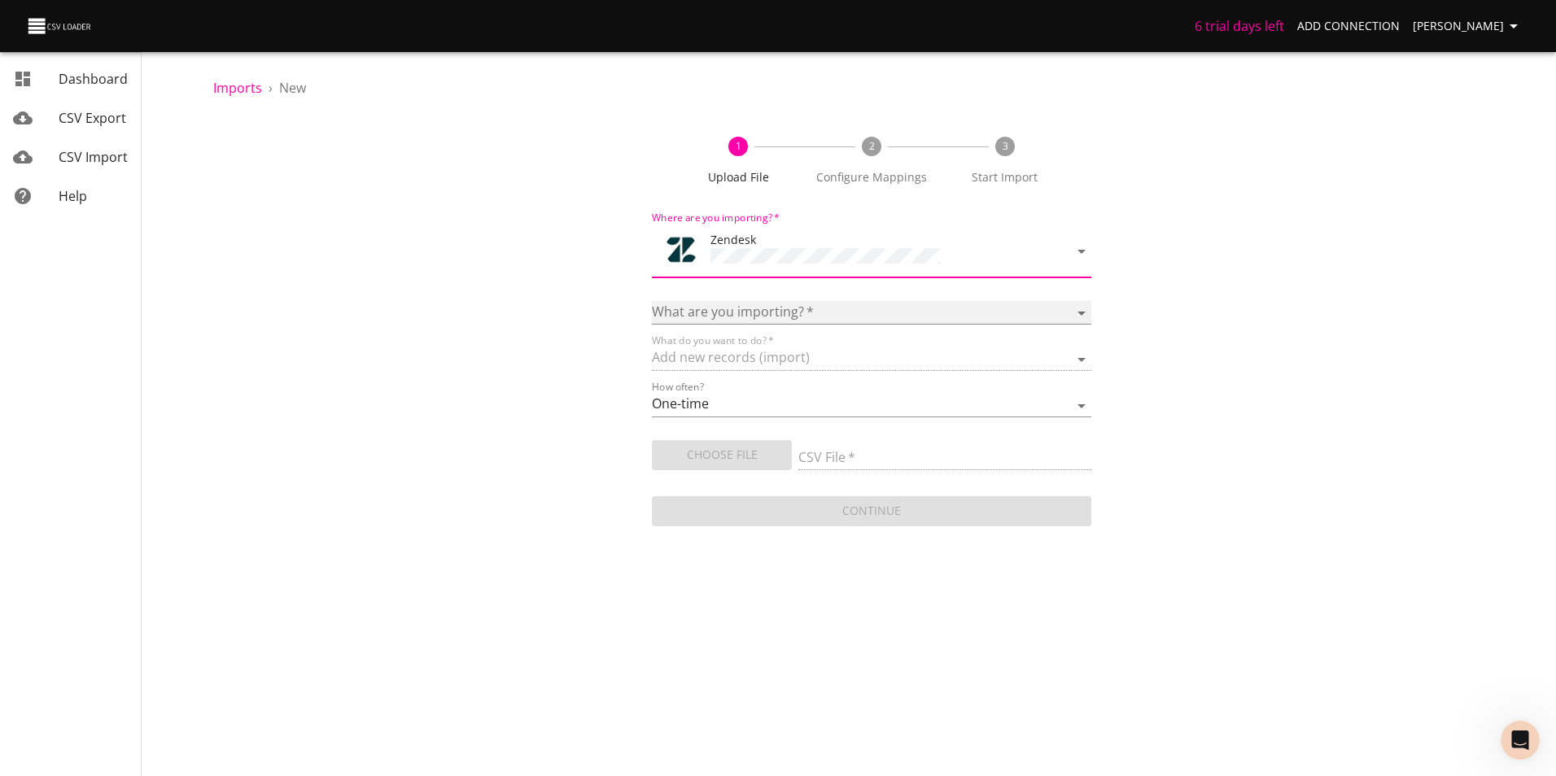
click at [779, 306] on select "Article categories Articles Comments Organizations Ticket forms Tickets Users" at bounding box center [871, 313] width 439 height 24
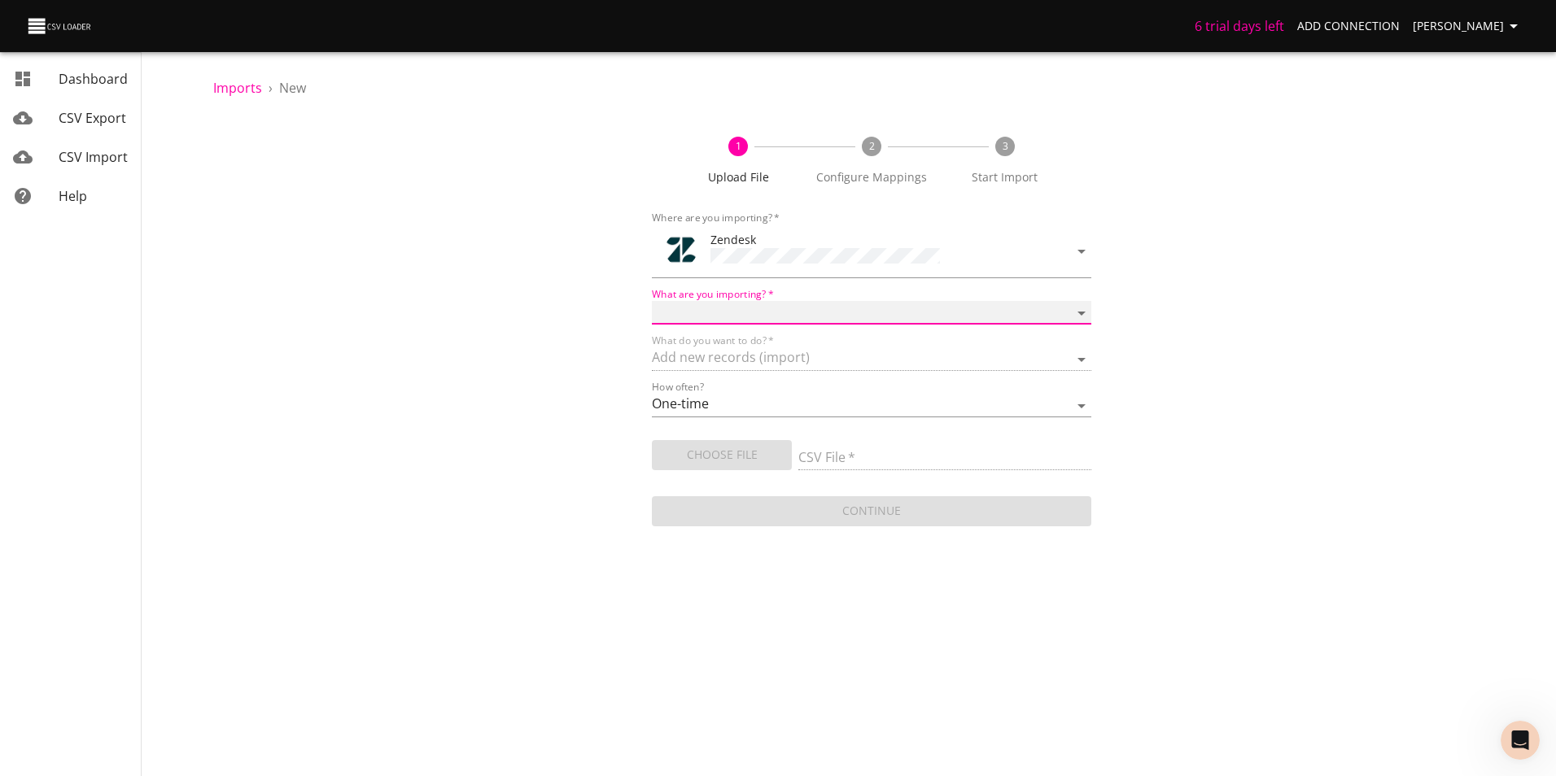
select select "tickets"
click at [652, 301] on select "Article categories Articles Comments Organizations Ticket forms Tickets Users" at bounding box center [871, 313] width 439 height 24
click at [889, 453] on input "CSV File   *" at bounding box center [944, 459] width 293 height 24
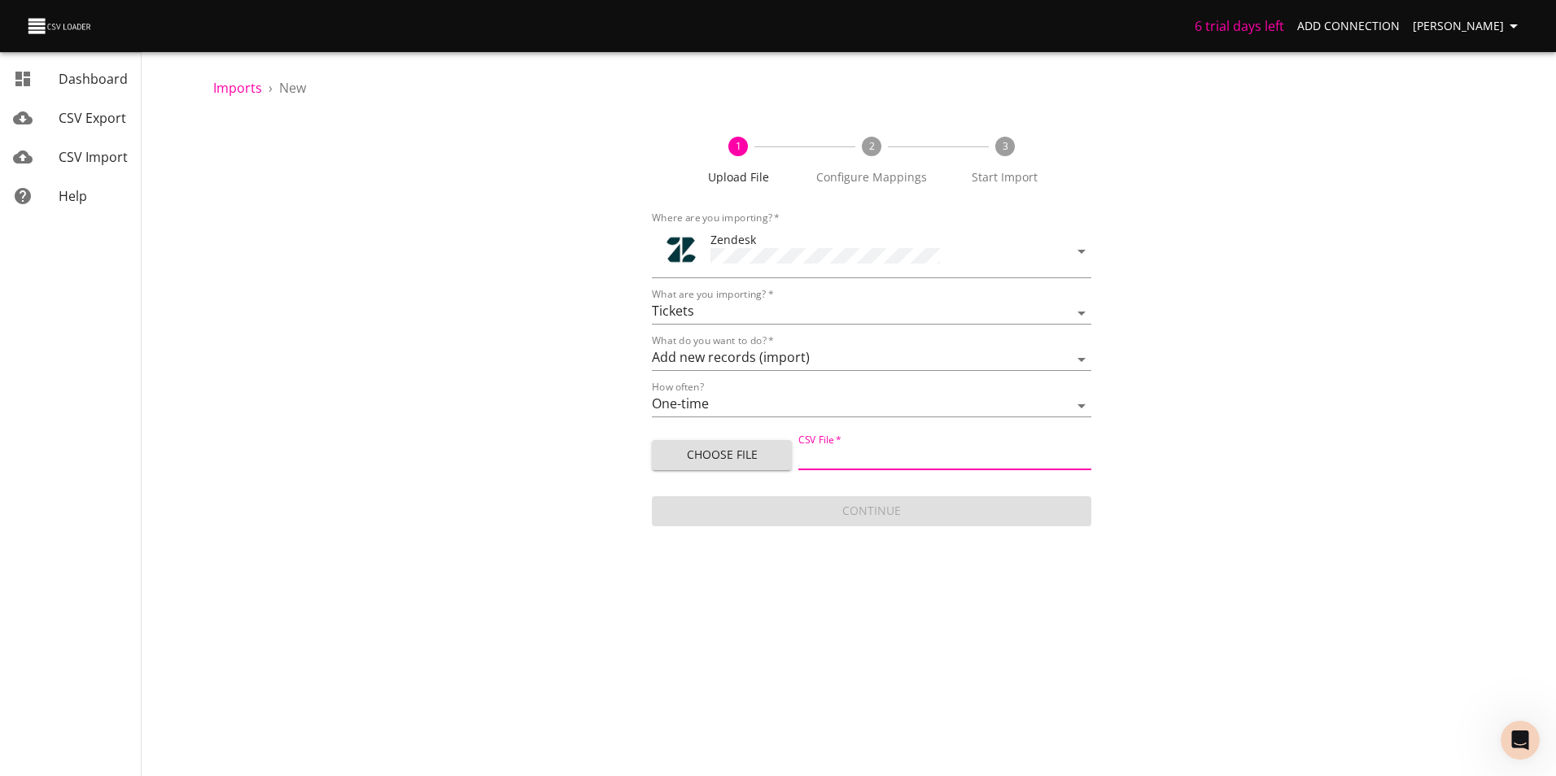
type input "Zendesk upload [DATE] -8.csv"
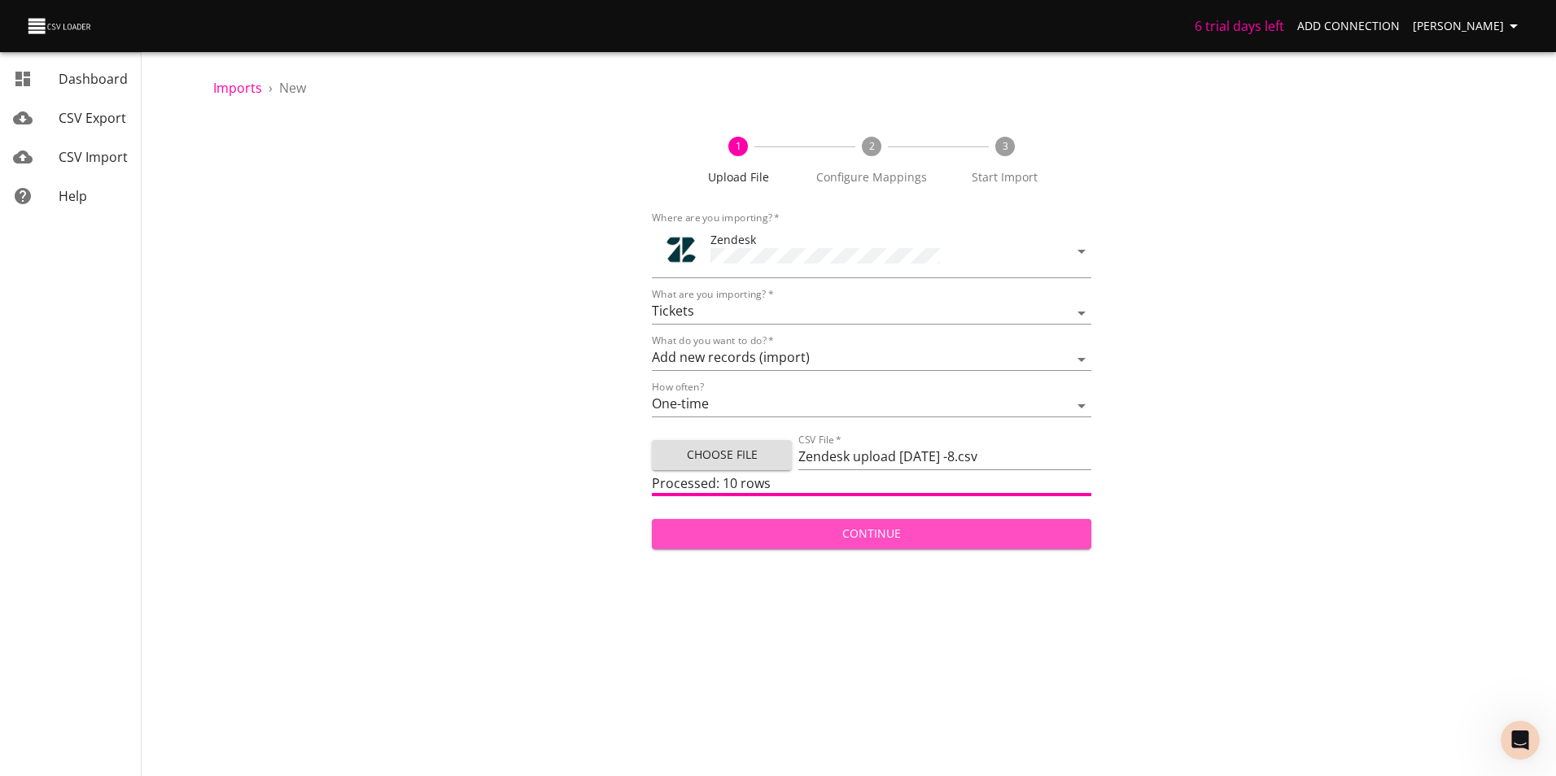
click at [924, 531] on span "Continue" at bounding box center [871, 534] width 413 height 20
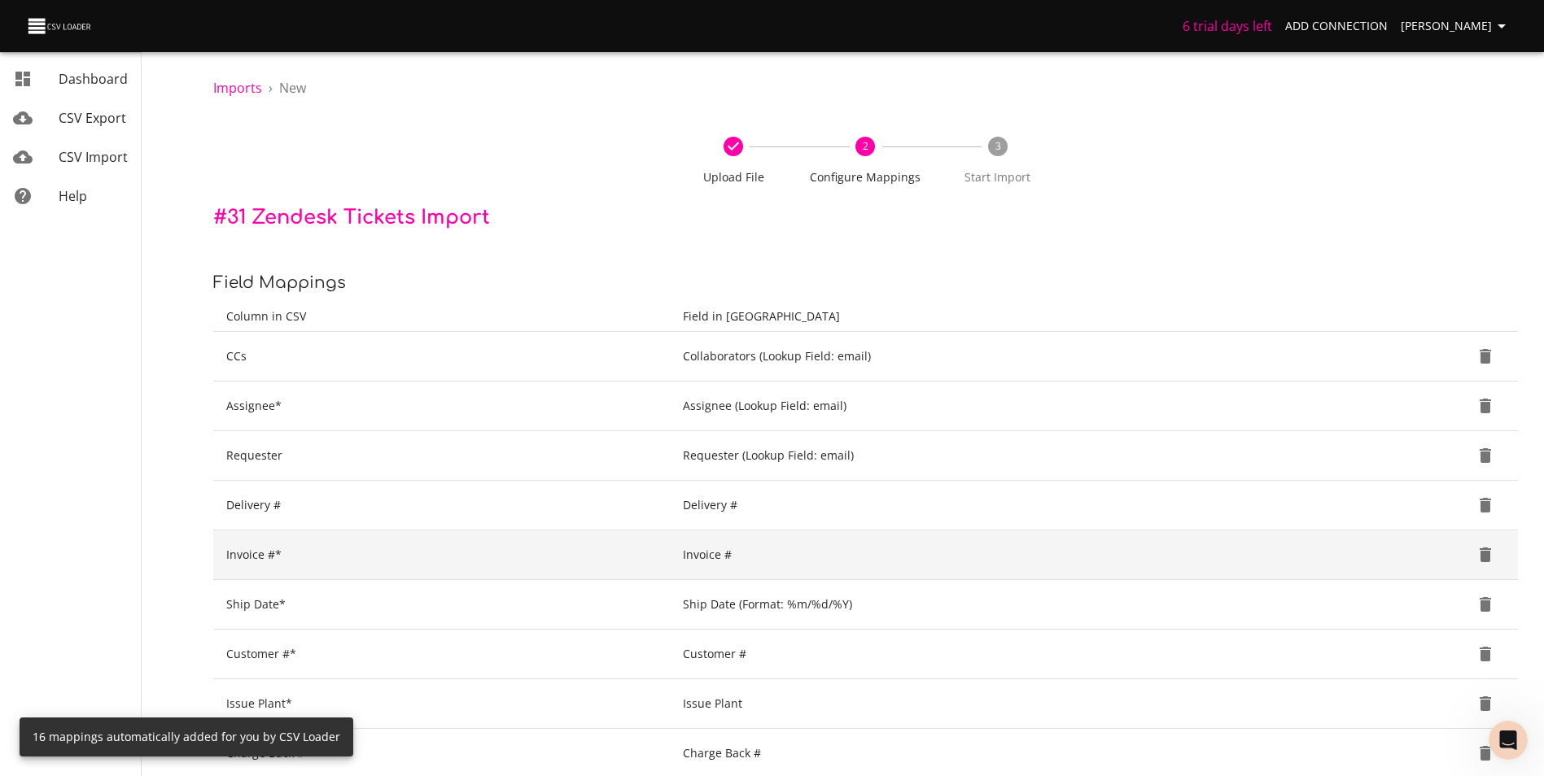
scroll to position [544, 0]
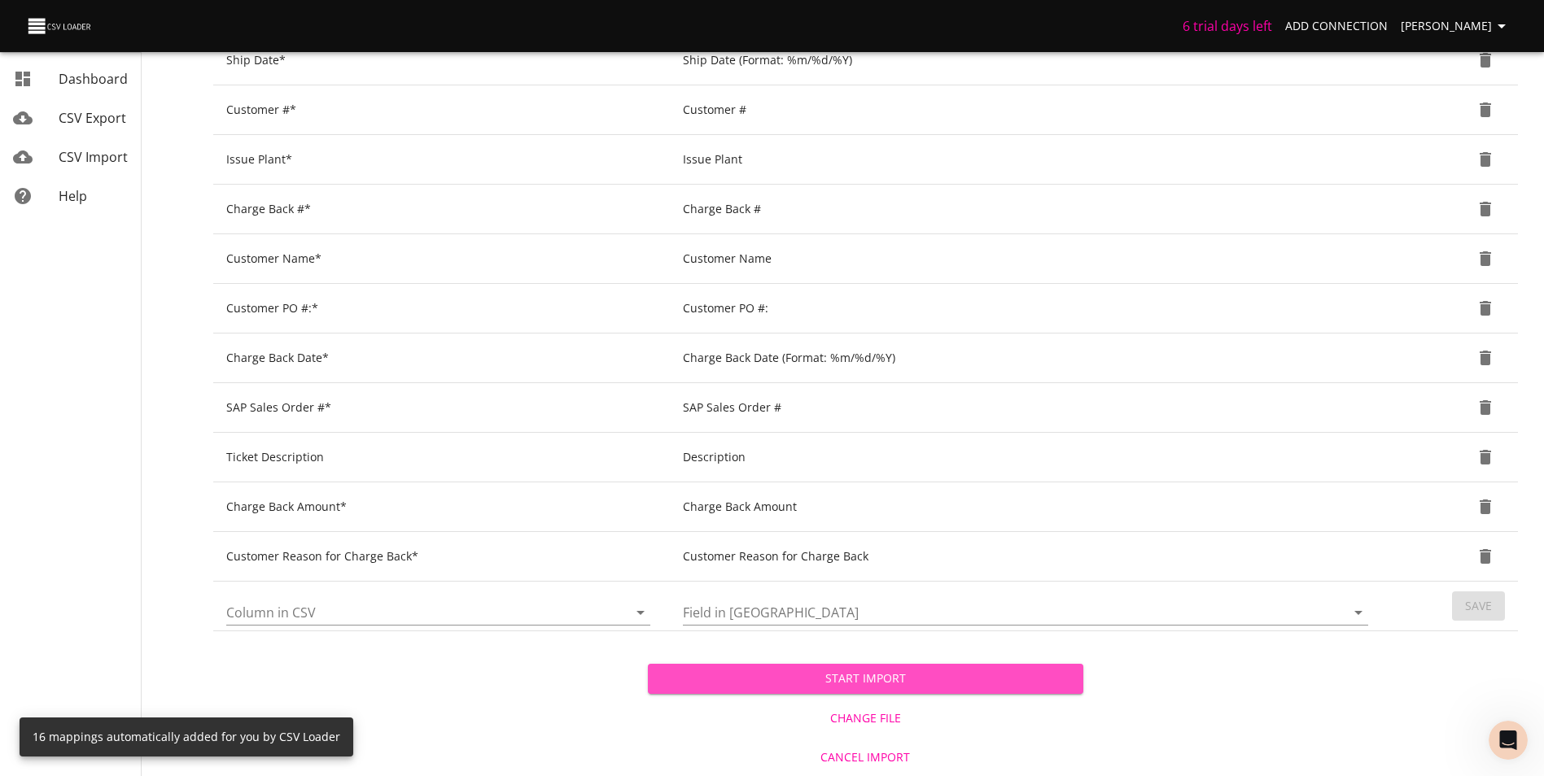
click at [911, 676] on span "Start Import" at bounding box center [865, 679] width 408 height 20
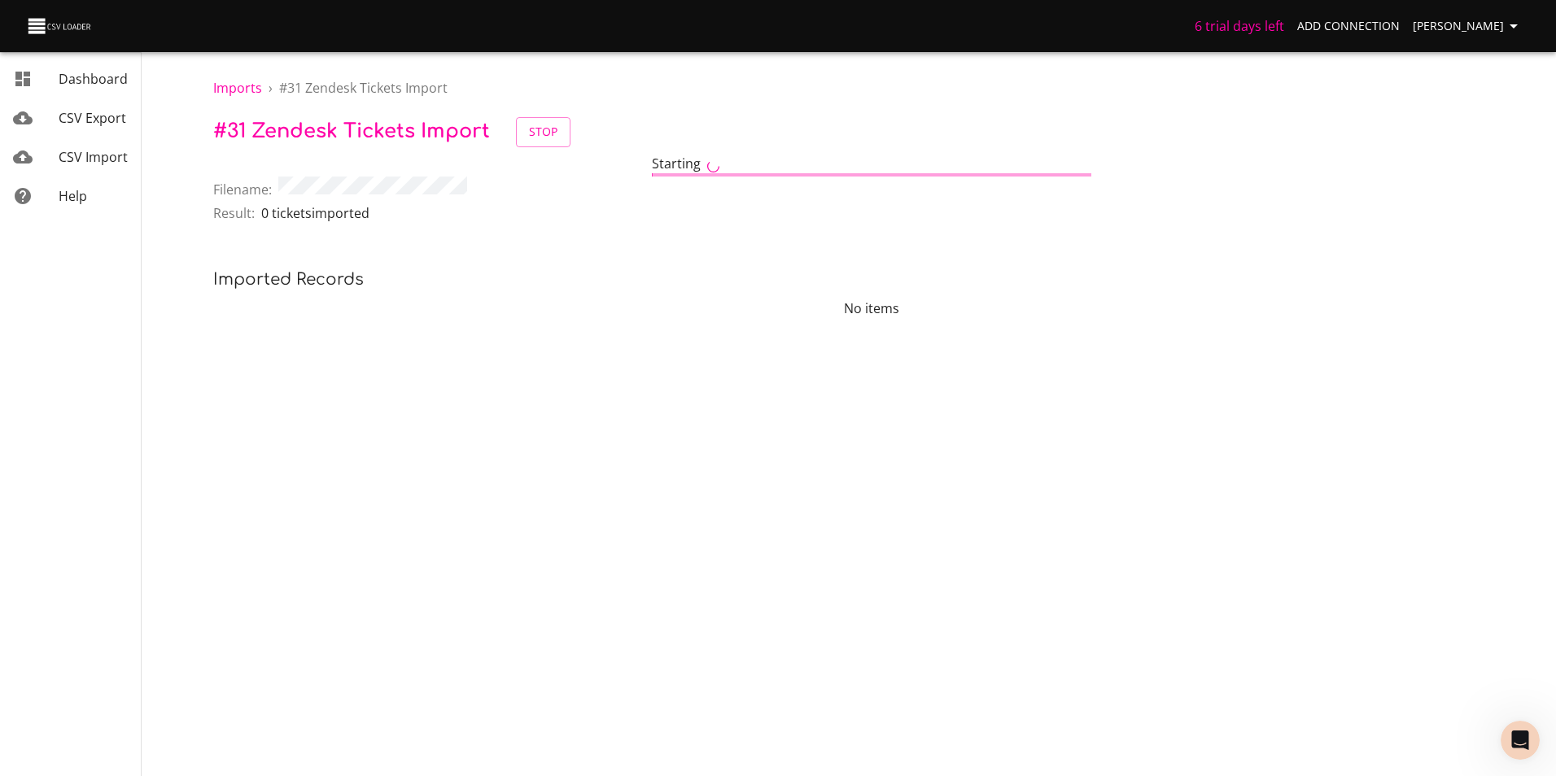
click at [97, 163] on span "CSV Import" at bounding box center [93, 157] width 69 height 18
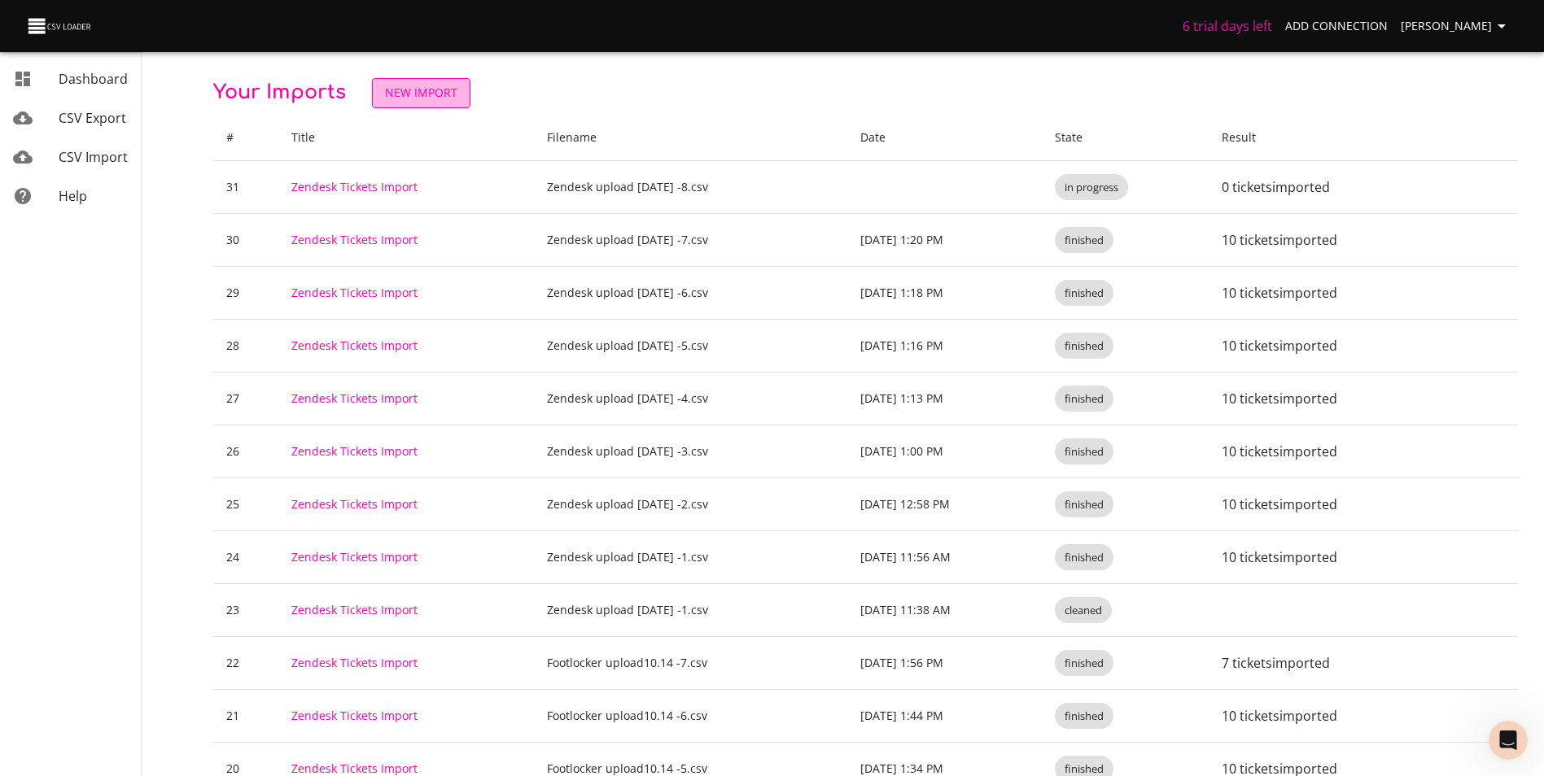
click at [432, 99] on span "New Import" at bounding box center [421, 93] width 72 height 20
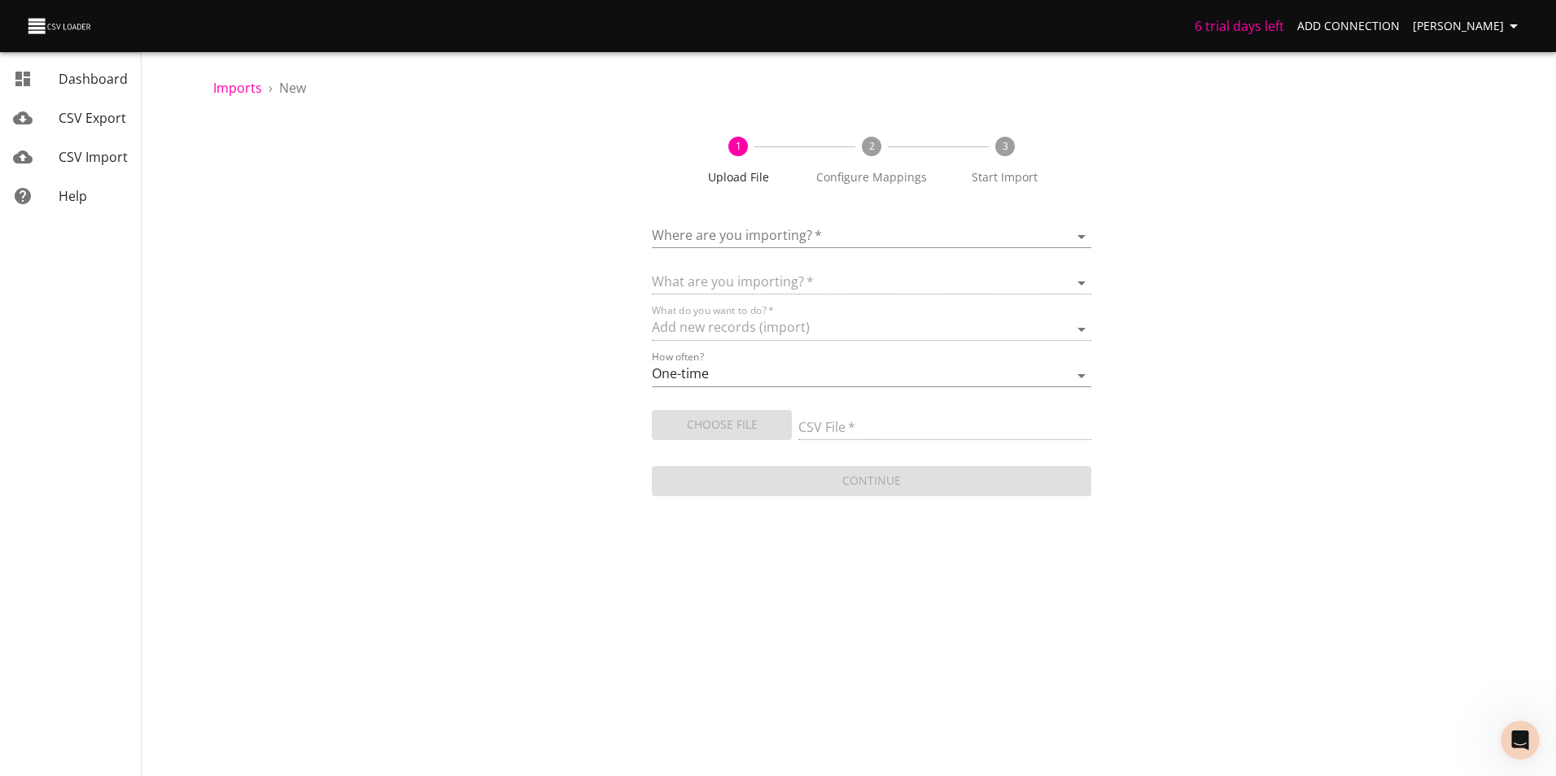
click at [797, 221] on div "Where are you importing?   * ​" at bounding box center [871, 230] width 439 height 37
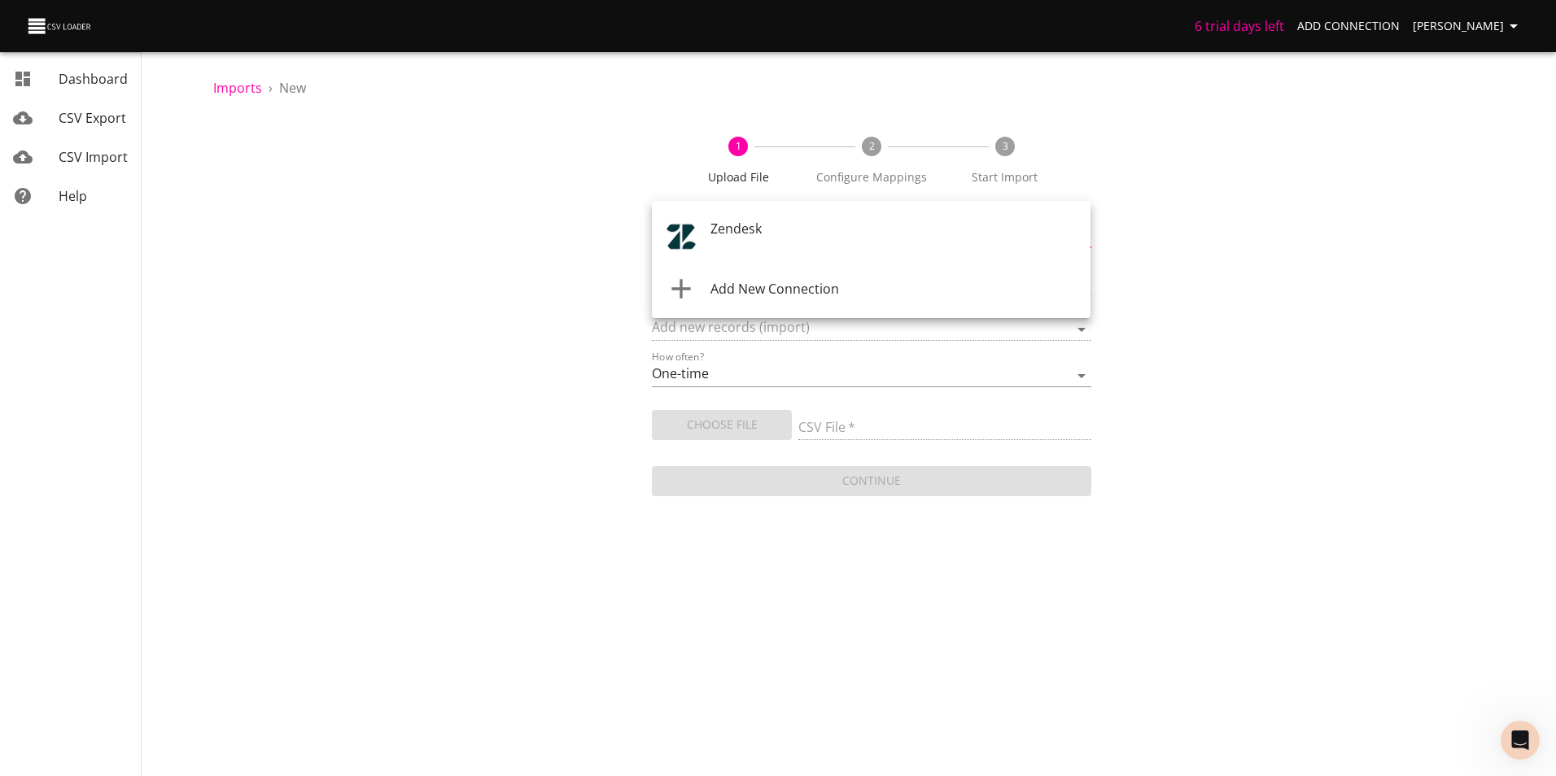
click at [779, 234] on body "6 trial days left Add Connection [PERSON_NAME] CSV Export CSV Import Help Impor…" at bounding box center [778, 388] width 1556 height 776
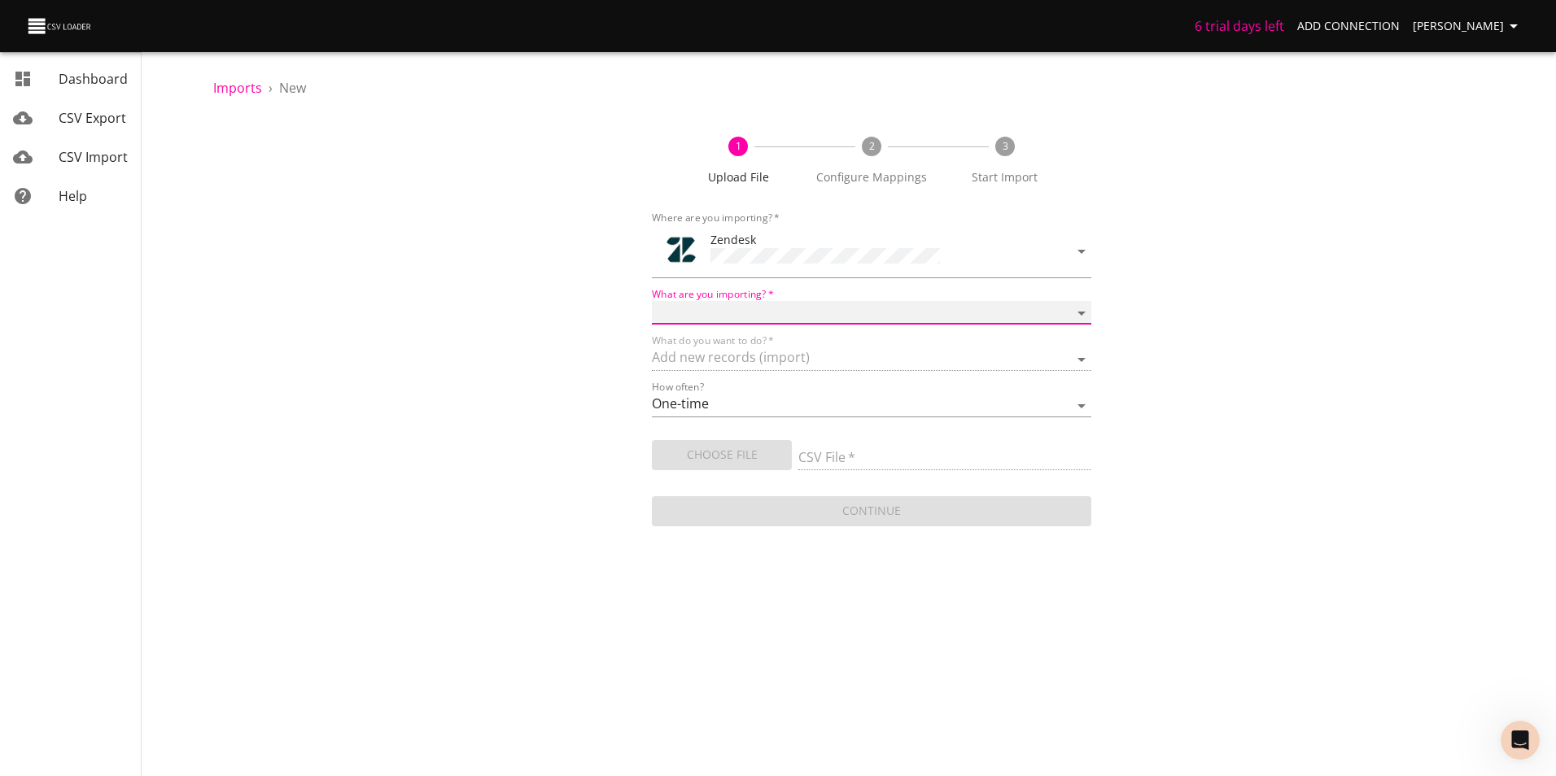
click at [786, 301] on select "Article categories Articles Comments Organizations Ticket forms Tickets Users" at bounding box center [871, 313] width 439 height 24
select select "tickets"
click at [652, 301] on select "Article categories Articles Comments Organizations Ticket forms Tickets Users" at bounding box center [871, 313] width 439 height 24
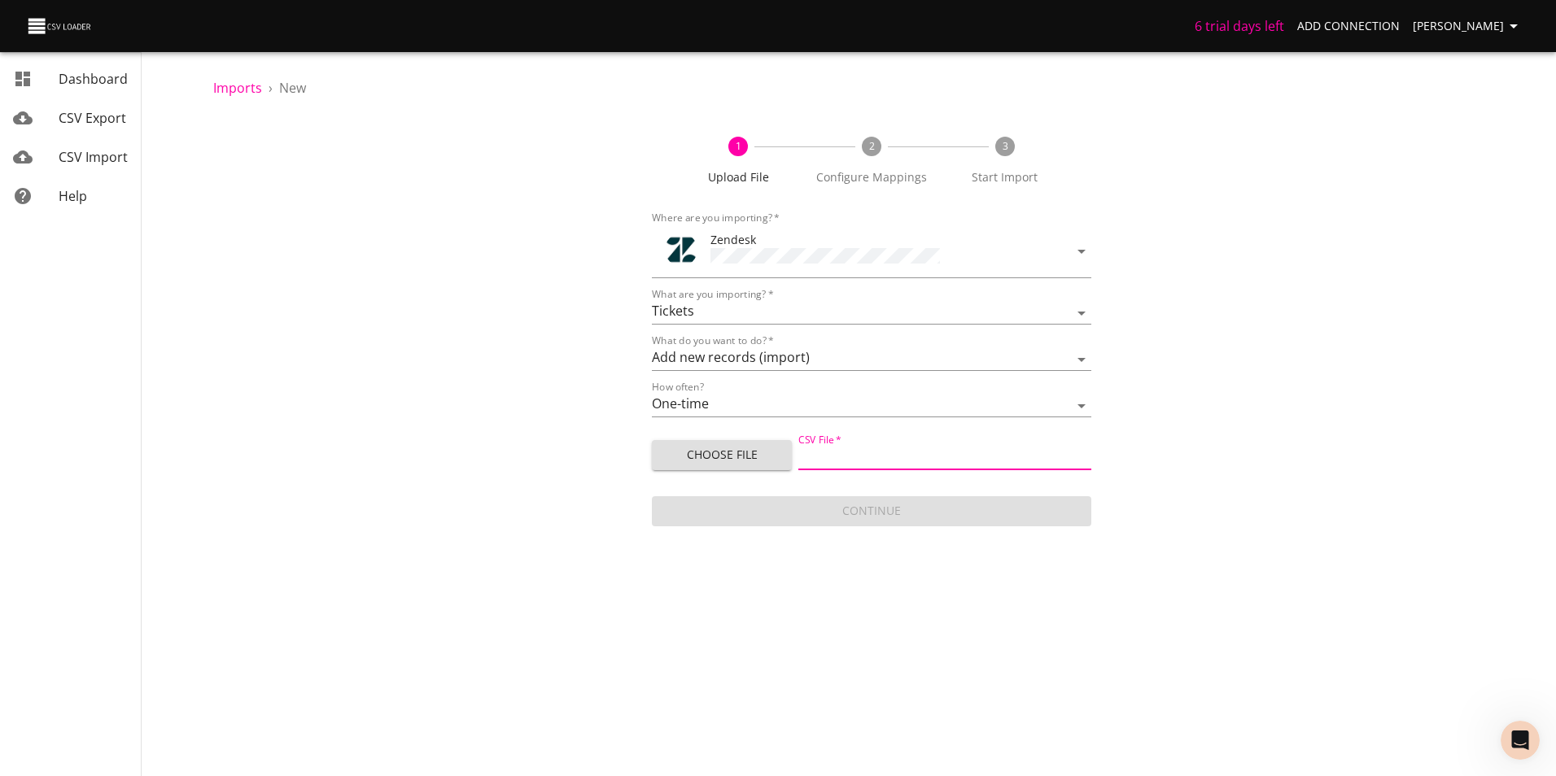
click at [876, 458] on input "CSV File   *" at bounding box center [944, 459] width 293 height 24
type input "Zendesk upload [DATE] -9.csv"
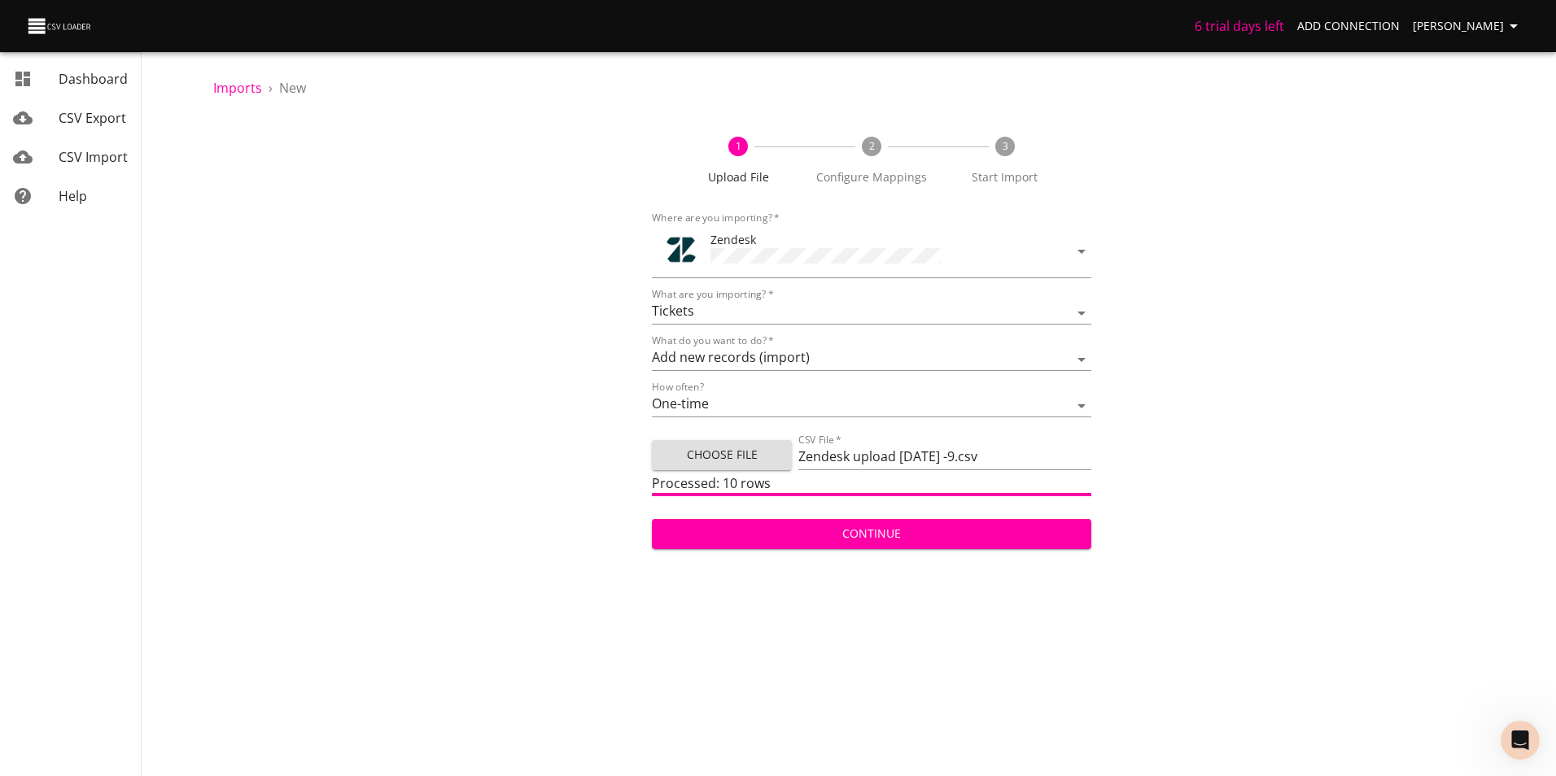
click at [935, 526] on span "Continue" at bounding box center [871, 534] width 413 height 20
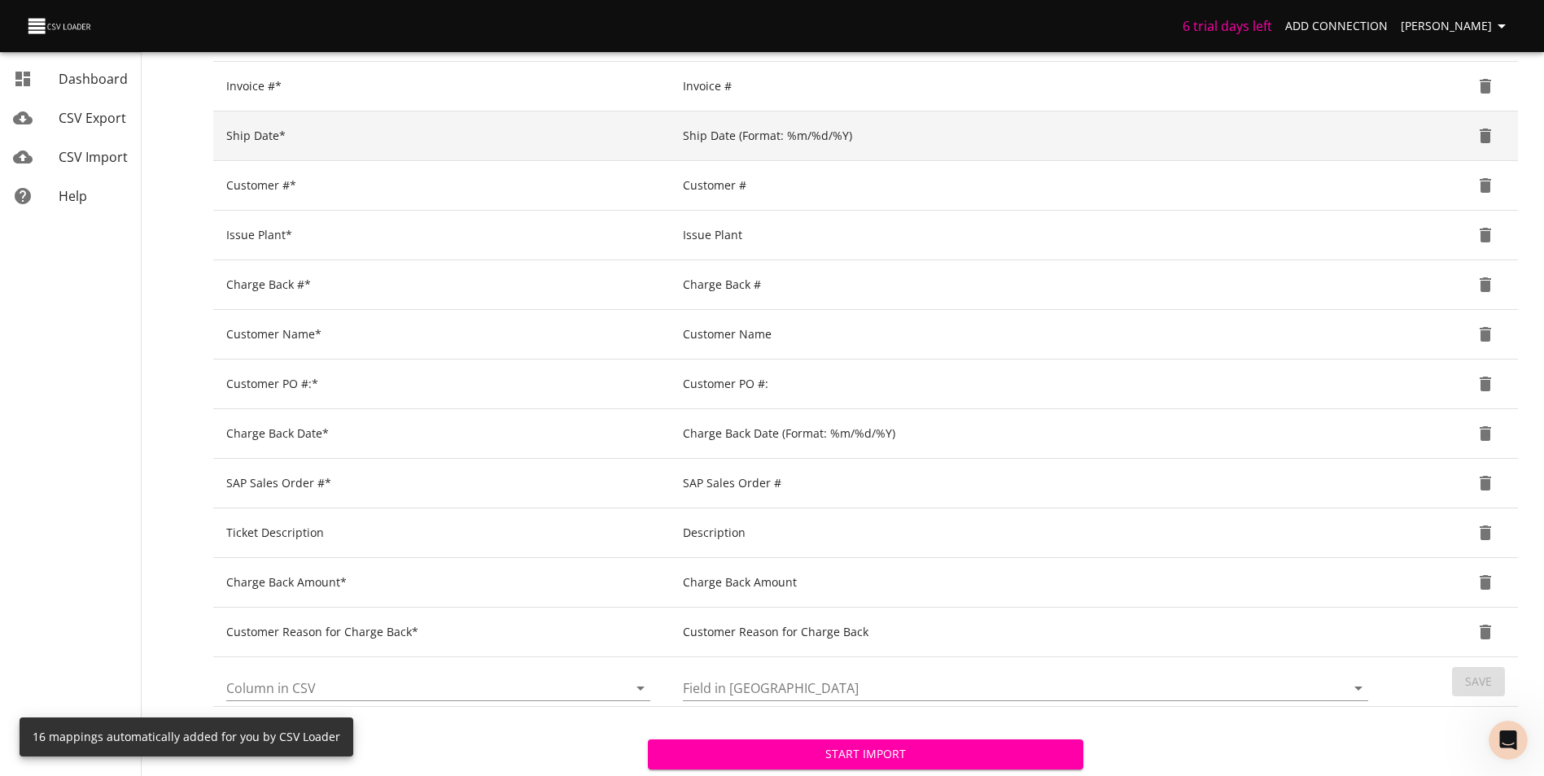
scroll to position [544, 0]
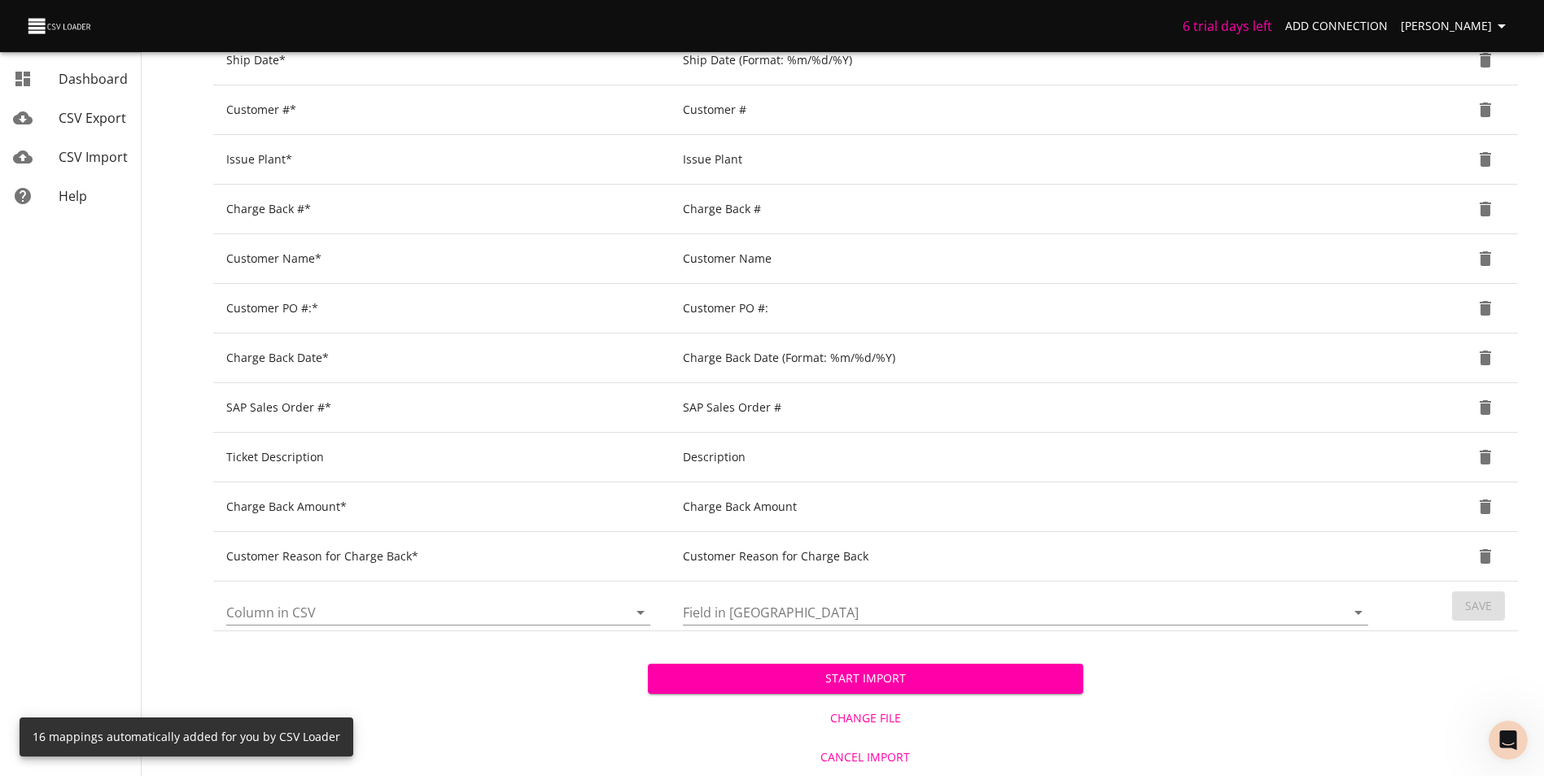
click at [954, 689] on button "Start Import" at bounding box center [865, 679] width 434 height 30
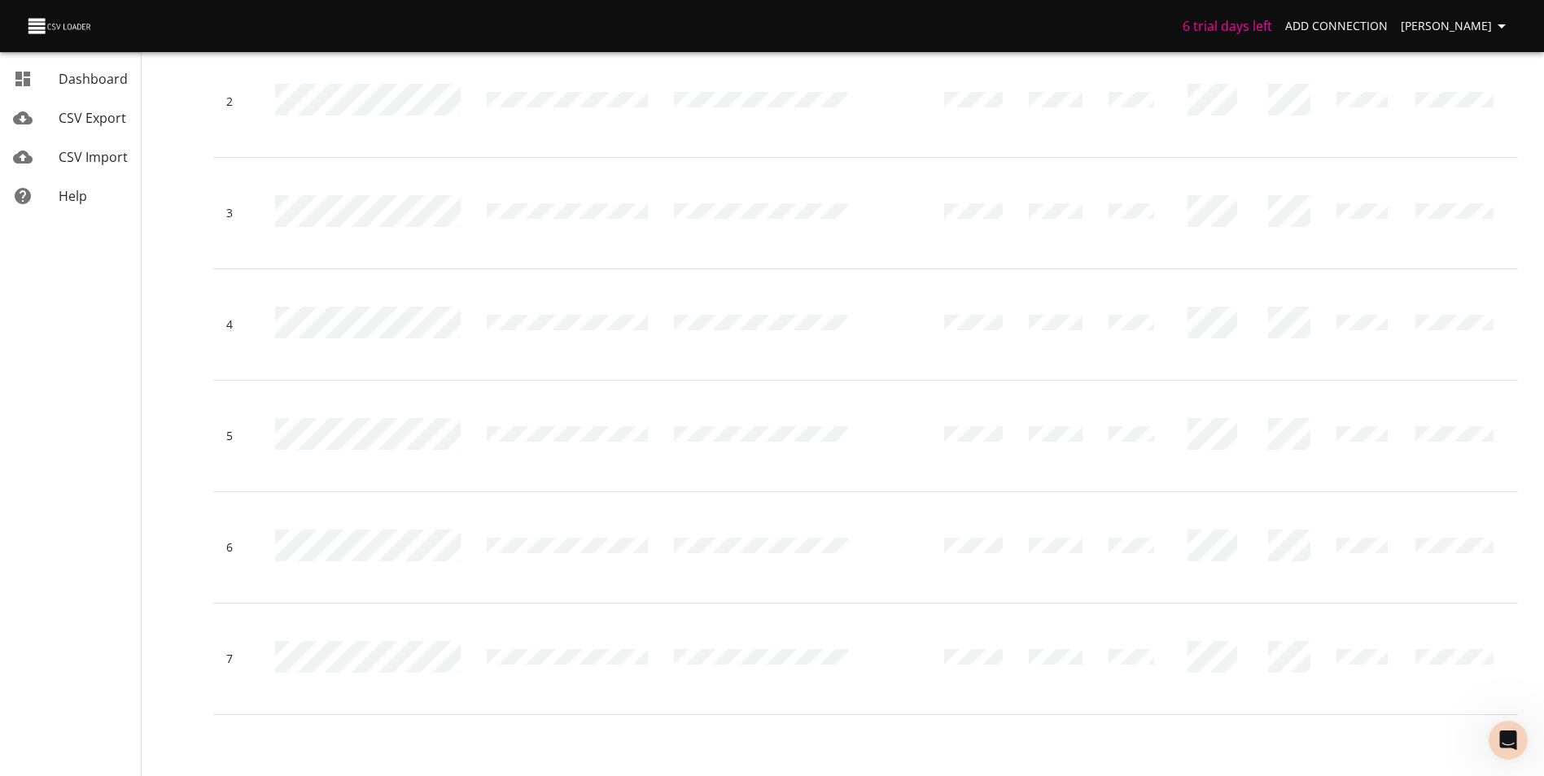
scroll to position [81, 0]
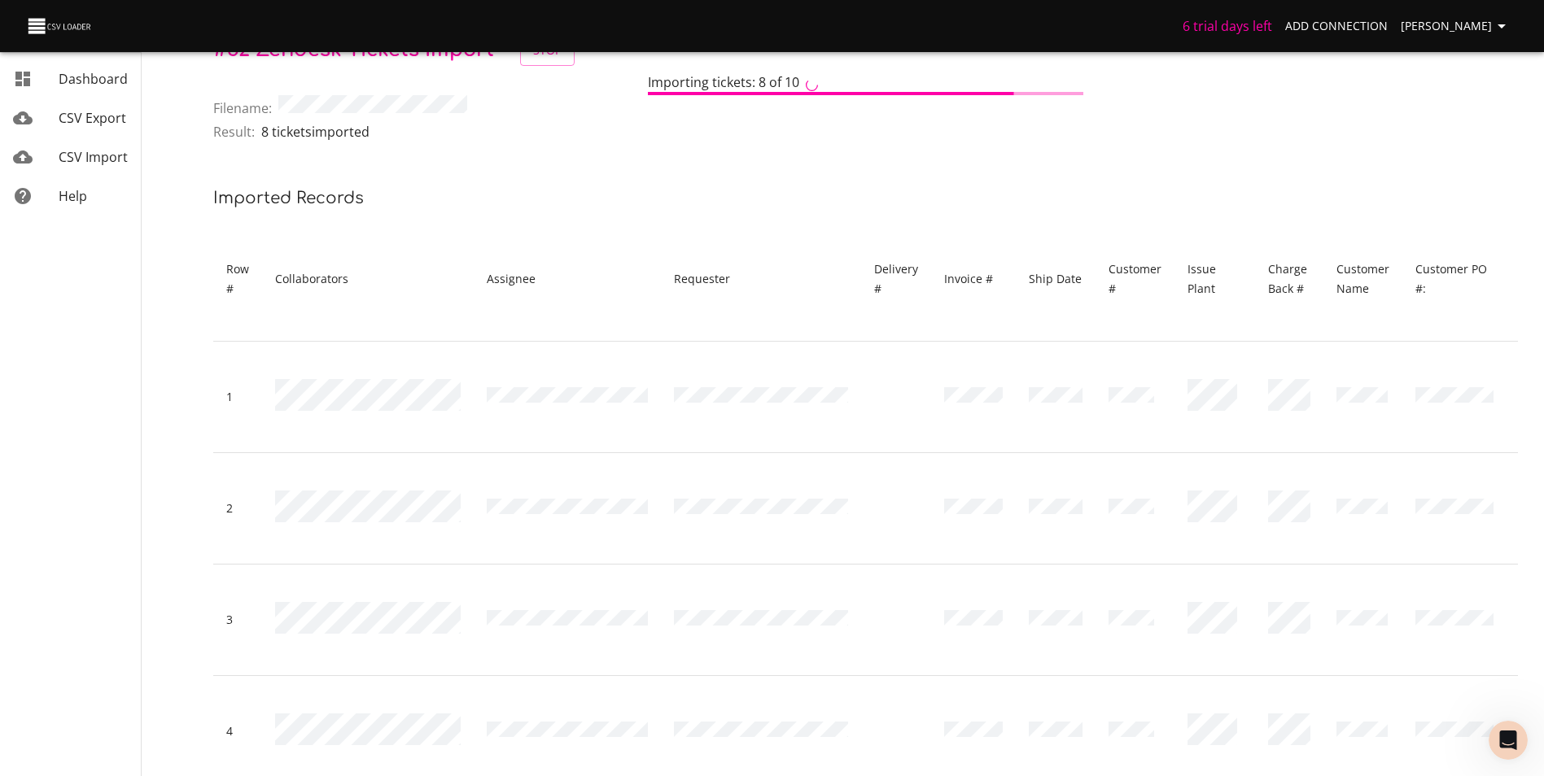
click at [90, 145] on link "CSV Import" at bounding box center [70, 157] width 141 height 39
